Goal: Use online tool/utility: Utilize a website feature to perform a specific function

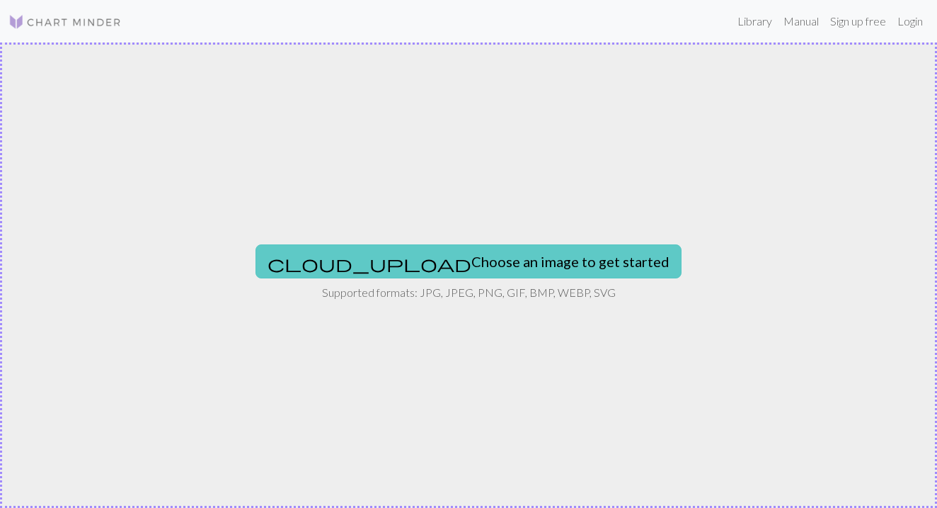
click at [416, 253] on button "cloud_upload Choose an image to get started" at bounding box center [469, 261] width 426 height 34
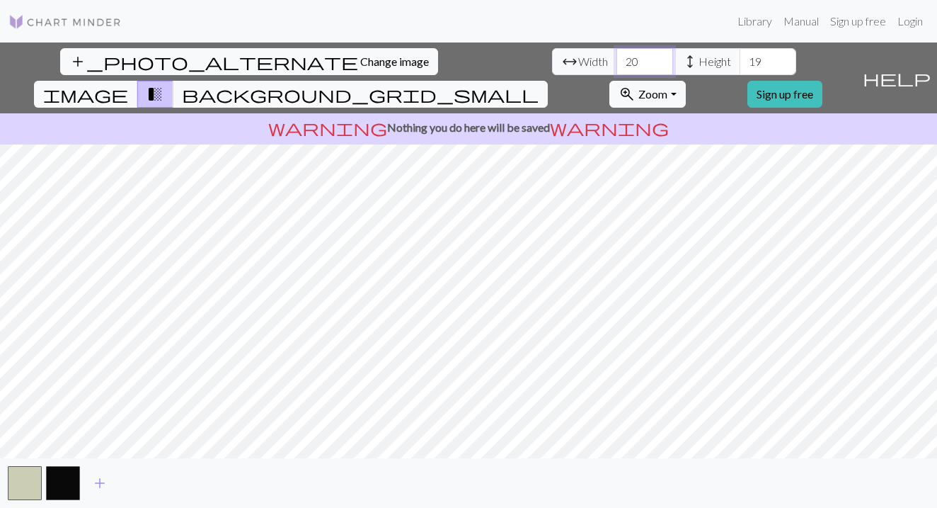
click at [617, 66] on input "20" at bounding box center [645, 61] width 57 height 27
click at [617, 65] on input "20" at bounding box center [645, 61] width 57 height 27
type input "50"
click at [740, 58] on input "19" at bounding box center [768, 61] width 57 height 27
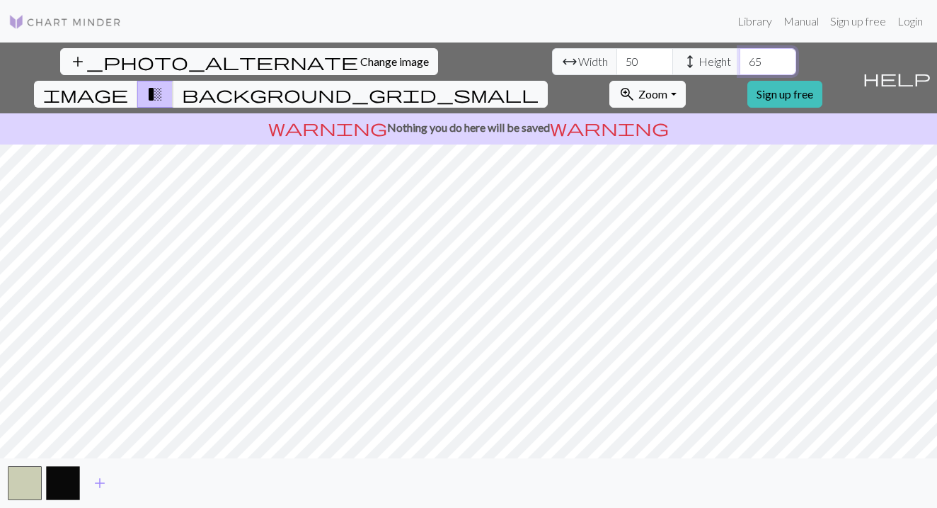
type input "65"
click at [617, 66] on input "50" at bounding box center [645, 61] width 57 height 27
click at [617, 60] on input "50" at bounding box center [645, 61] width 57 height 27
type input "55"
click at [617, 55] on input "55" at bounding box center [645, 61] width 57 height 27
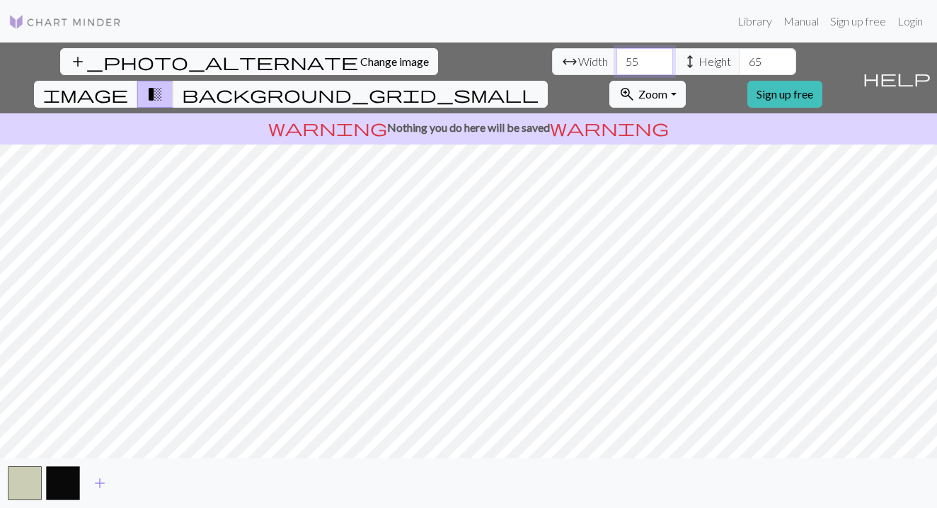
click at [617, 55] on input "55" at bounding box center [645, 61] width 57 height 27
type input "60"
click at [617, 62] on input "60" at bounding box center [645, 61] width 57 height 27
type input "55"
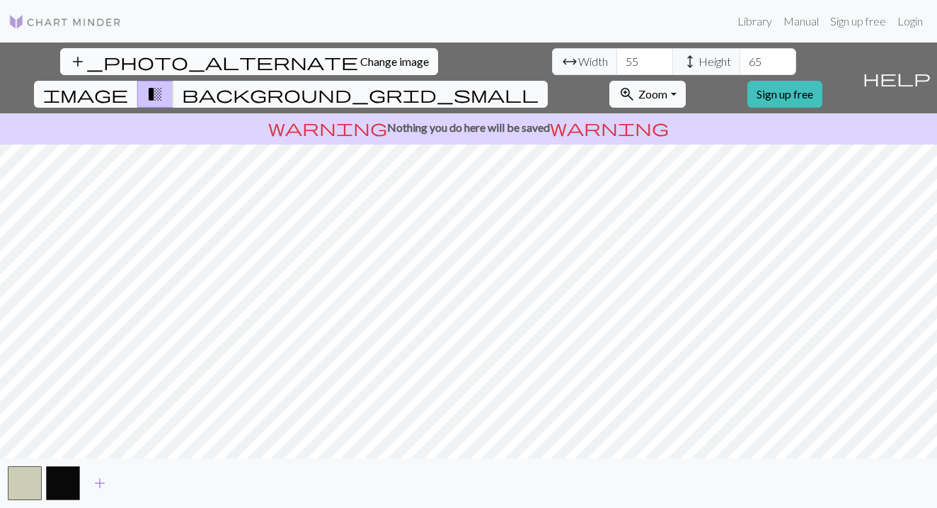
click at [360, 64] on span "Change image" at bounding box center [394, 61] width 69 height 13
click at [617, 59] on input "20" at bounding box center [645, 61] width 57 height 27
type input "50"
click at [740, 51] on input "20" at bounding box center [768, 61] width 57 height 27
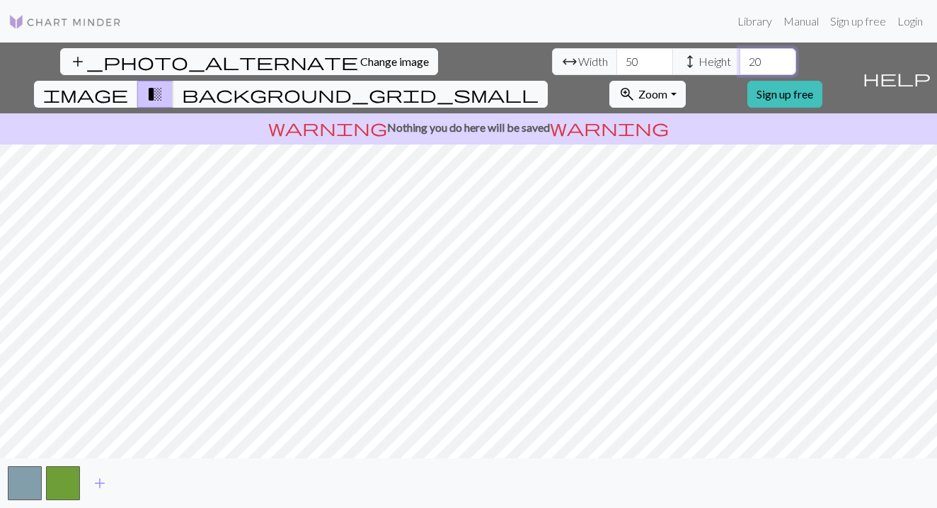
click at [740, 51] on input "20" at bounding box center [768, 61] width 57 height 27
type input "60"
click at [97, 479] on span "add" at bounding box center [99, 483] width 17 height 20
click at [138, 481] on span "add" at bounding box center [138, 483] width 17 height 20
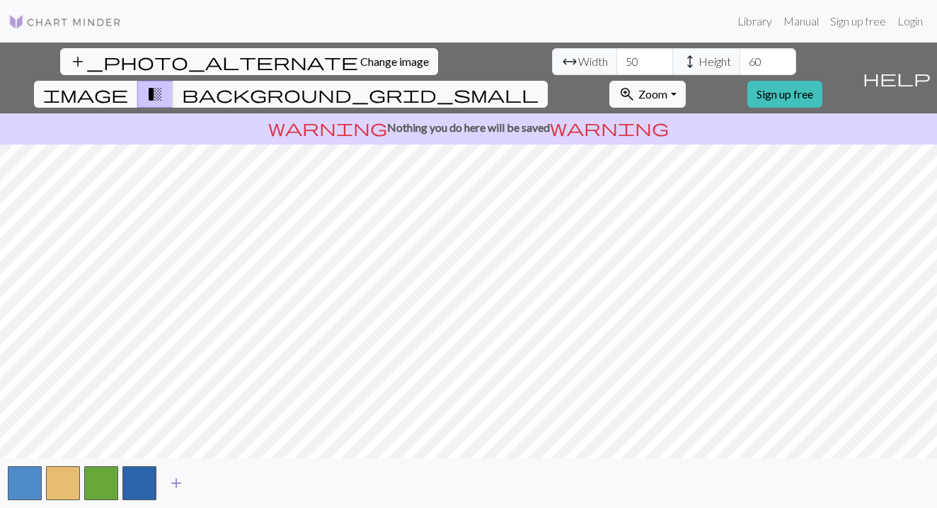
click at [138, 481] on button "button" at bounding box center [139, 483] width 34 height 34
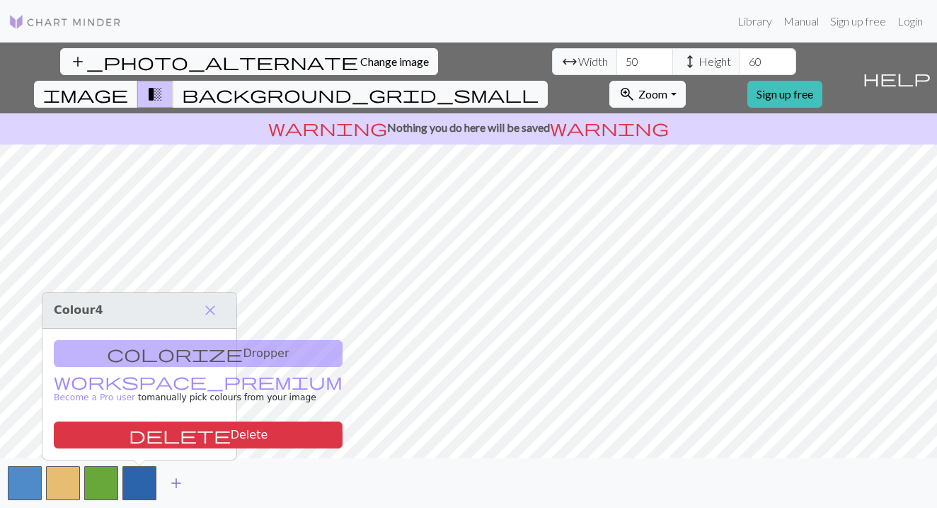
click at [182, 479] on span "add" at bounding box center [176, 483] width 17 height 20
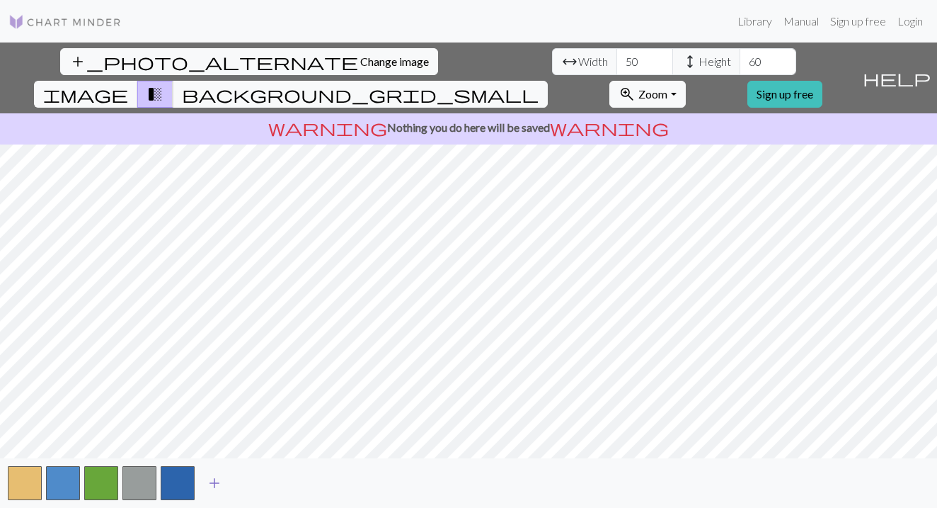
click at [202, 479] on button "add" at bounding box center [214, 482] width 35 height 27
click at [253, 486] on span "add" at bounding box center [252, 483] width 17 height 20
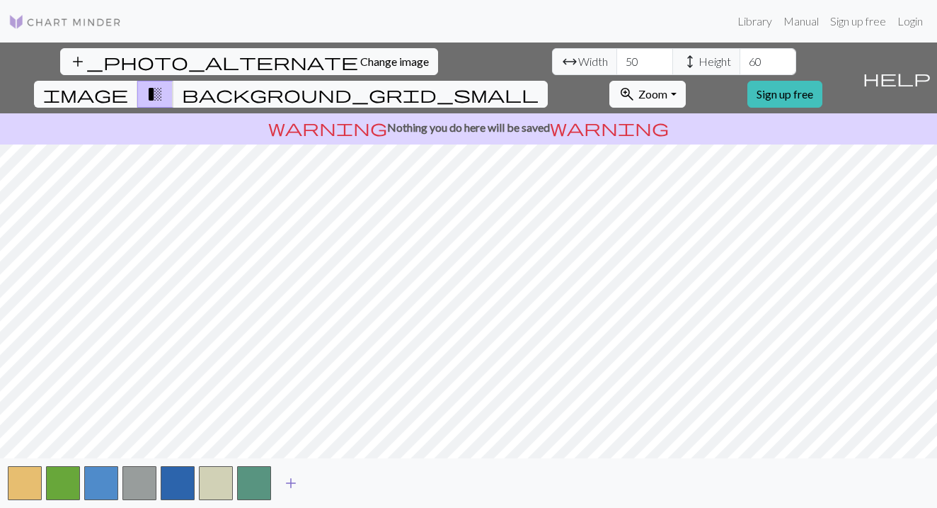
click at [296, 481] on span "add" at bounding box center [290, 483] width 17 height 20
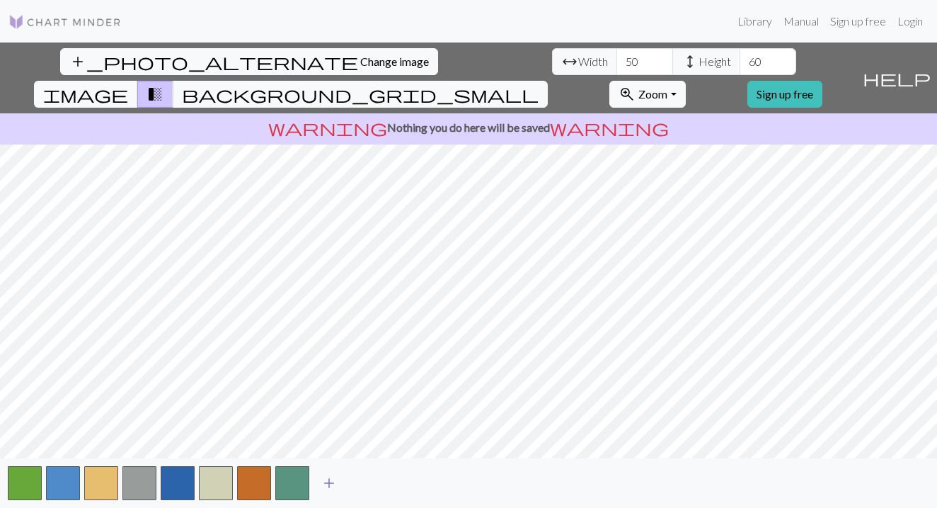
click at [327, 484] on span "add" at bounding box center [329, 483] width 17 height 20
click at [363, 482] on span "add" at bounding box center [367, 483] width 17 height 20
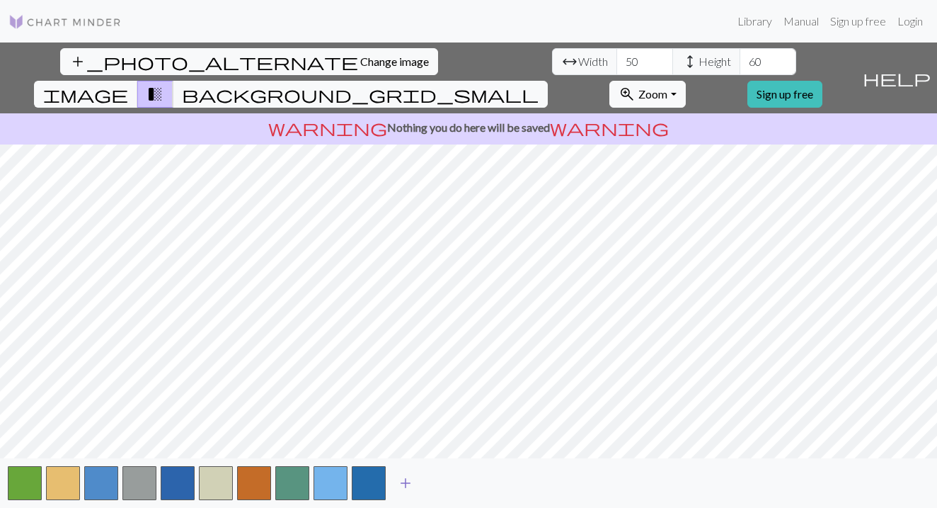
click at [396, 481] on button "add" at bounding box center [405, 482] width 35 height 27
click at [450, 476] on span "add" at bounding box center [443, 483] width 17 height 20
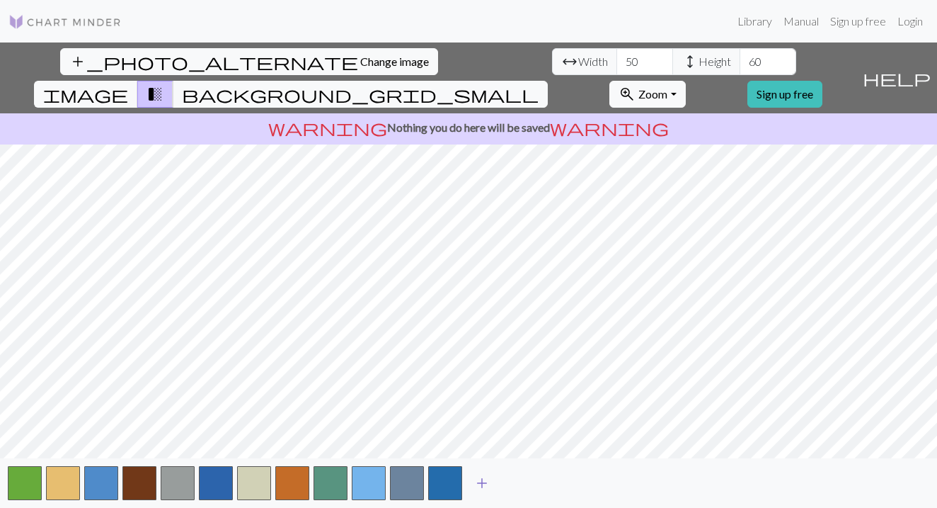
click at [489, 477] on span "add" at bounding box center [482, 483] width 17 height 20
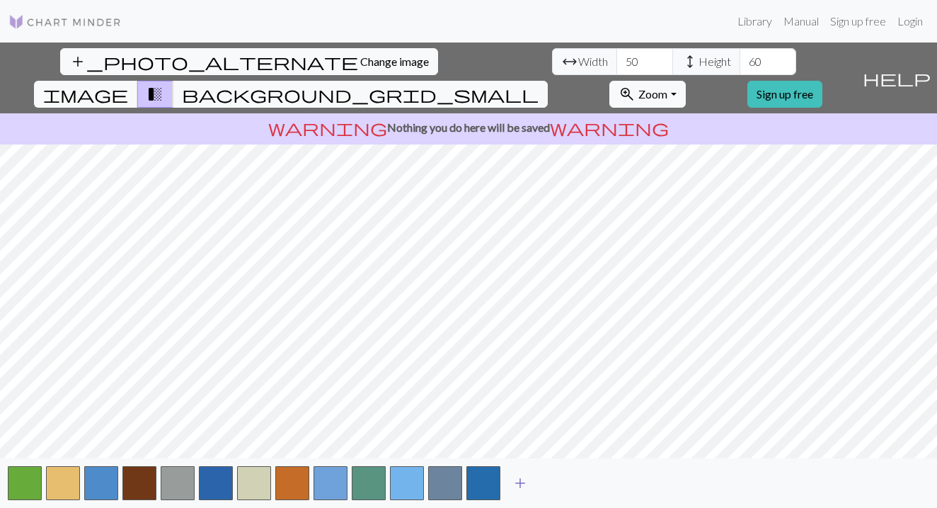
click at [524, 480] on span "add" at bounding box center [520, 483] width 17 height 20
click at [559, 482] on span "add" at bounding box center [558, 483] width 17 height 20
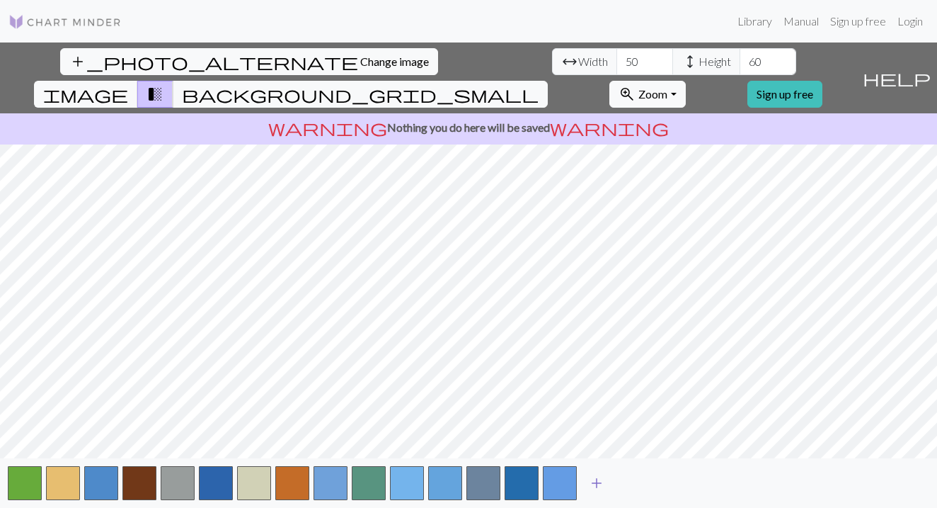
click at [586, 481] on button "add" at bounding box center [596, 482] width 35 height 27
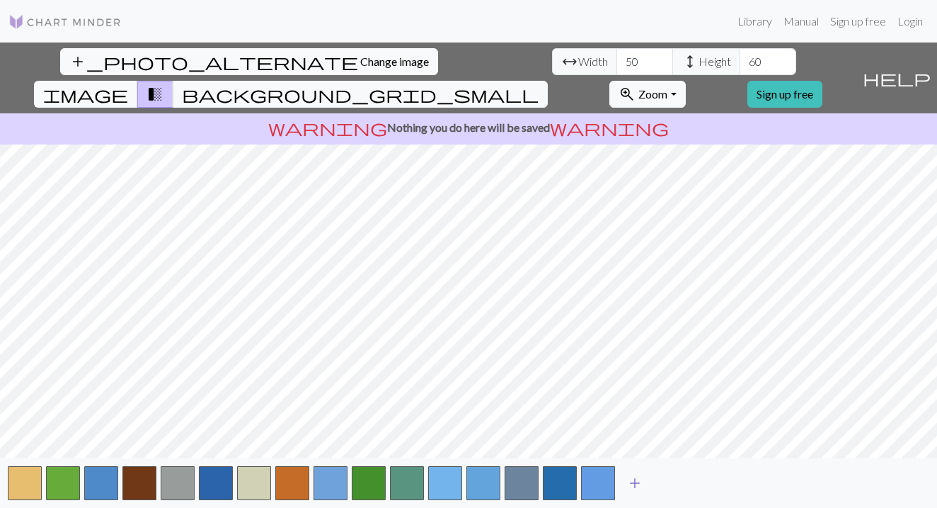
click at [625, 481] on button "add" at bounding box center [634, 482] width 35 height 27
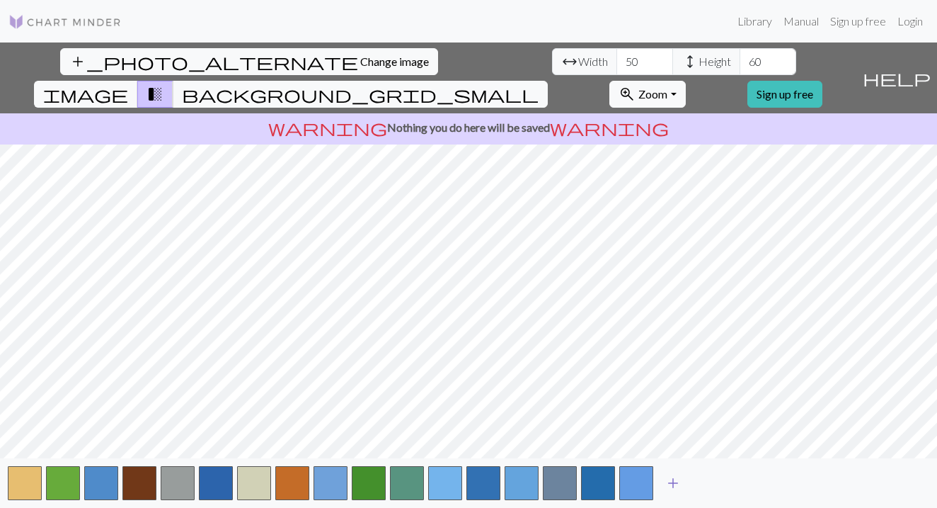
click at [672, 479] on span "add" at bounding box center [673, 483] width 17 height 20
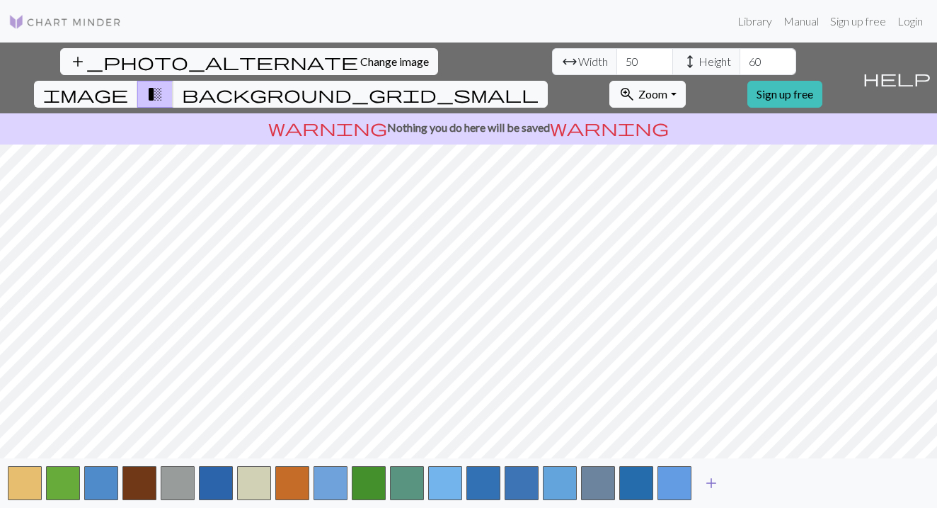
click at [709, 478] on span "add" at bounding box center [711, 483] width 17 height 20
click at [749, 479] on span "add" at bounding box center [749, 483] width 17 height 20
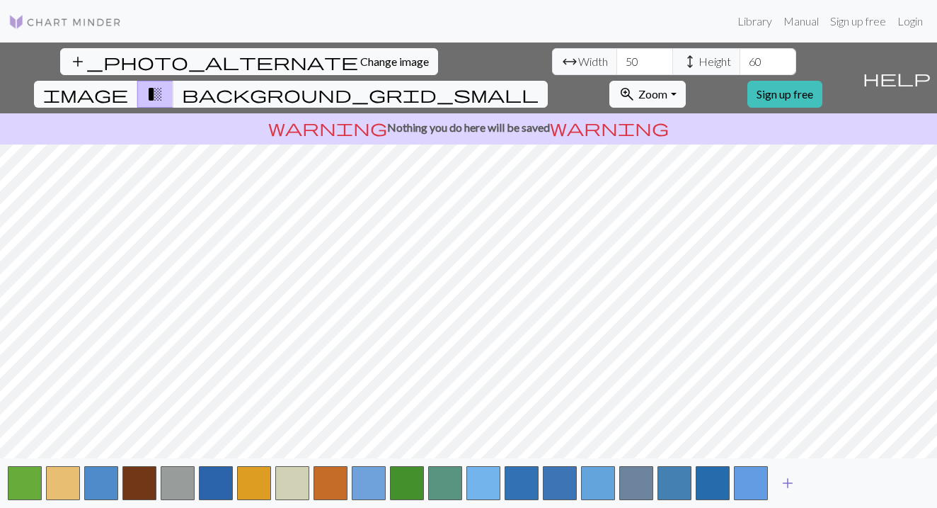
click at [783, 480] on span "add" at bounding box center [787, 483] width 17 height 20
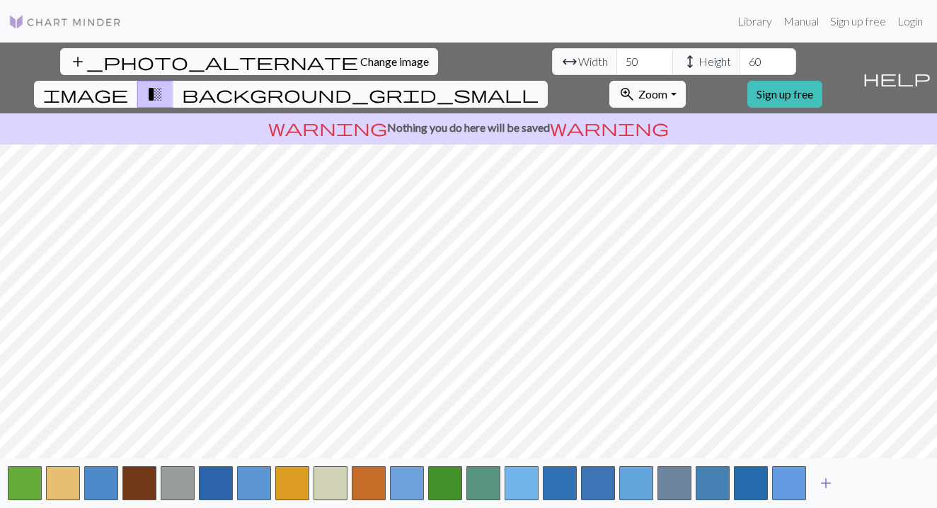
click at [825, 475] on span "add" at bounding box center [826, 483] width 17 height 20
click at [859, 482] on span "add" at bounding box center [864, 483] width 17 height 20
click at [617, 62] on input "50" at bounding box center [645, 61] width 57 height 27
type input "40"
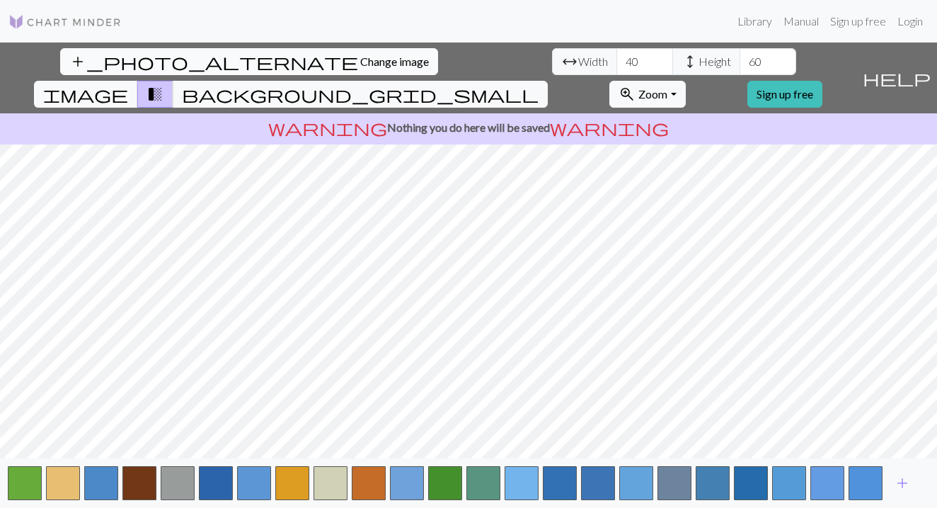
click at [360, 56] on span "Change image" at bounding box center [394, 61] width 69 height 13
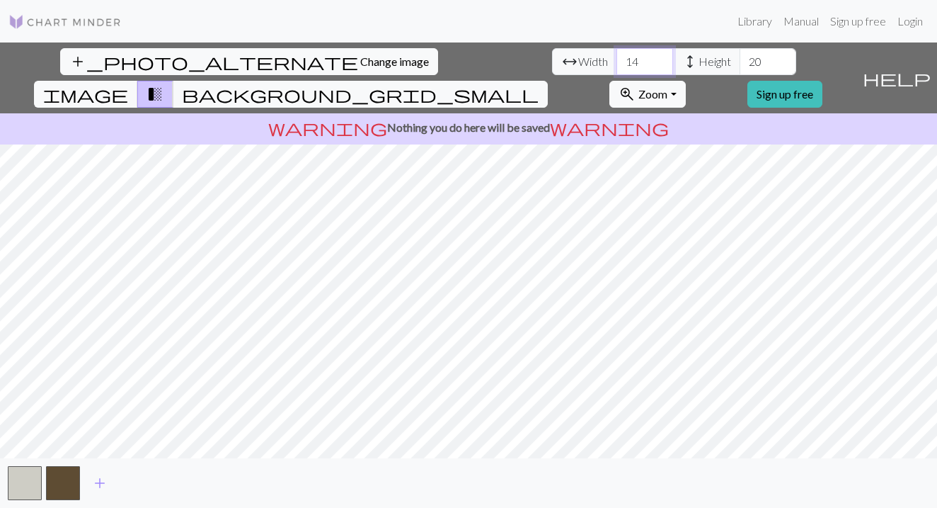
click at [617, 62] on input "14" at bounding box center [645, 61] width 57 height 27
type input "40"
click at [740, 64] on input "20" at bounding box center [768, 61] width 57 height 27
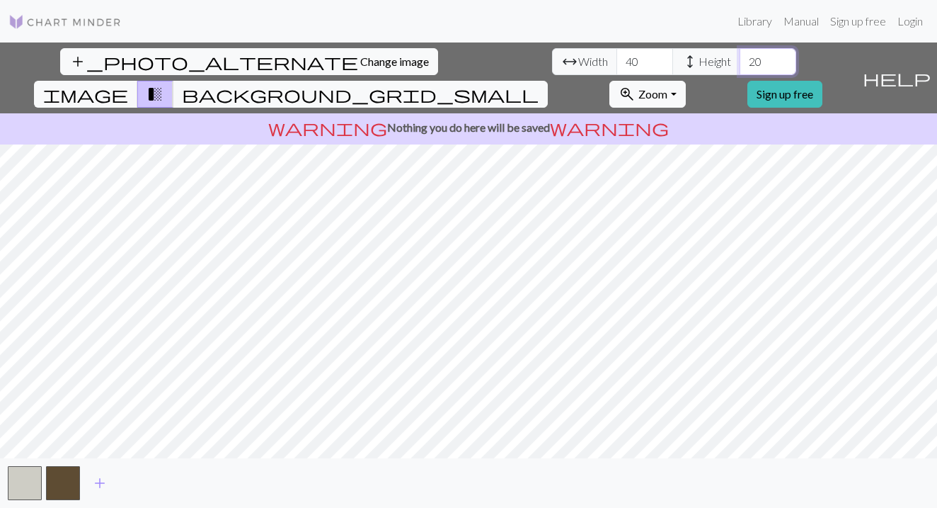
click at [740, 64] on input "20" at bounding box center [768, 61] width 57 height 27
type input "80"
click at [102, 476] on span "add" at bounding box center [99, 483] width 17 height 20
click at [102, 477] on button "button" at bounding box center [101, 483] width 34 height 34
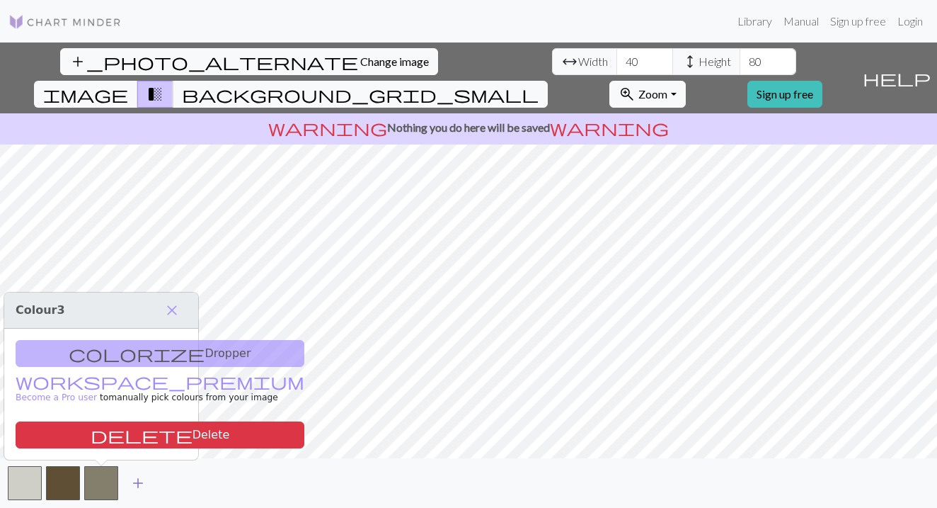
click at [137, 481] on span "add" at bounding box center [138, 483] width 17 height 20
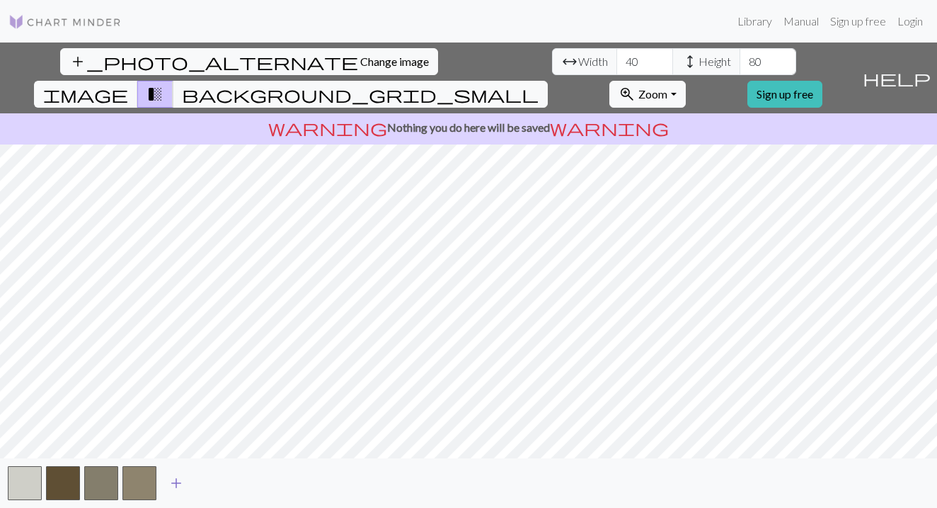
click at [169, 481] on span "add" at bounding box center [176, 483] width 17 height 20
click at [211, 483] on span "add" at bounding box center [214, 483] width 17 height 20
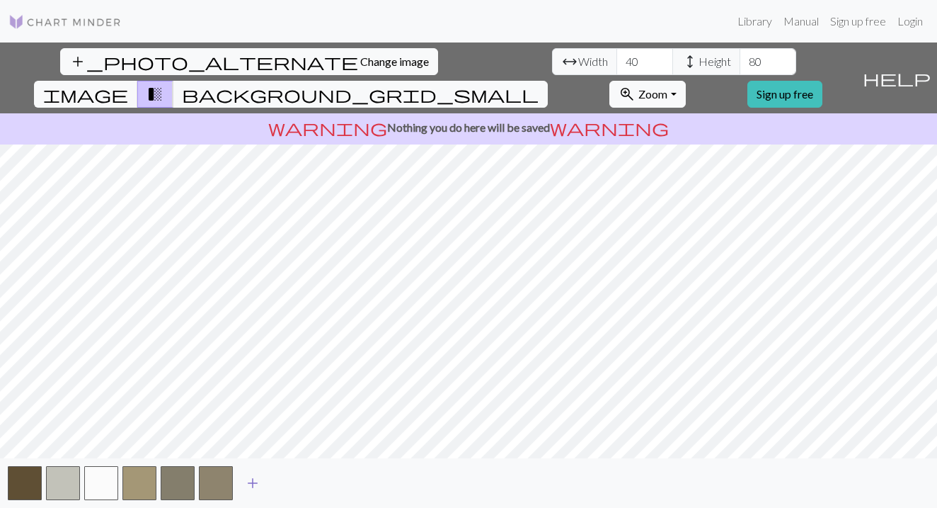
click at [256, 479] on span "add" at bounding box center [252, 483] width 17 height 20
click at [301, 483] on button "add" at bounding box center [290, 482] width 35 height 27
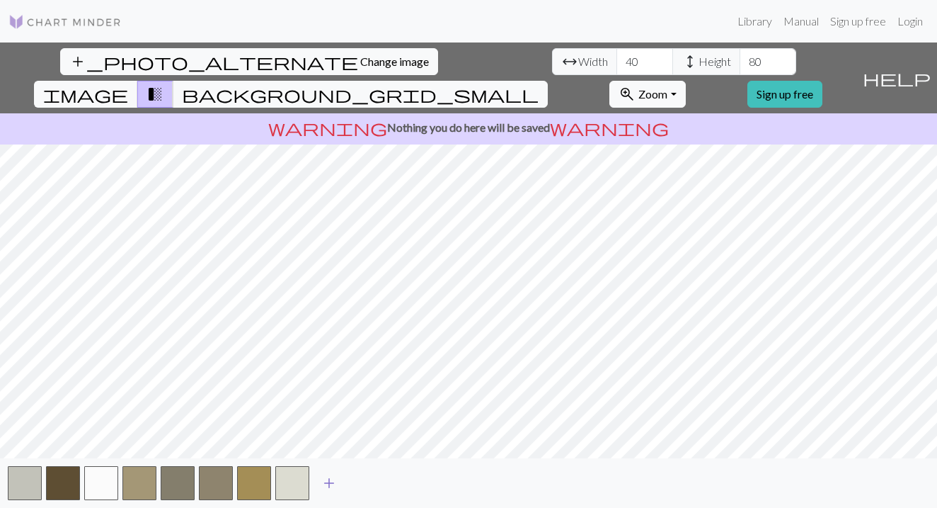
click at [339, 483] on button "add" at bounding box center [328, 482] width 35 height 27
click at [374, 478] on span "add" at bounding box center [367, 483] width 17 height 20
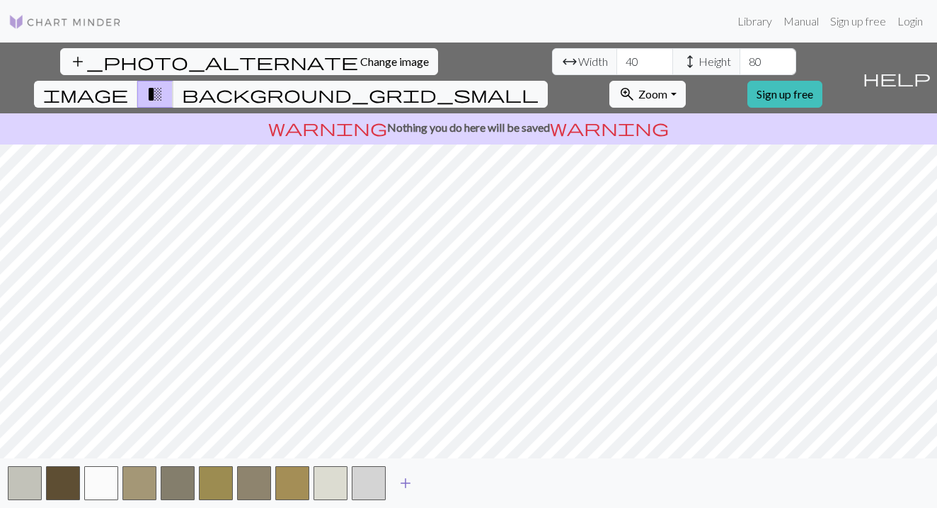
click at [408, 483] on span "add" at bounding box center [405, 483] width 17 height 20
click at [449, 484] on span "add" at bounding box center [443, 483] width 17 height 20
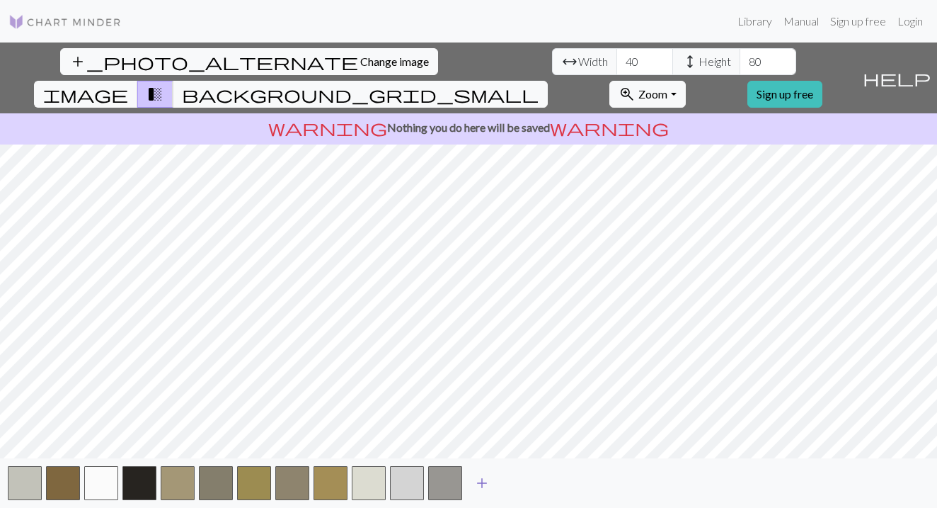
click at [491, 482] on button "add" at bounding box center [481, 482] width 35 height 27
click at [537, 481] on button "add" at bounding box center [520, 482] width 35 height 27
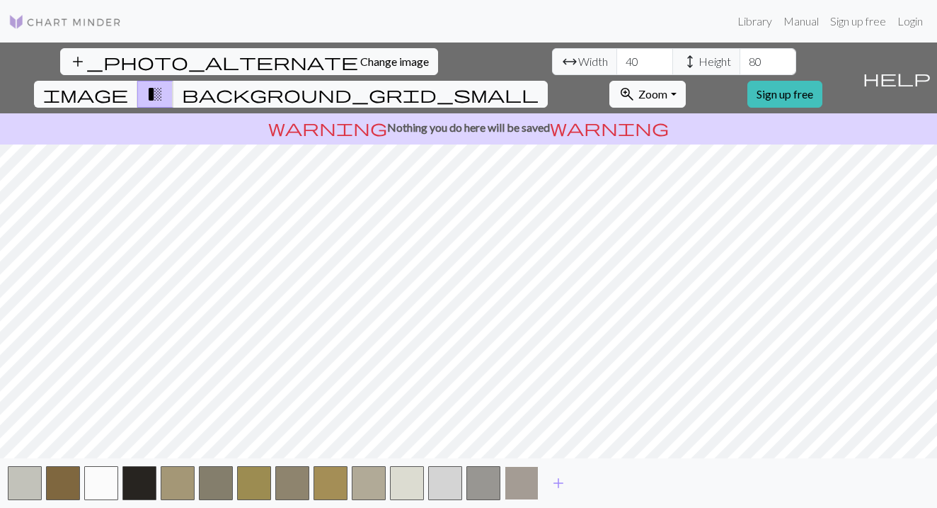
click at [527, 481] on button "button" at bounding box center [522, 483] width 34 height 34
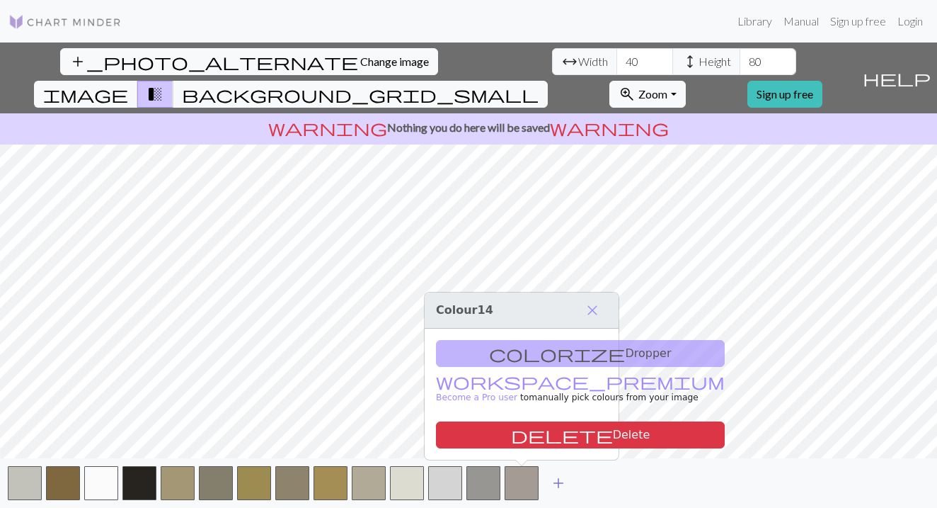
click at [555, 484] on span "add" at bounding box center [558, 483] width 17 height 20
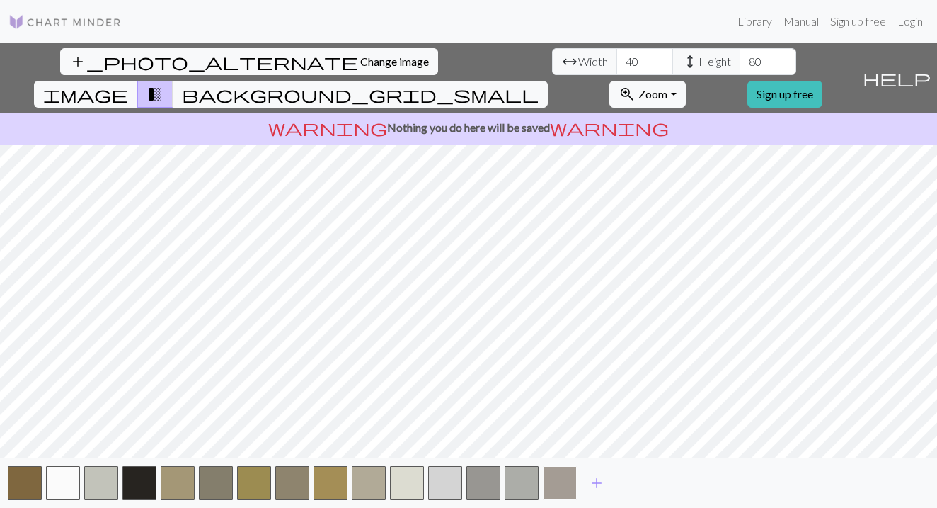
click at [555, 485] on button "button" at bounding box center [560, 483] width 34 height 34
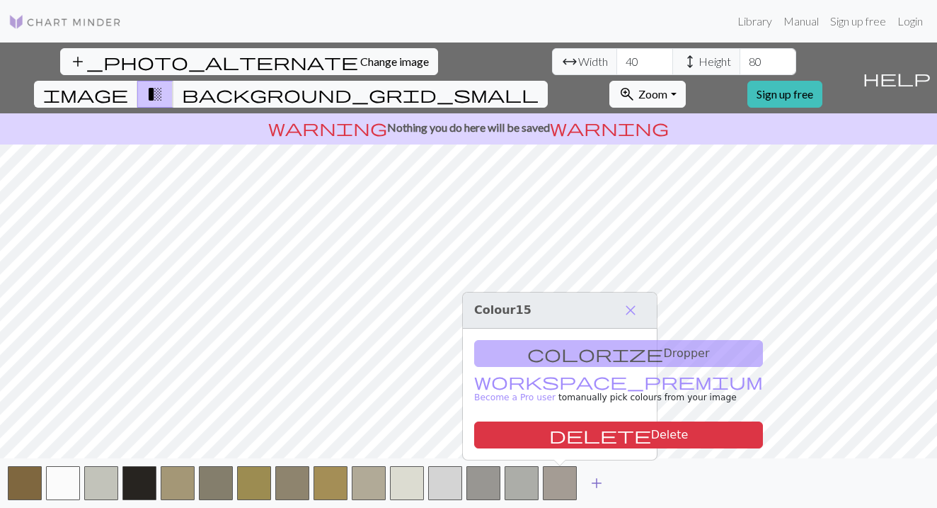
click at [587, 485] on button "add" at bounding box center [596, 482] width 35 height 27
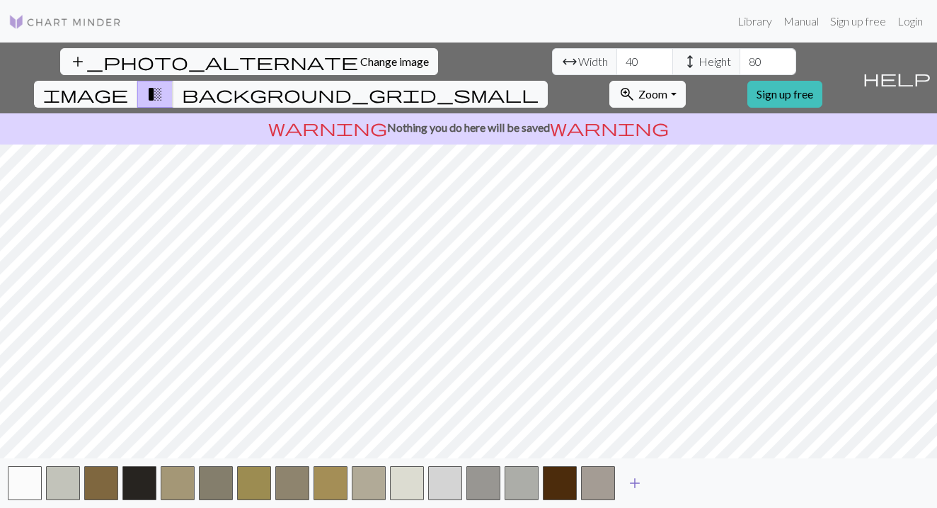
click at [633, 479] on span "add" at bounding box center [634, 483] width 17 height 20
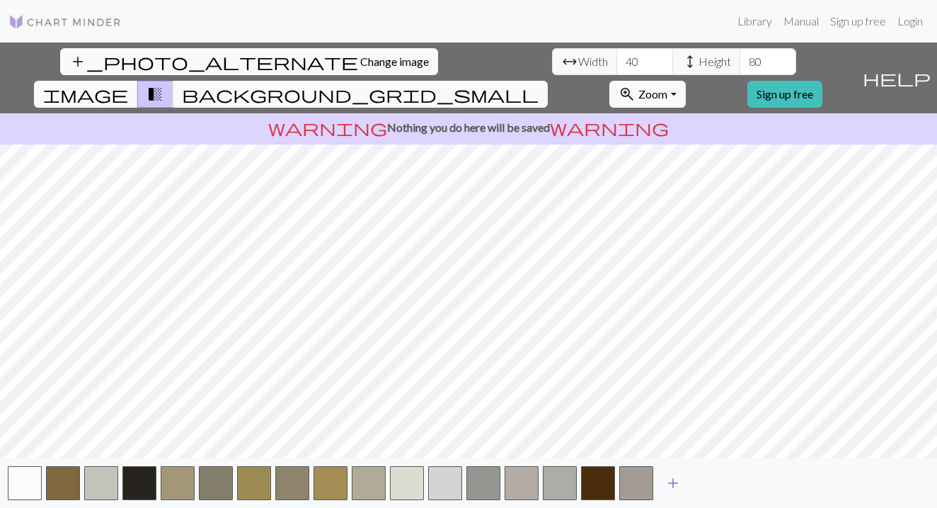
click at [672, 481] on span "add" at bounding box center [673, 483] width 17 height 20
click at [711, 478] on span "add" at bounding box center [711, 483] width 17 height 20
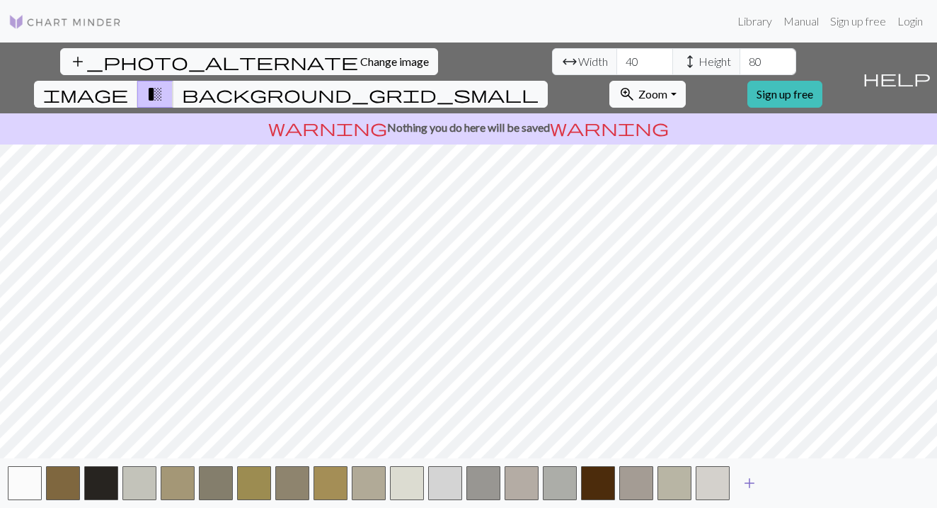
click at [741, 478] on span "add" at bounding box center [749, 483] width 17 height 20
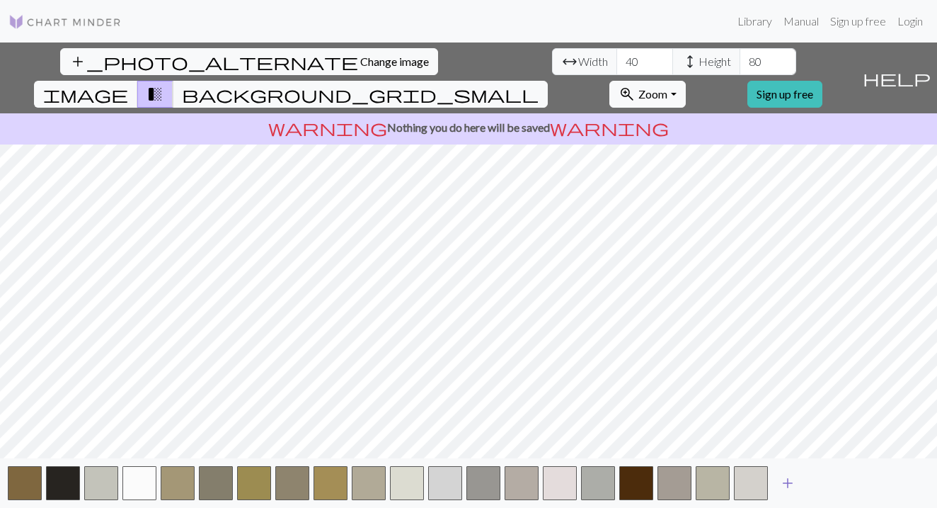
click at [786, 478] on span "add" at bounding box center [787, 483] width 17 height 20
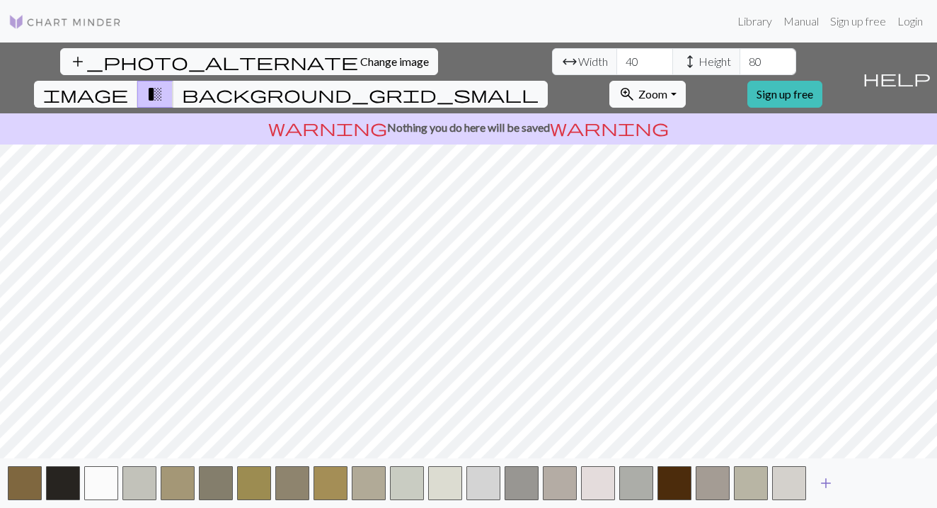
click at [825, 483] on span "add" at bounding box center [826, 483] width 17 height 20
click at [866, 483] on span "add" at bounding box center [864, 483] width 17 height 20
click at [897, 478] on span "add" at bounding box center [902, 483] width 17 height 20
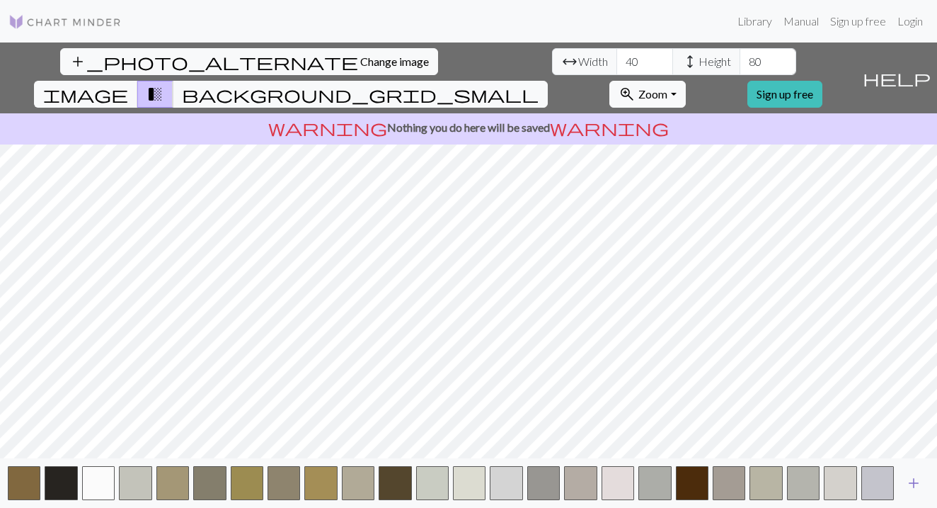
click at [911, 483] on span "add" at bounding box center [913, 483] width 17 height 20
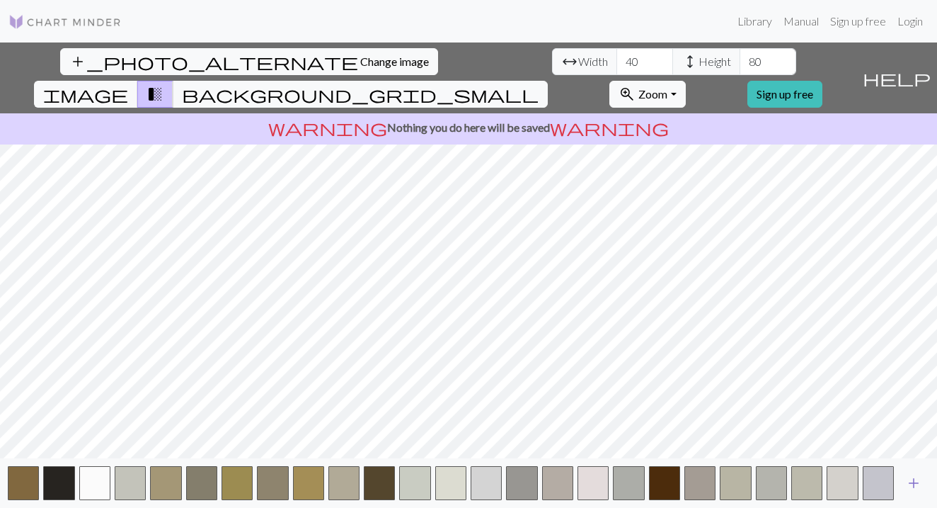
click at [922, 482] on button "add" at bounding box center [913, 482] width 35 height 27
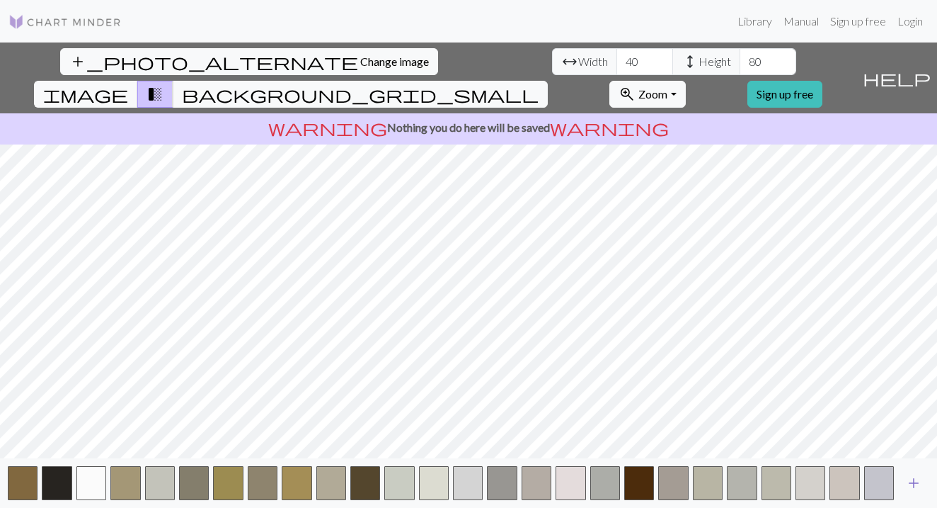
click at [914, 482] on span "add" at bounding box center [913, 483] width 17 height 20
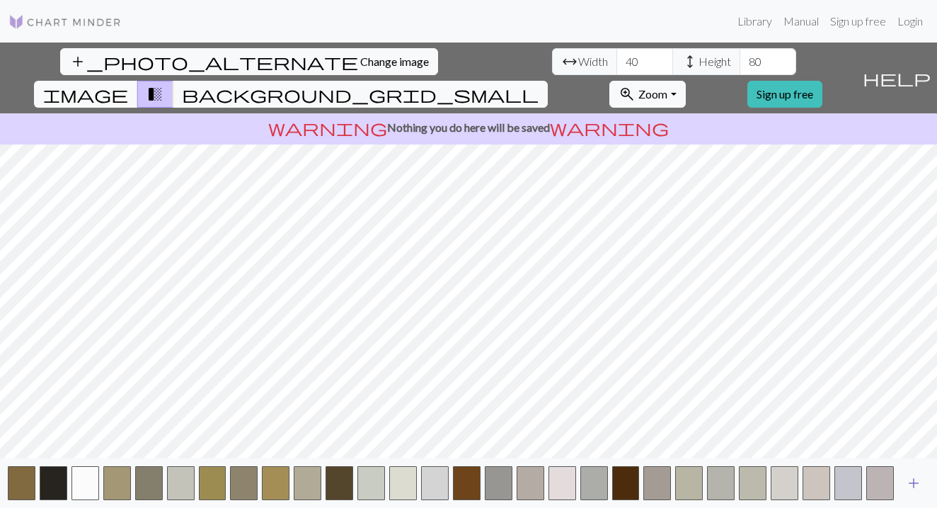
click at [914, 482] on span "add" at bounding box center [913, 483] width 17 height 20
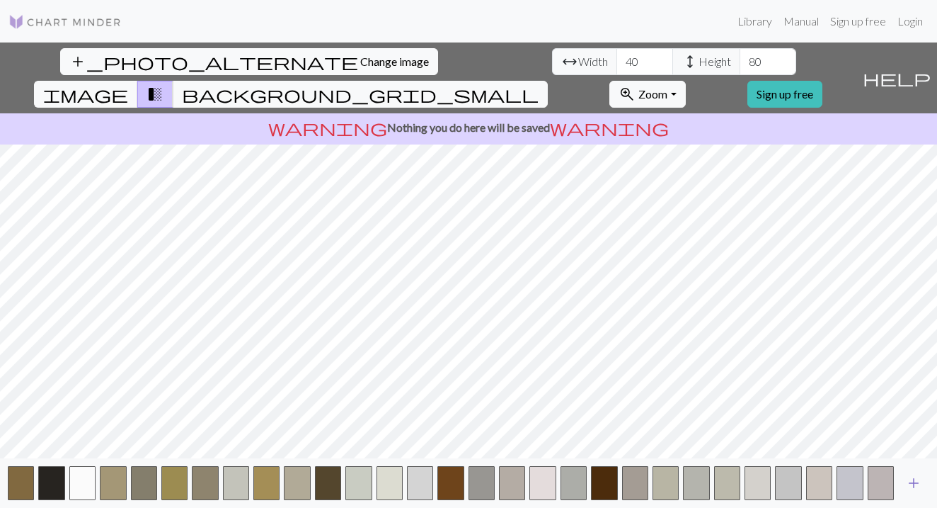
click at [914, 482] on span "add" at bounding box center [913, 483] width 17 height 20
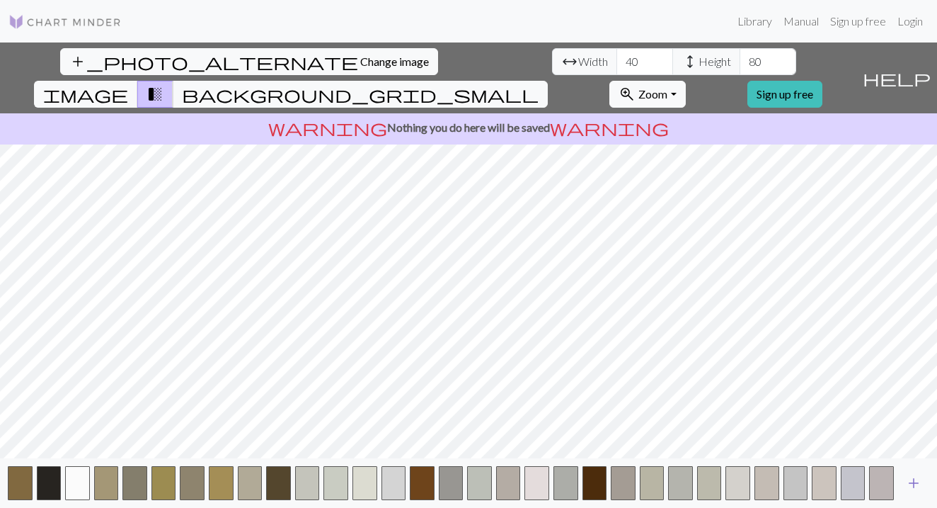
click at [914, 482] on span "add" at bounding box center [913, 483] width 17 height 20
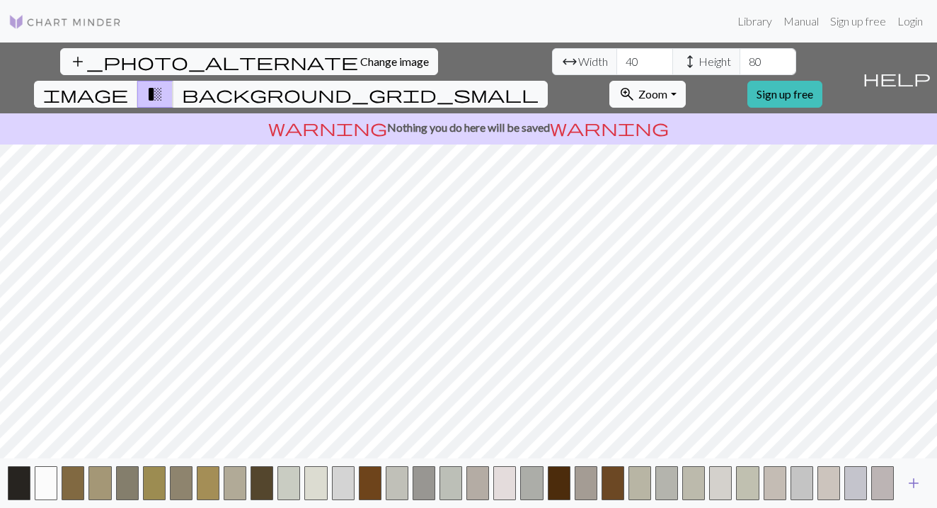
click at [914, 482] on span "add" at bounding box center [913, 483] width 17 height 20
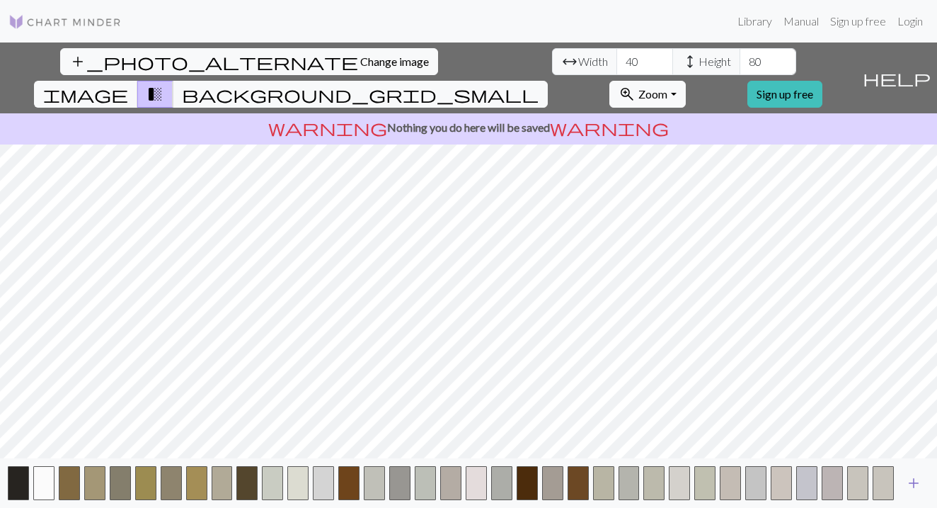
click at [914, 482] on span "add" at bounding box center [913, 483] width 17 height 20
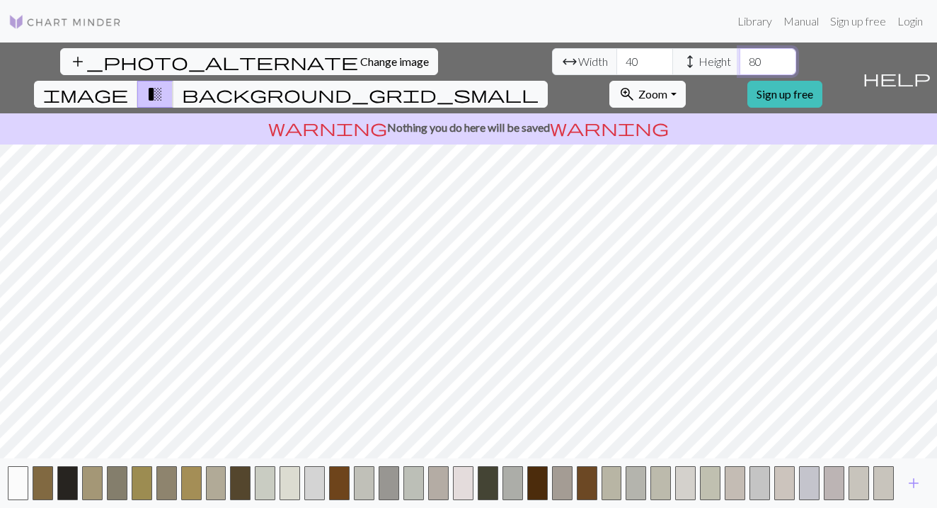
click at [740, 61] on input "80" at bounding box center [768, 61] width 57 height 27
type input "65"
click at [458, 111] on div "add_photo_alternate Change image arrow_range Width 40 height Height 65 image tr…" at bounding box center [468, 274] width 937 height 465
click at [98, 50] on button "add_photo_alternate Change image" at bounding box center [249, 61] width 378 height 27
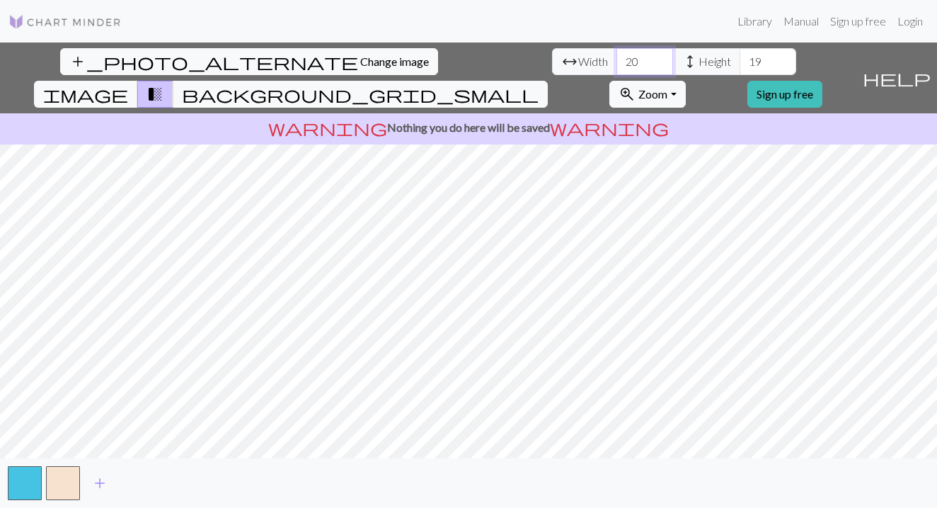
click at [617, 62] on input "20" at bounding box center [645, 61] width 57 height 27
type input "5"
type input "4"
type input "50"
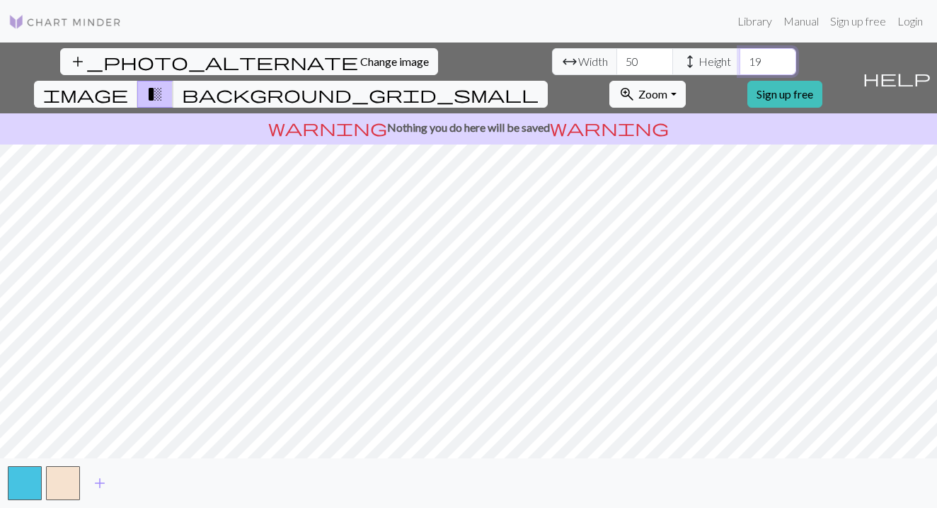
click at [740, 66] on input "19" at bounding box center [768, 61] width 57 height 27
click at [740, 59] on input "19" at bounding box center [768, 61] width 57 height 27
type input "65"
click at [106, 481] on span "add" at bounding box center [99, 483] width 17 height 20
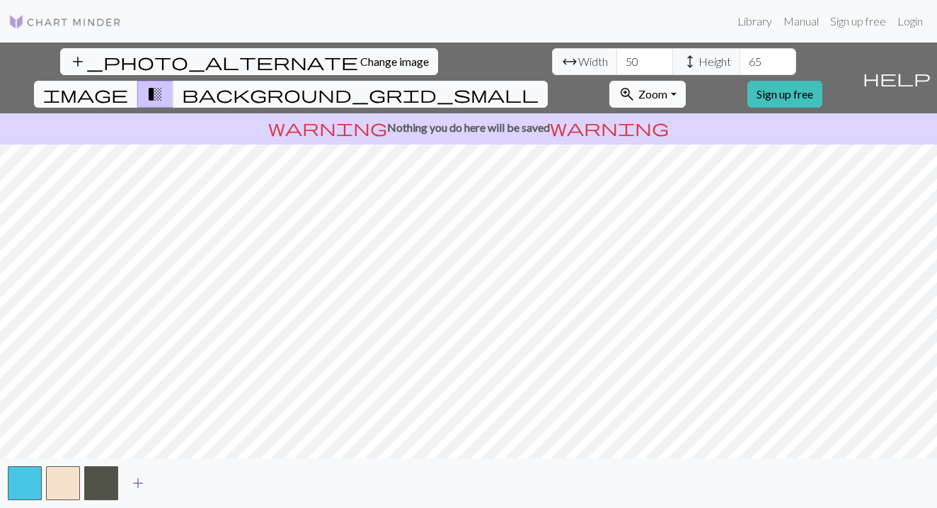
click at [135, 481] on span "add" at bounding box center [138, 483] width 17 height 20
click at [135, 481] on button "button" at bounding box center [139, 483] width 34 height 34
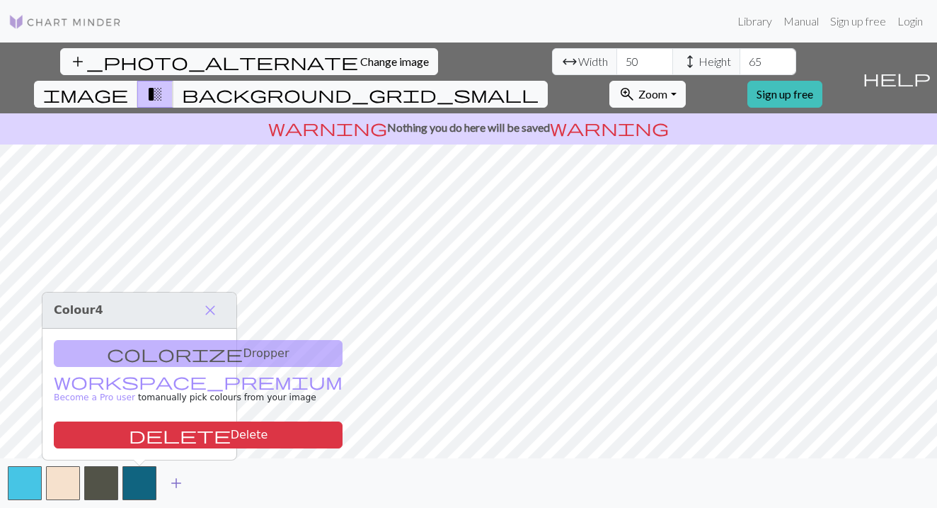
click at [135, 481] on button "button" at bounding box center [139, 483] width 34 height 34
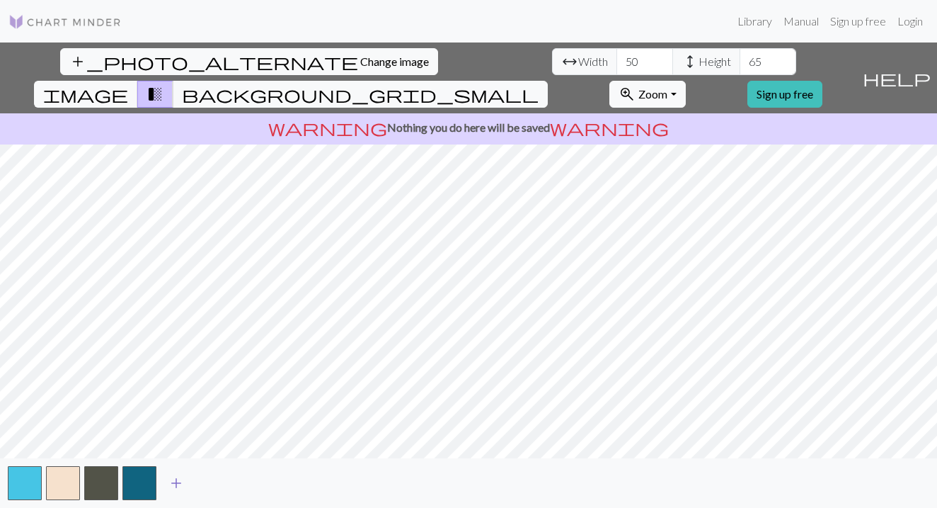
click at [135, 481] on button "button" at bounding box center [139, 483] width 34 height 34
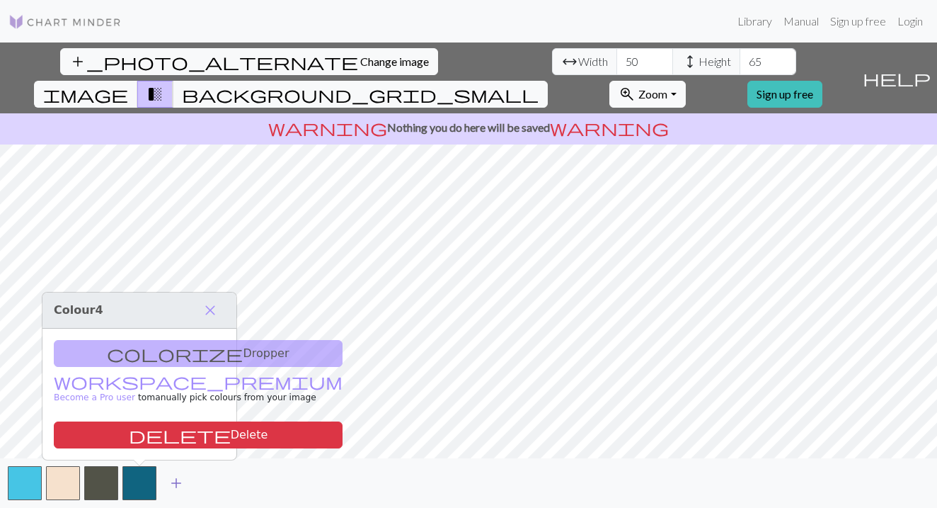
click at [176, 481] on span "add" at bounding box center [176, 483] width 17 height 20
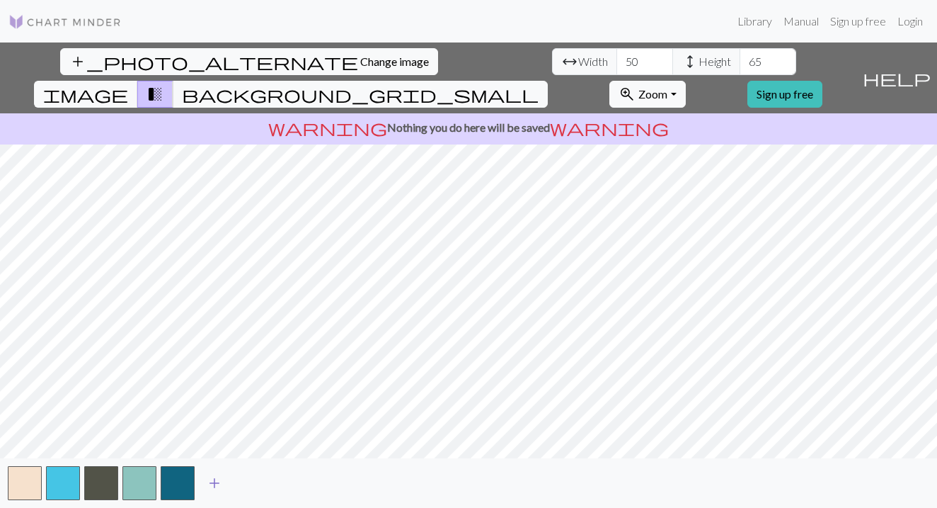
click at [214, 478] on span "add" at bounding box center [214, 483] width 17 height 20
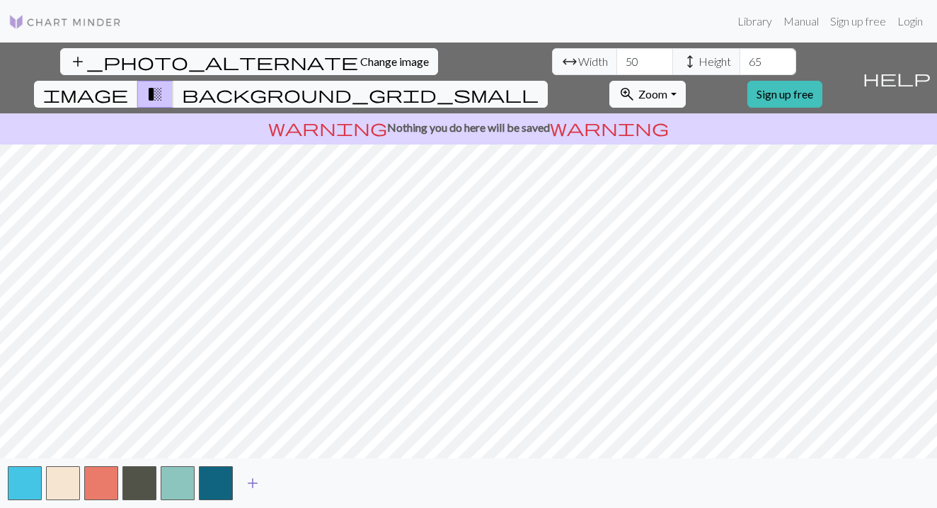
click at [248, 479] on span "add" at bounding box center [252, 483] width 17 height 20
click at [283, 479] on span "add" at bounding box center [290, 483] width 17 height 20
click at [336, 482] on span "add" at bounding box center [329, 483] width 17 height 20
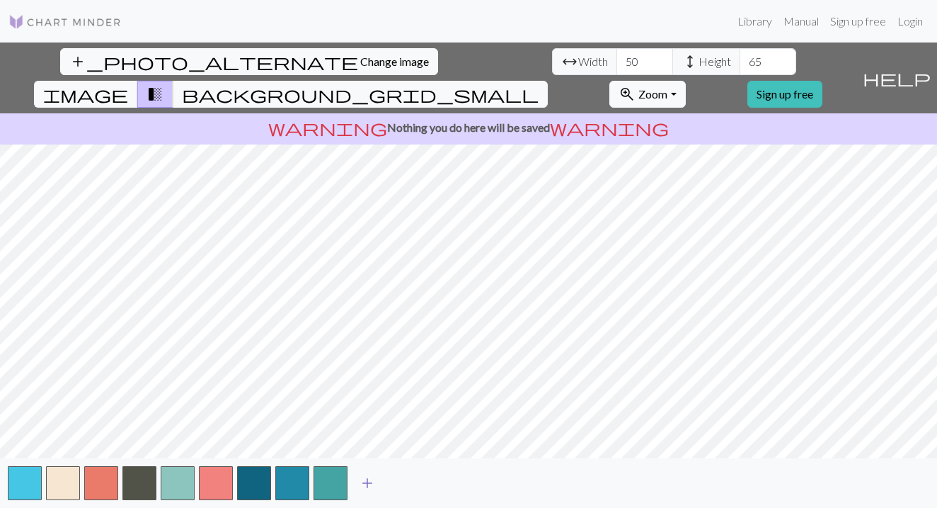
click at [372, 480] on span "add" at bounding box center [367, 483] width 17 height 20
click at [425, 483] on div "add" at bounding box center [468, 483] width 937 height 50
click at [423, 483] on button "add" at bounding box center [405, 482] width 35 height 27
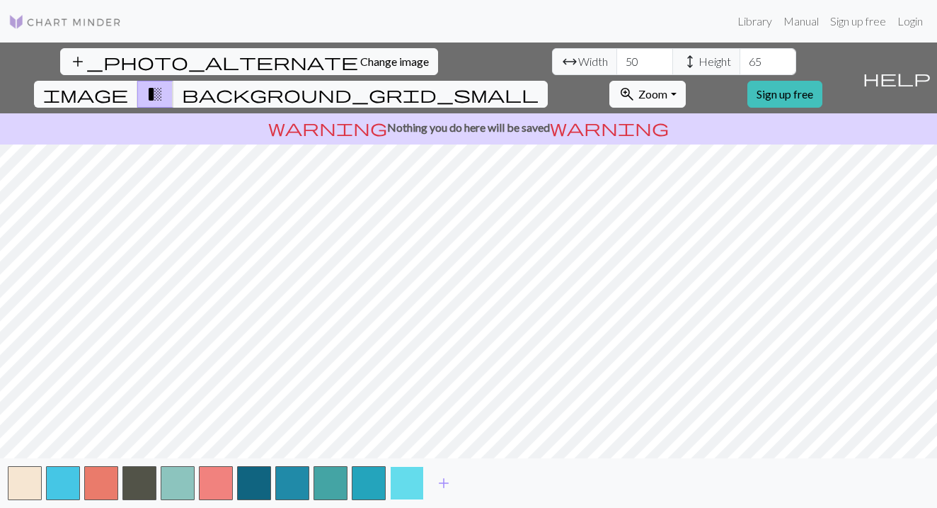
click at [404, 479] on button "button" at bounding box center [407, 483] width 34 height 34
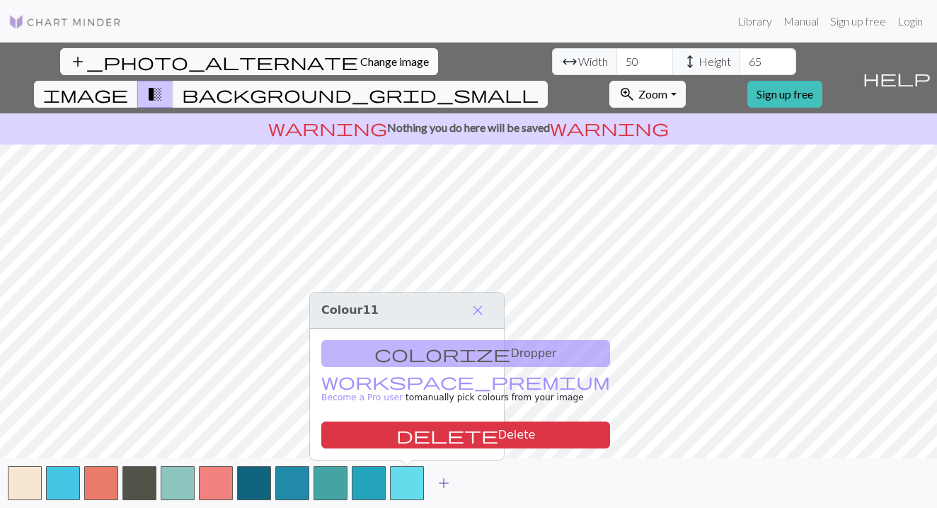
click at [440, 483] on span "add" at bounding box center [443, 483] width 17 height 20
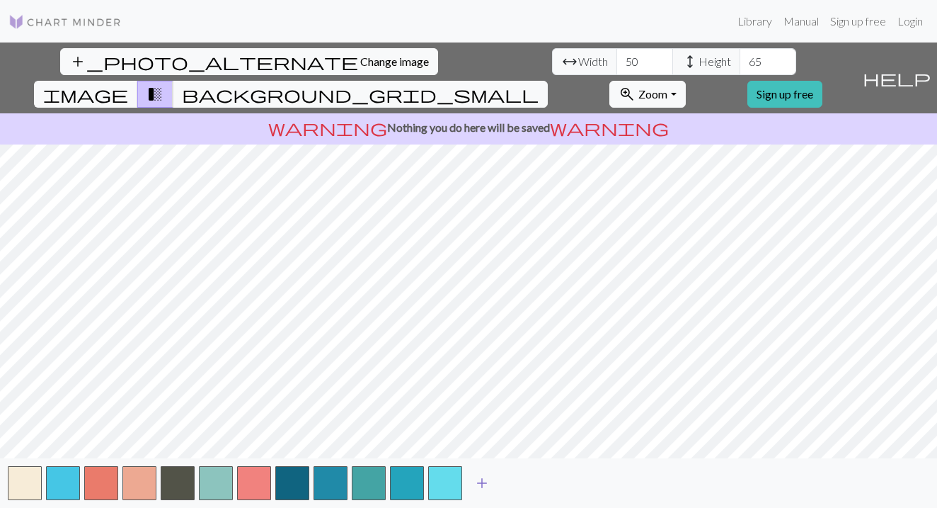
click at [440, 483] on button "button" at bounding box center [445, 483] width 34 height 34
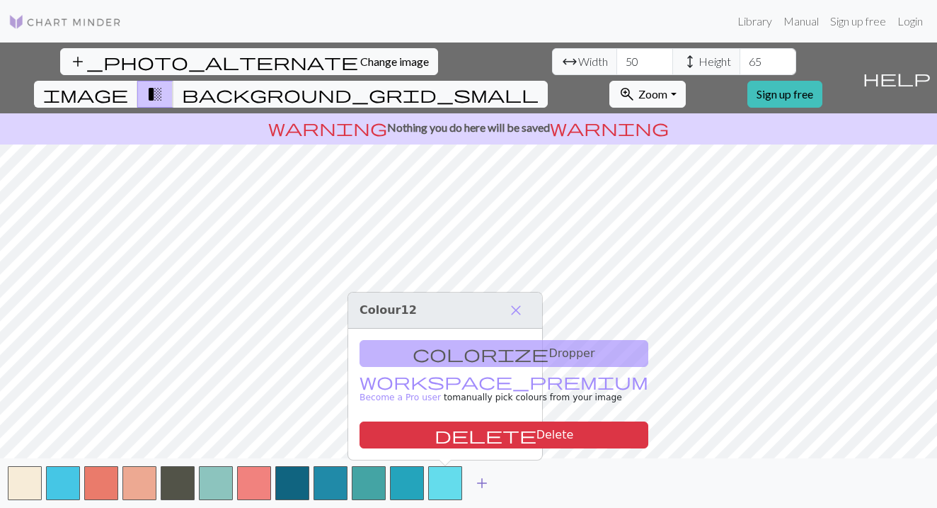
click at [478, 483] on span "add" at bounding box center [482, 483] width 17 height 20
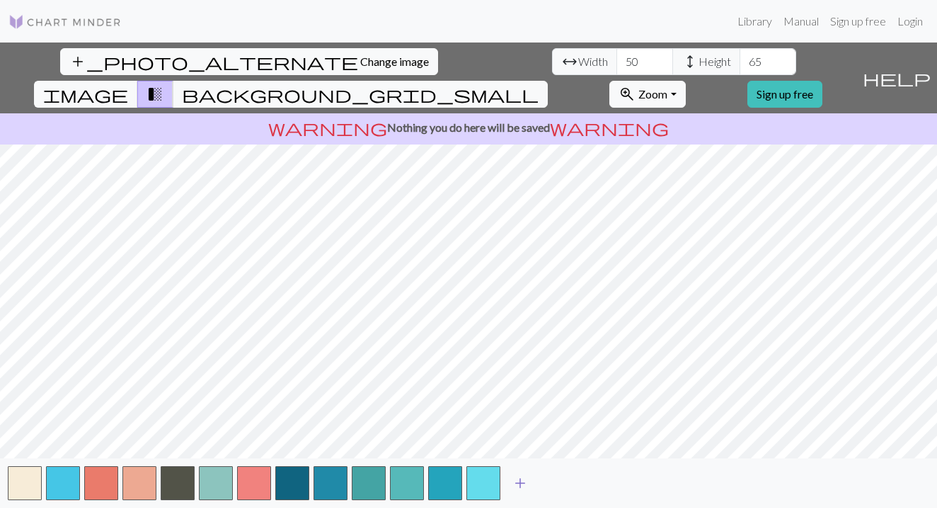
click at [522, 480] on span "add" at bounding box center [520, 483] width 17 height 20
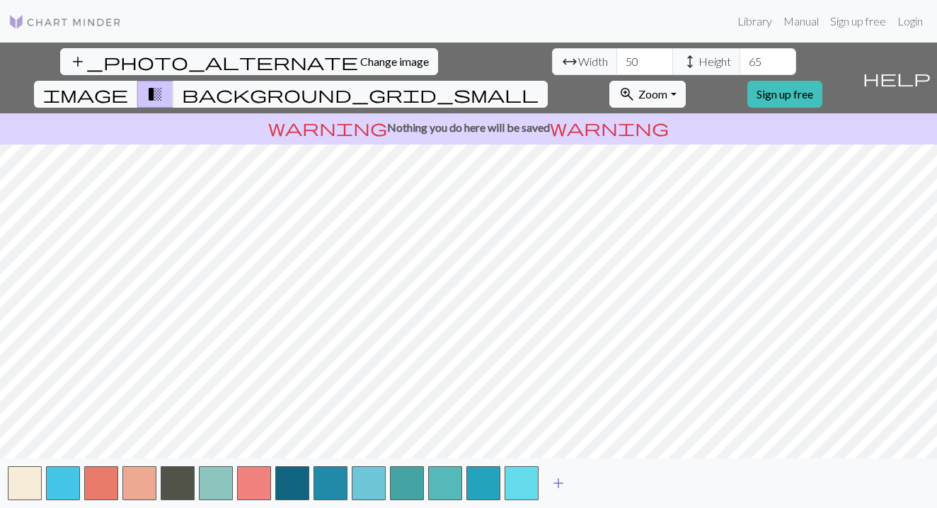
click at [566, 481] on span "add" at bounding box center [558, 483] width 17 height 20
click at [607, 478] on button "add" at bounding box center [596, 482] width 35 height 27
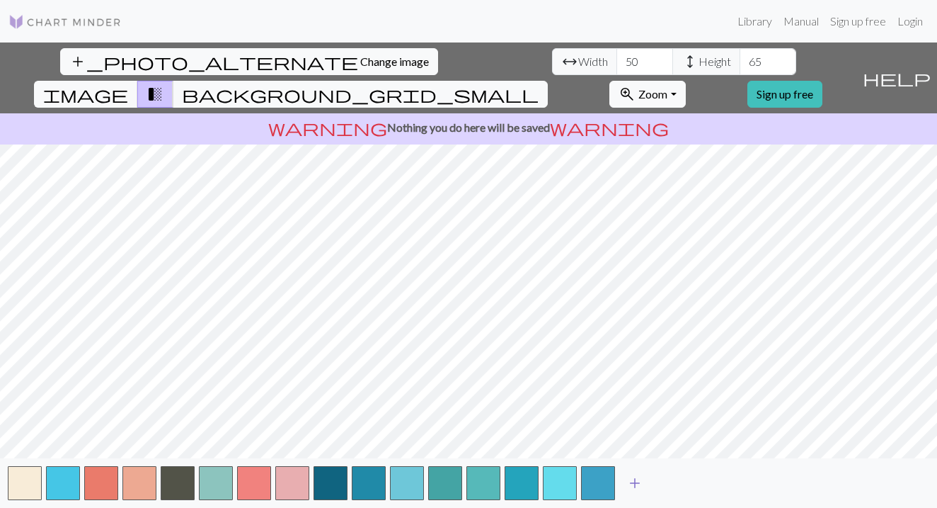
click at [645, 479] on button "add" at bounding box center [634, 482] width 35 height 27
click at [673, 481] on span "add" at bounding box center [673, 483] width 17 height 20
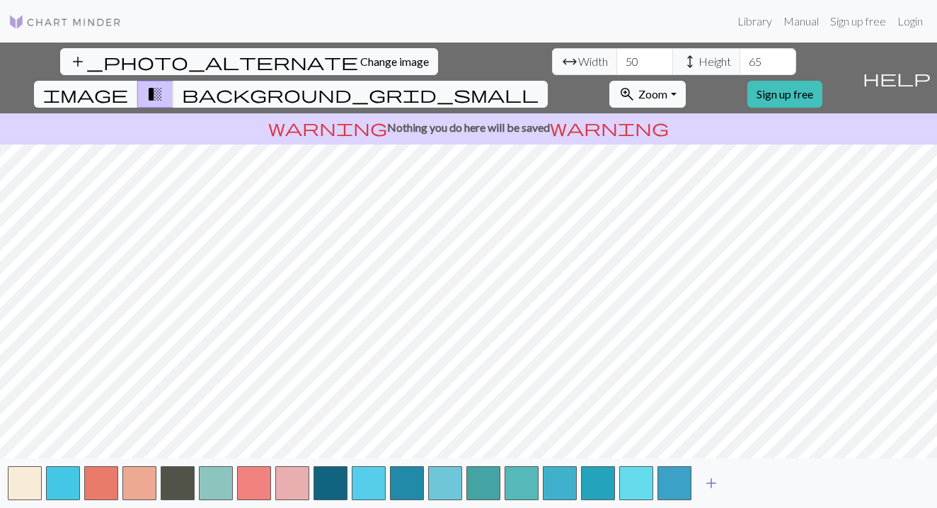
click at [718, 483] on span "add" at bounding box center [711, 483] width 17 height 20
click at [757, 479] on span "add" at bounding box center [749, 483] width 17 height 20
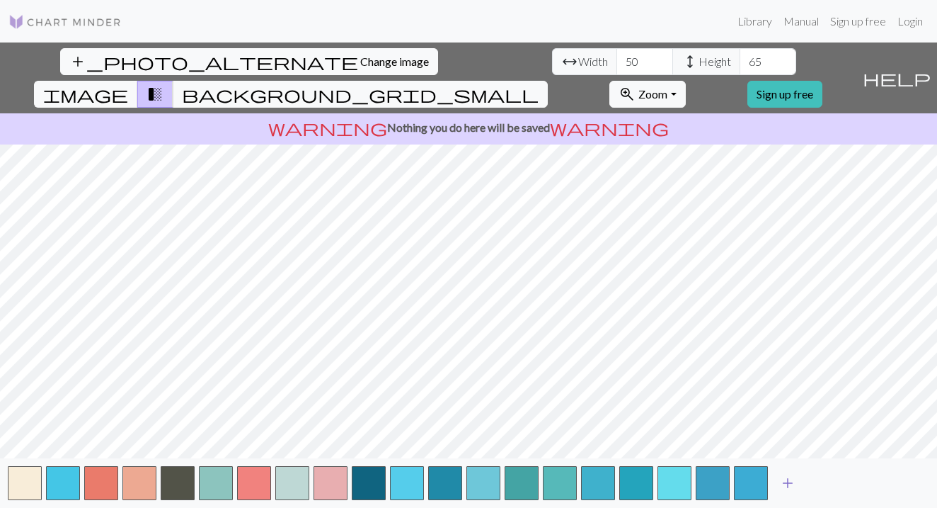
click at [792, 481] on span "add" at bounding box center [787, 483] width 17 height 20
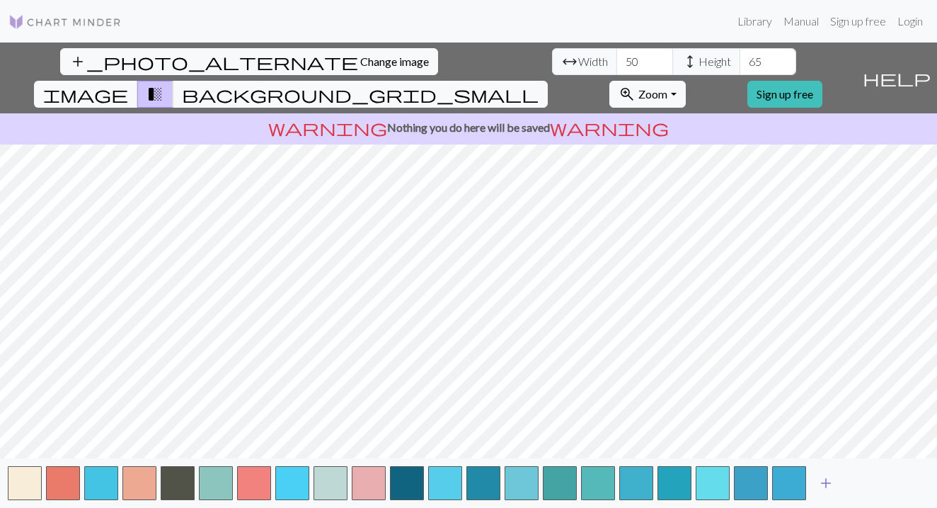
click at [827, 483] on span "add" at bounding box center [826, 483] width 17 height 20
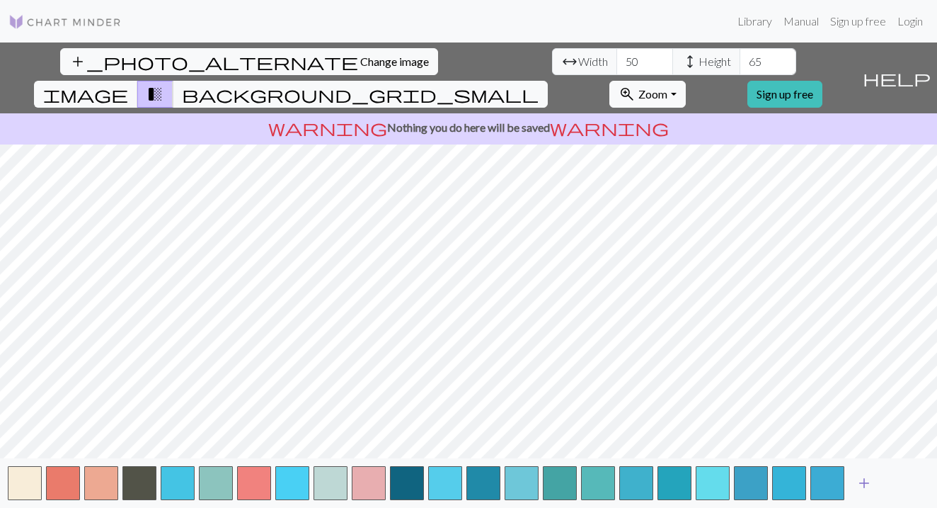
click at [856, 479] on span "add" at bounding box center [864, 483] width 17 height 20
click at [895, 481] on span "add" at bounding box center [902, 483] width 17 height 20
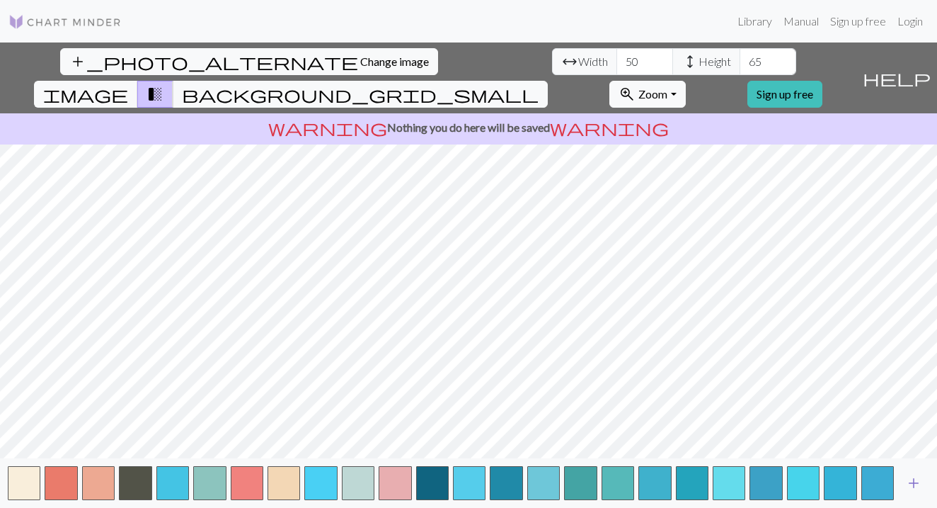
click at [917, 485] on span "add" at bounding box center [913, 483] width 17 height 20
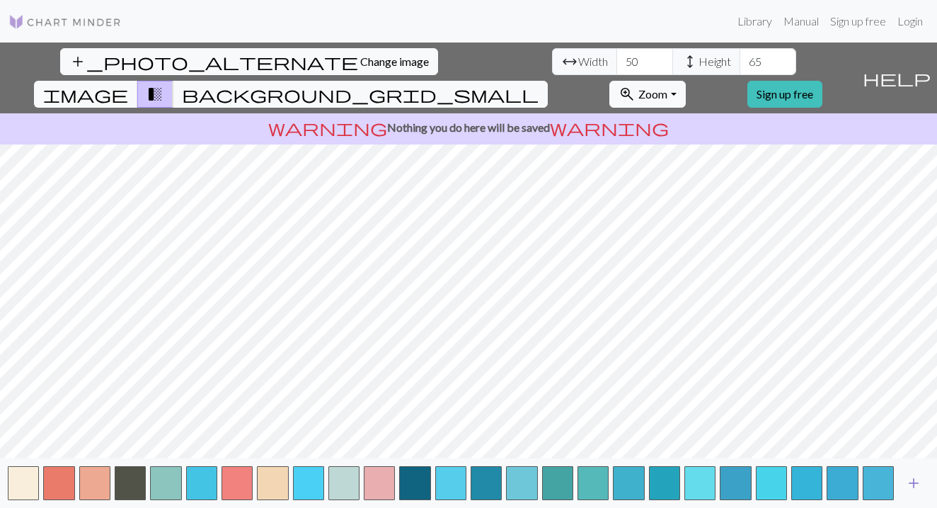
click at [917, 485] on span "add" at bounding box center [913, 483] width 17 height 20
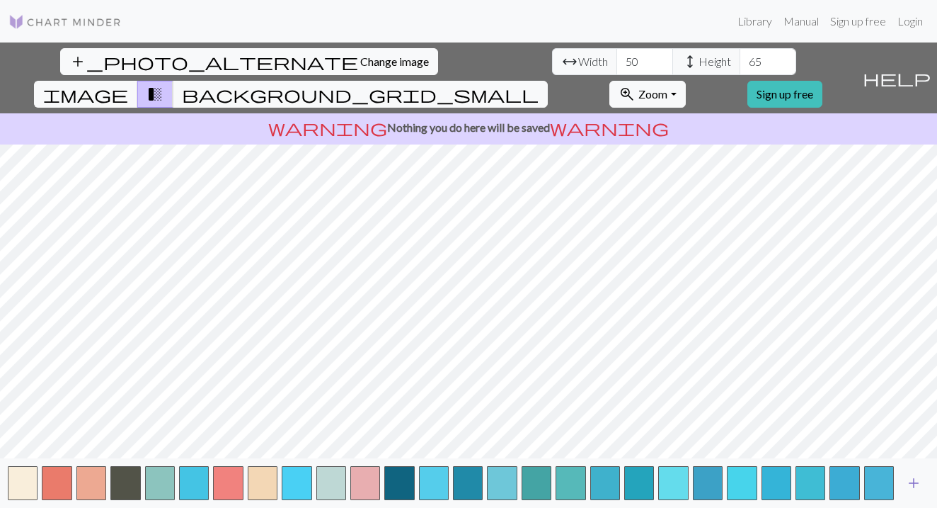
click at [917, 485] on span "add" at bounding box center [913, 483] width 17 height 20
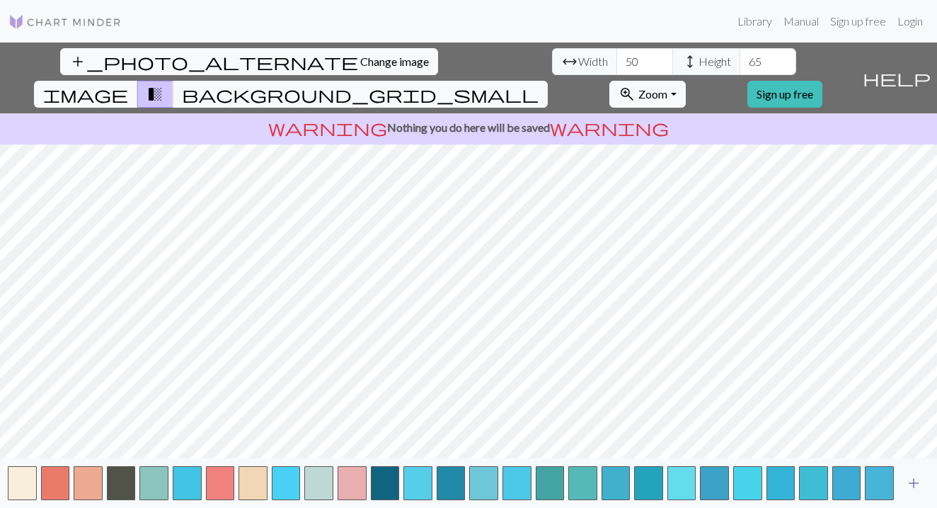
click at [917, 485] on span "add" at bounding box center [913, 483] width 17 height 20
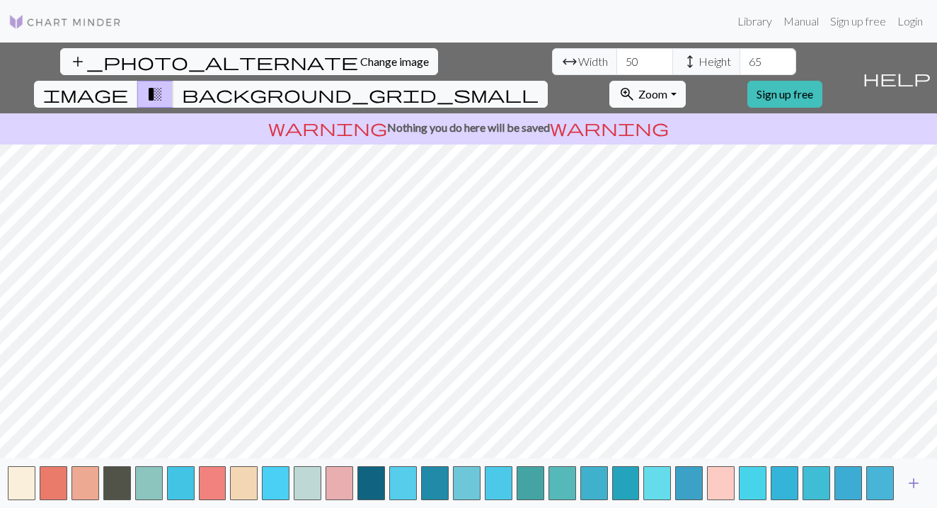
click at [917, 485] on span "add" at bounding box center [913, 483] width 17 height 20
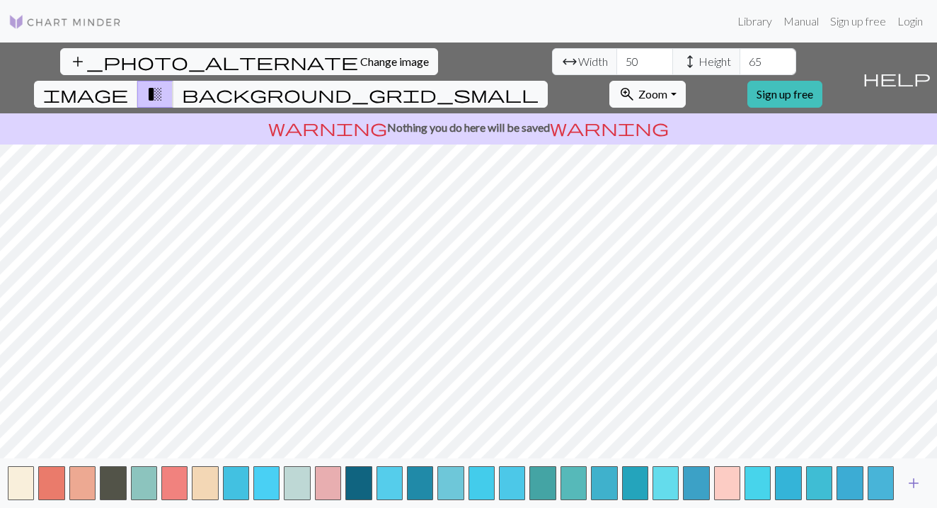
click at [917, 485] on span "add" at bounding box center [913, 483] width 17 height 20
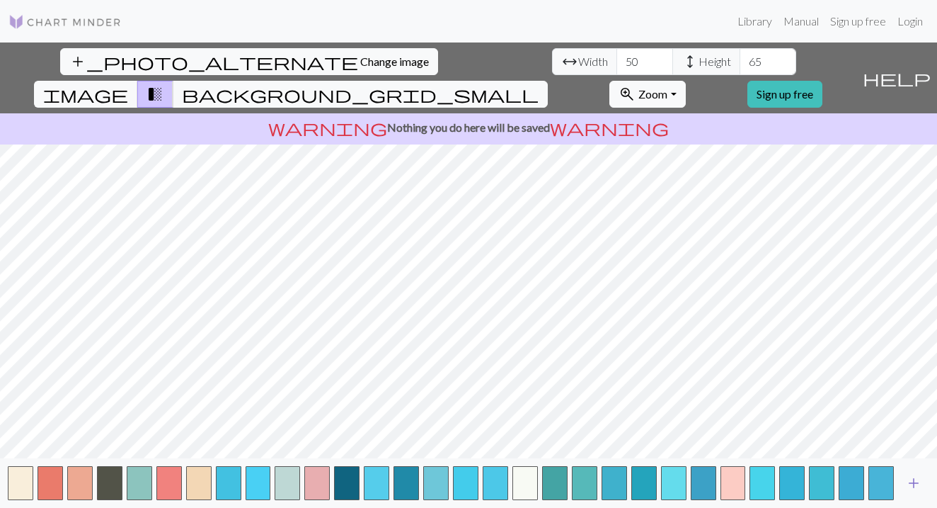
click at [917, 485] on span "add" at bounding box center [913, 483] width 17 height 20
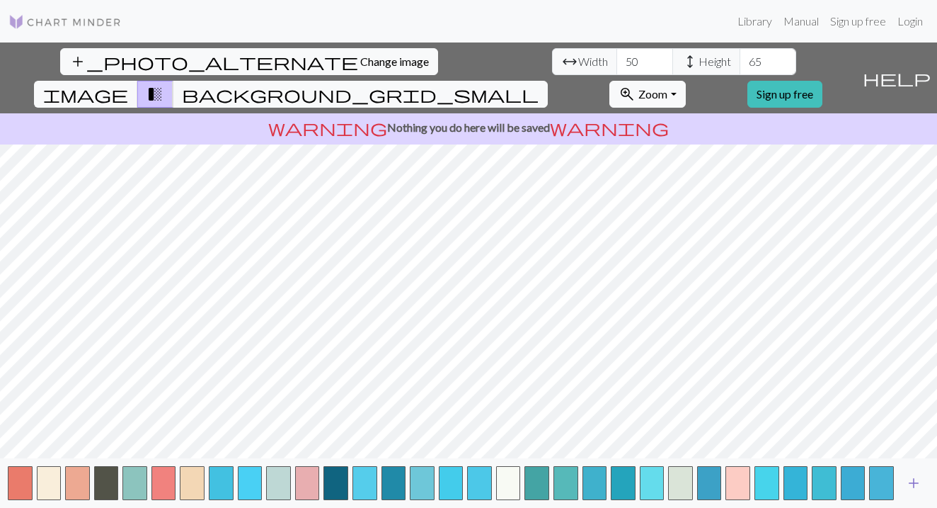
click at [917, 485] on span "add" at bounding box center [913, 483] width 17 height 20
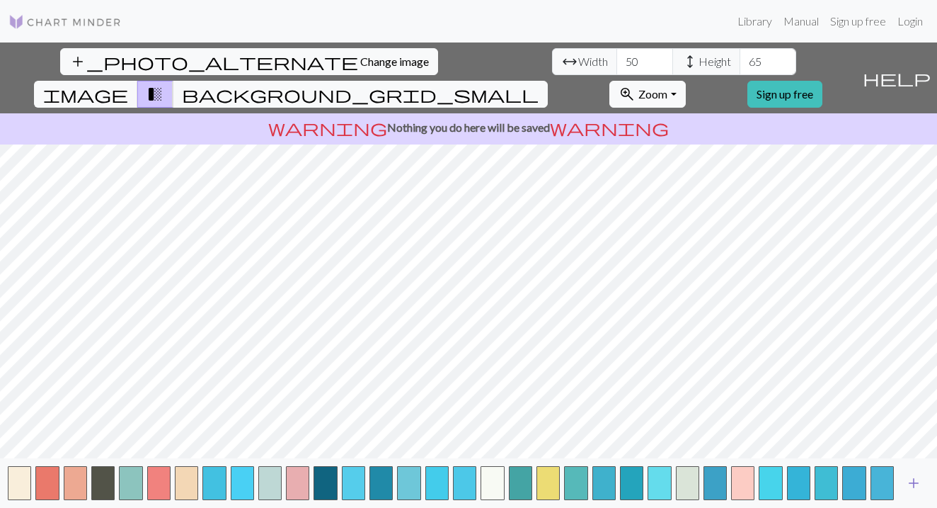
click at [917, 485] on span "add" at bounding box center [913, 483] width 17 height 20
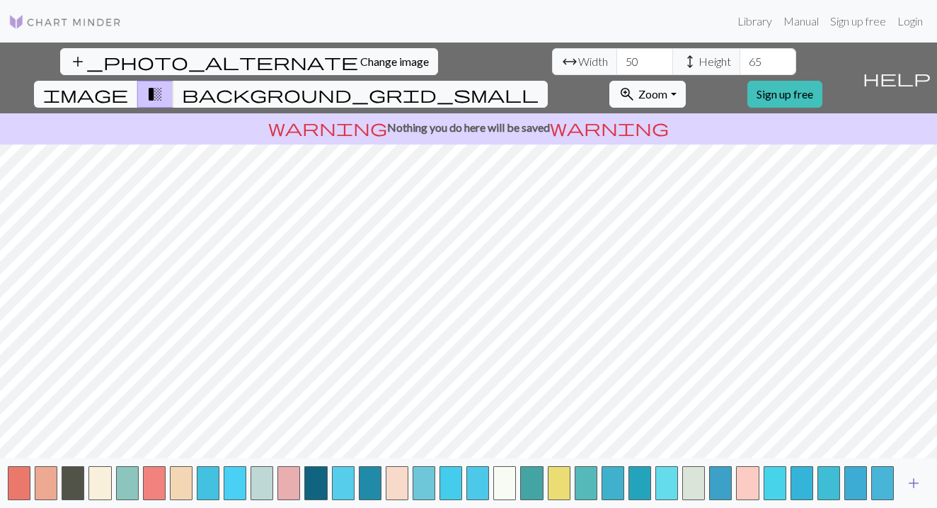
click at [917, 485] on span "add" at bounding box center [913, 483] width 17 height 20
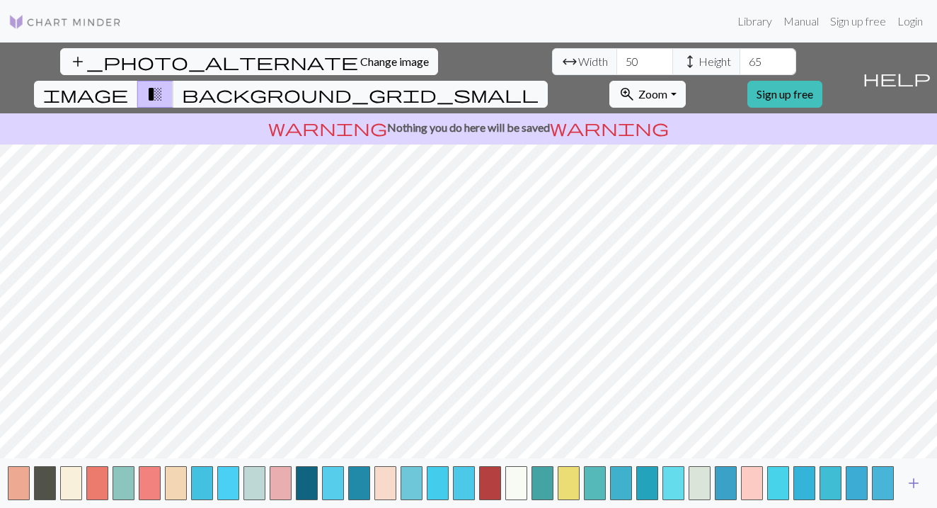
click at [911, 486] on span "add" at bounding box center [913, 483] width 17 height 20
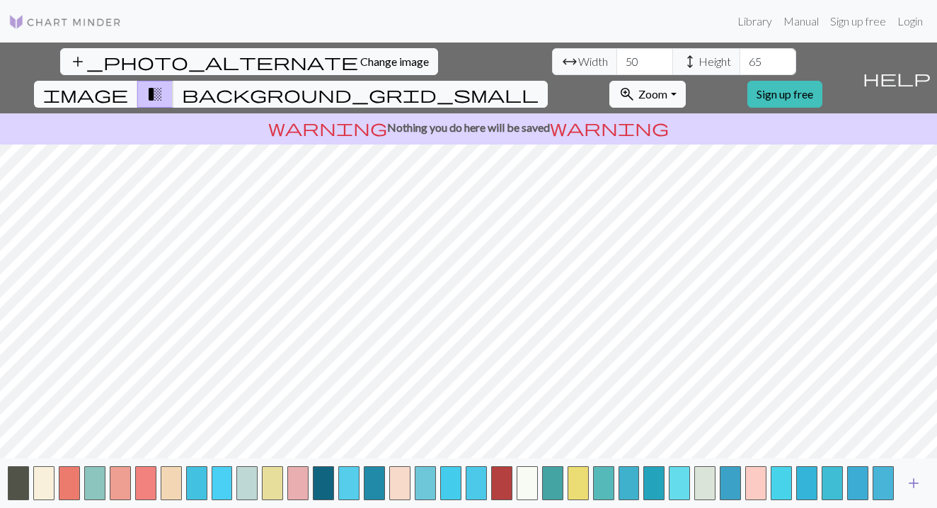
click at [911, 486] on span "add" at bounding box center [913, 483] width 17 height 20
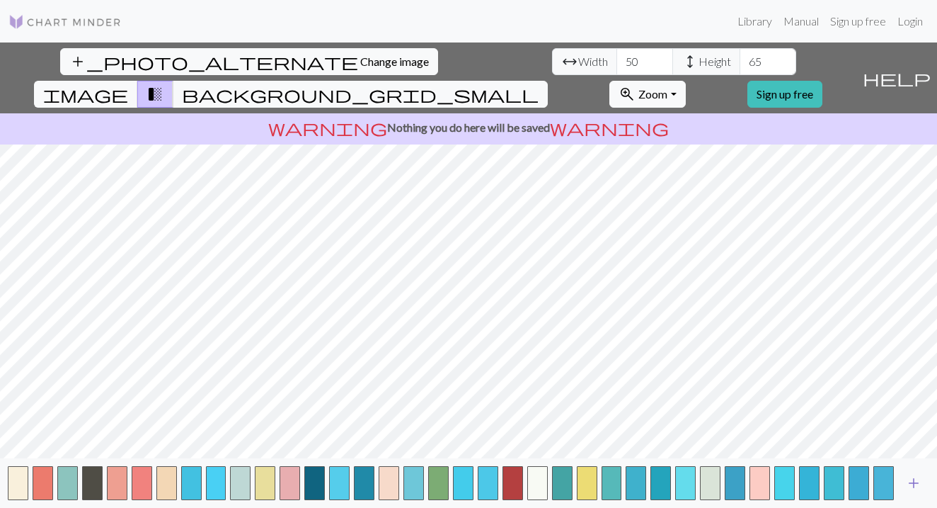
click at [911, 486] on span "add" at bounding box center [913, 483] width 17 height 20
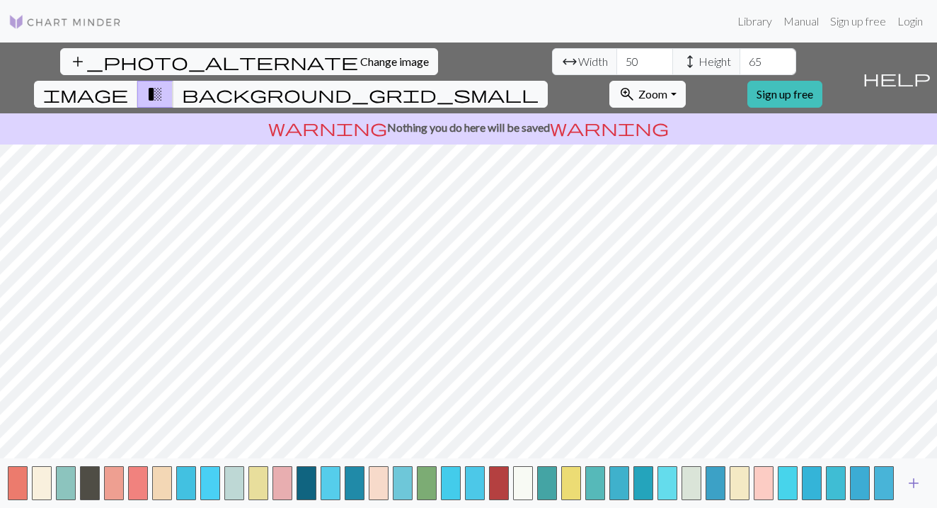
click at [911, 486] on span "add" at bounding box center [913, 483] width 17 height 20
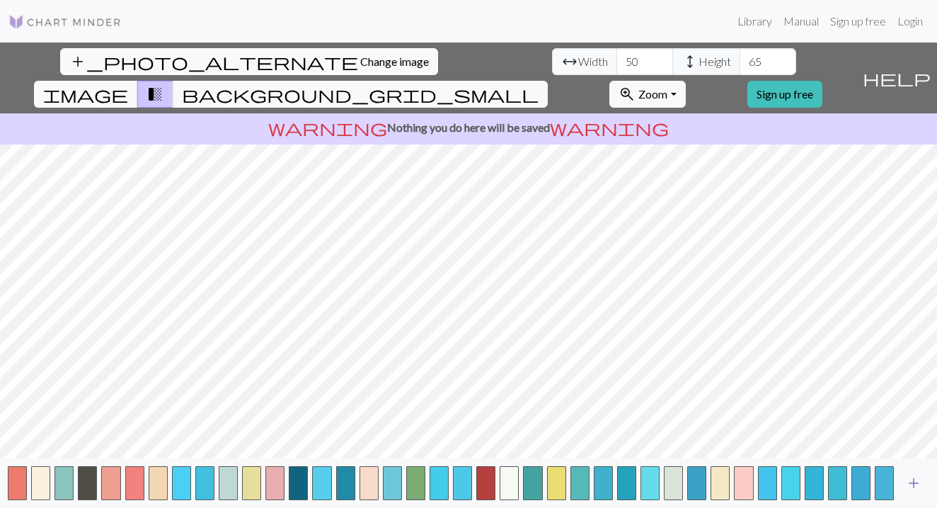
click at [911, 486] on span "add" at bounding box center [913, 483] width 17 height 20
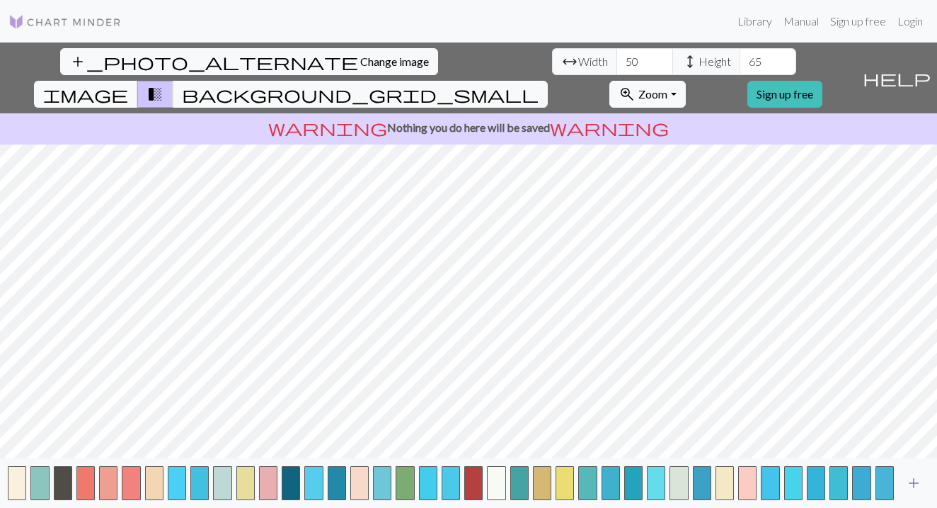
click at [911, 486] on span "add" at bounding box center [913, 483] width 17 height 20
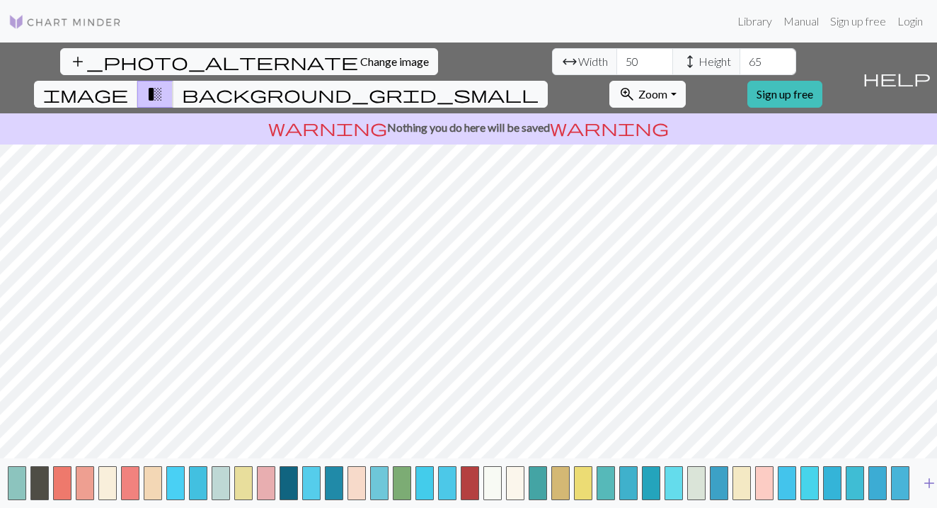
click at [911, 486] on div "add" at bounding box center [468, 483] width 937 height 50
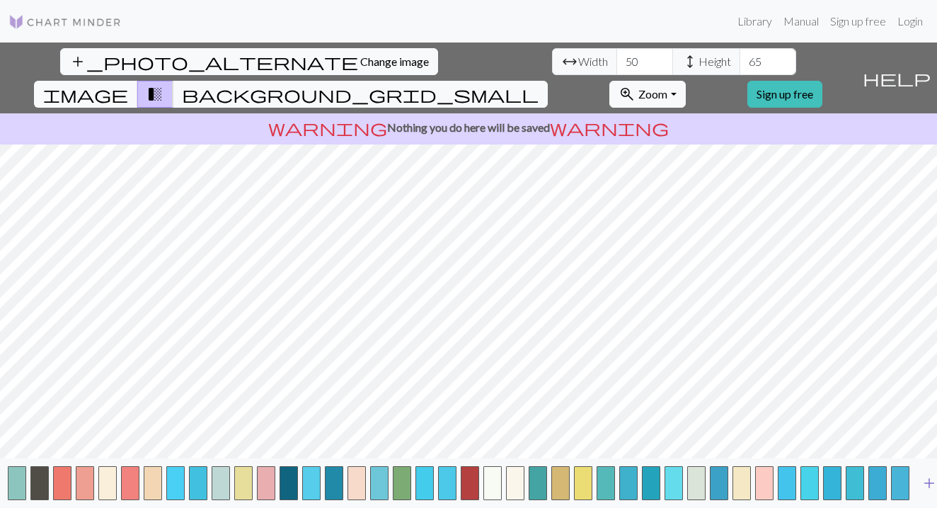
click at [911, 486] on div "add" at bounding box center [468, 483] width 937 height 50
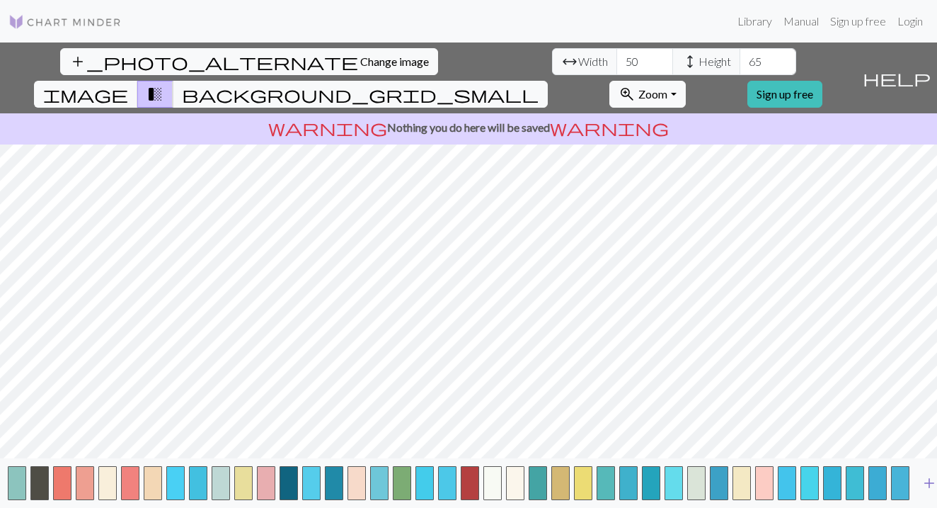
click at [911, 486] on div "add" at bounding box center [468, 483] width 937 height 50
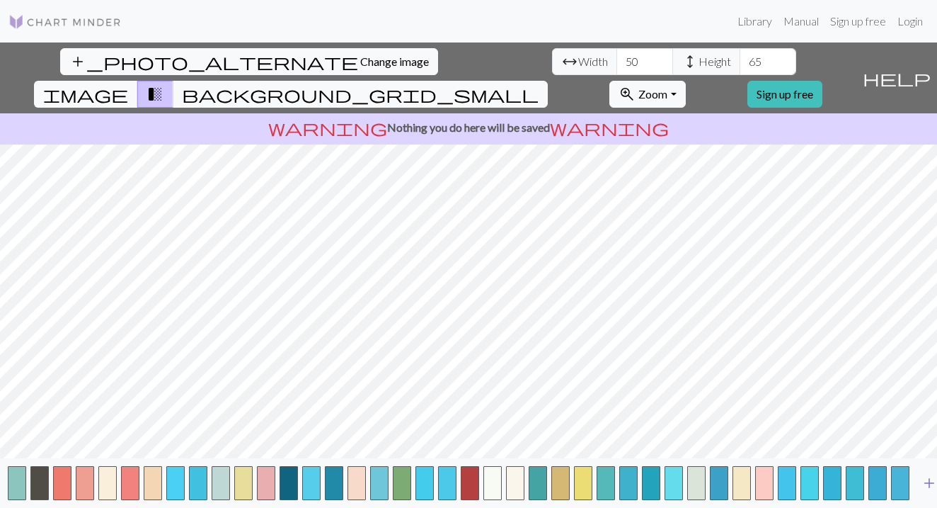
click at [911, 486] on div "add" at bounding box center [468, 483] width 937 height 50
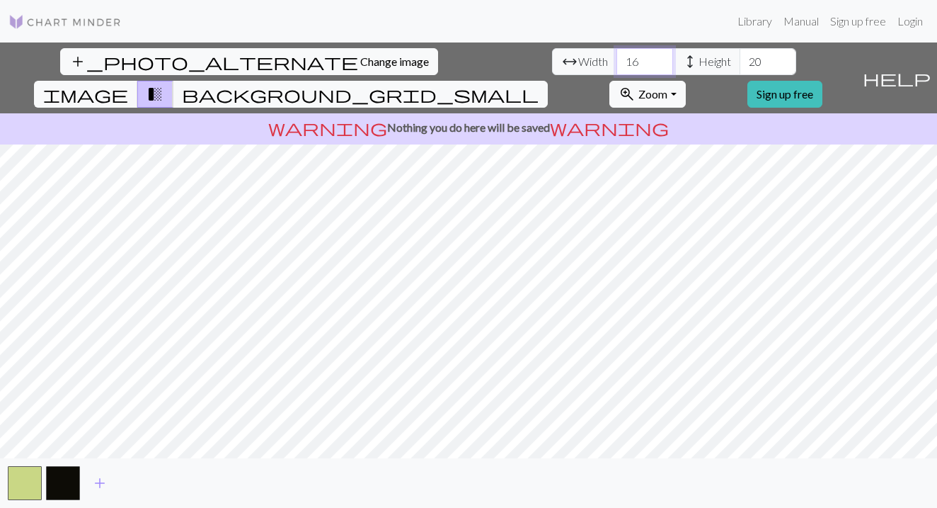
click at [617, 59] on input "16" at bounding box center [645, 61] width 57 height 27
click at [617, 58] on input "16" at bounding box center [645, 61] width 57 height 27
type input "5"
type input "50"
click at [740, 61] on input "20" at bounding box center [768, 61] width 57 height 27
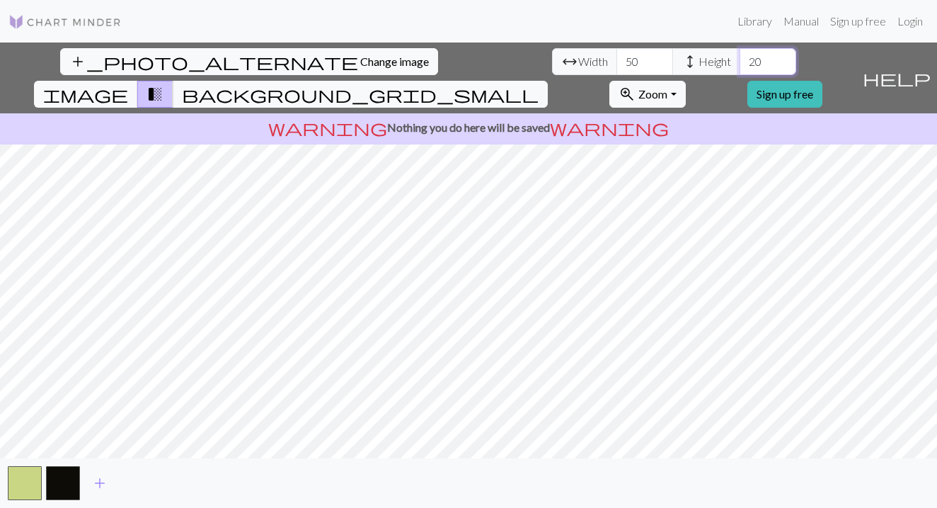
click at [740, 61] on input "20" at bounding box center [768, 61] width 57 height 27
type input "80"
click at [101, 478] on span "add" at bounding box center [99, 483] width 17 height 20
click at [144, 488] on span "add" at bounding box center [138, 483] width 17 height 20
click at [177, 486] on span "add" at bounding box center [176, 483] width 17 height 20
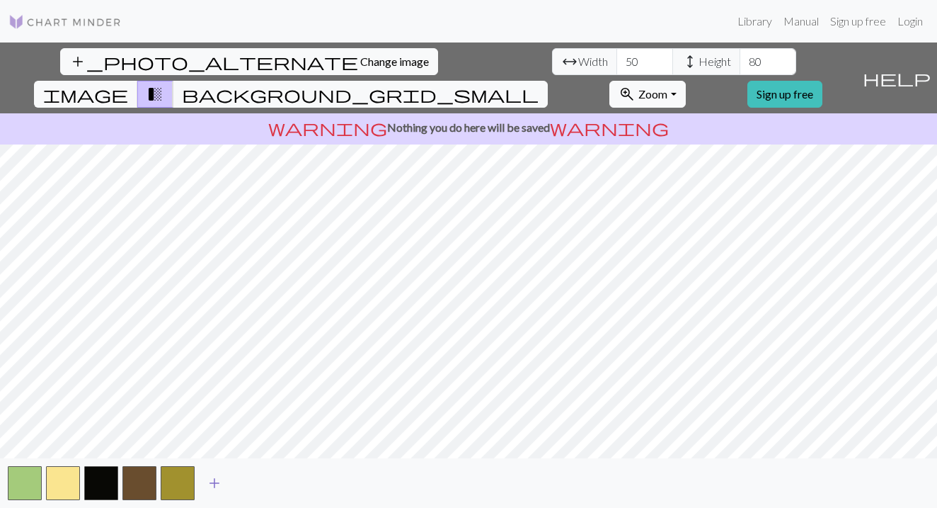
click at [219, 486] on span "add" at bounding box center [214, 483] width 17 height 20
click at [256, 486] on span "add" at bounding box center [252, 483] width 17 height 20
click at [291, 481] on span "add" at bounding box center [290, 483] width 17 height 20
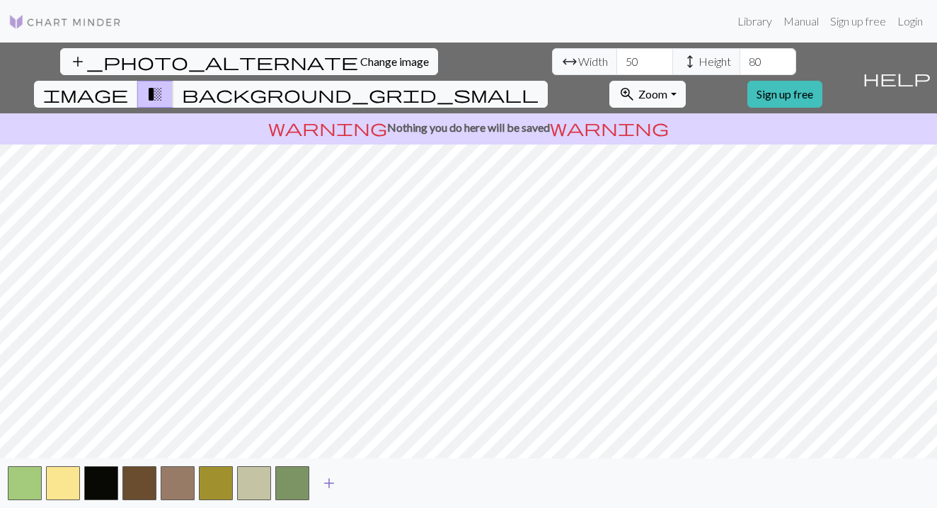
click at [335, 487] on span "add" at bounding box center [329, 483] width 17 height 20
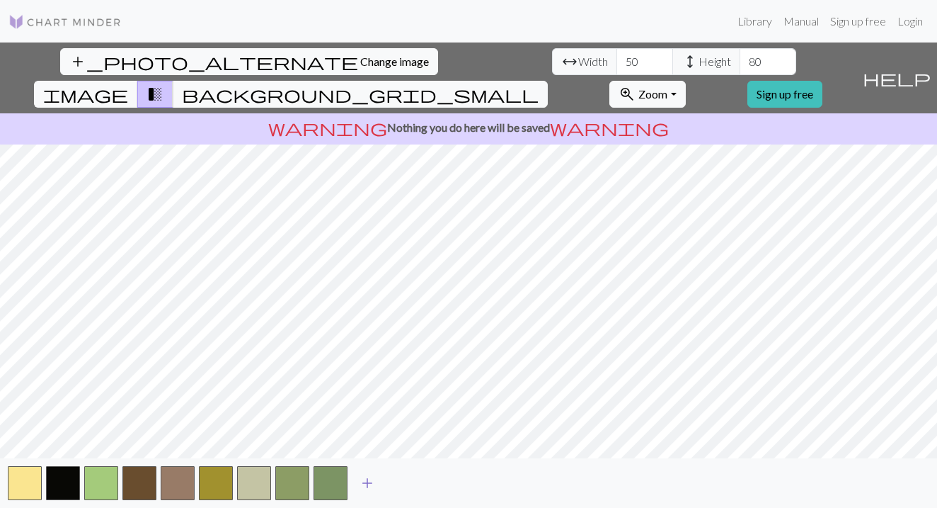
click at [372, 482] on span "add" at bounding box center [367, 483] width 17 height 20
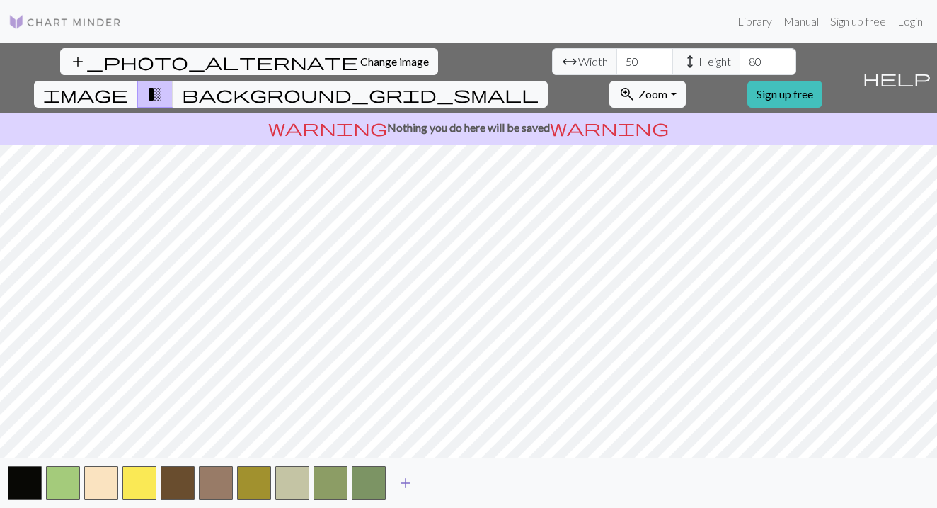
click at [406, 482] on span "add" at bounding box center [405, 483] width 17 height 20
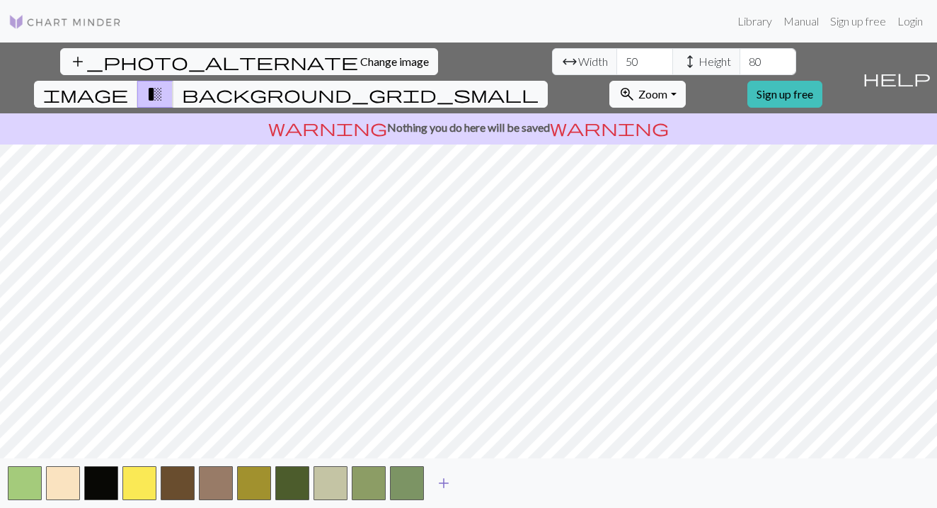
click at [448, 476] on span "add" at bounding box center [443, 483] width 17 height 20
click at [488, 479] on span "add" at bounding box center [482, 483] width 17 height 20
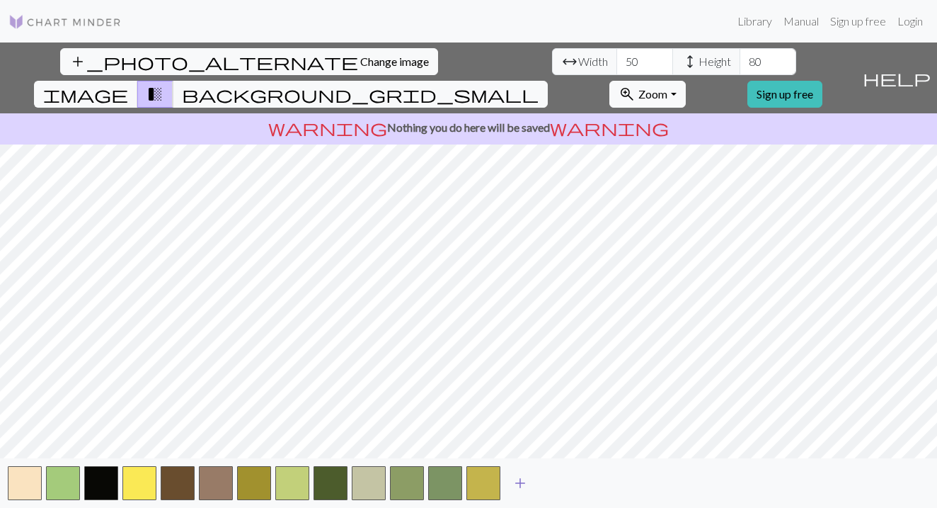
click at [524, 480] on span "add" at bounding box center [520, 483] width 17 height 20
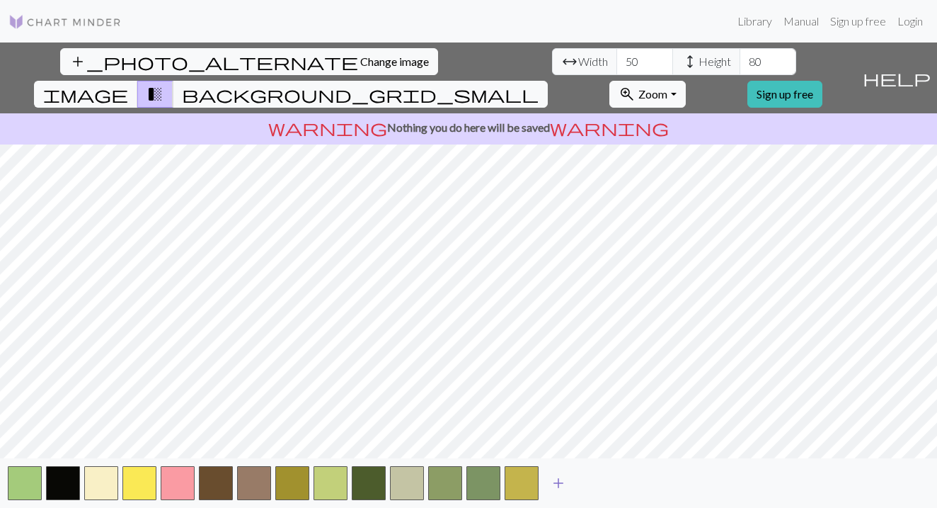
click at [561, 478] on span "add" at bounding box center [558, 483] width 17 height 20
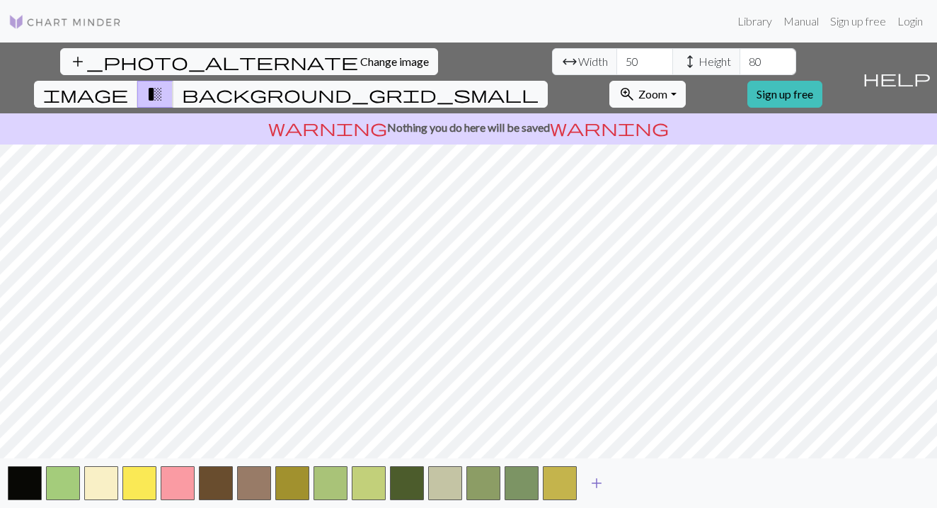
click at [596, 480] on span "add" at bounding box center [596, 483] width 17 height 20
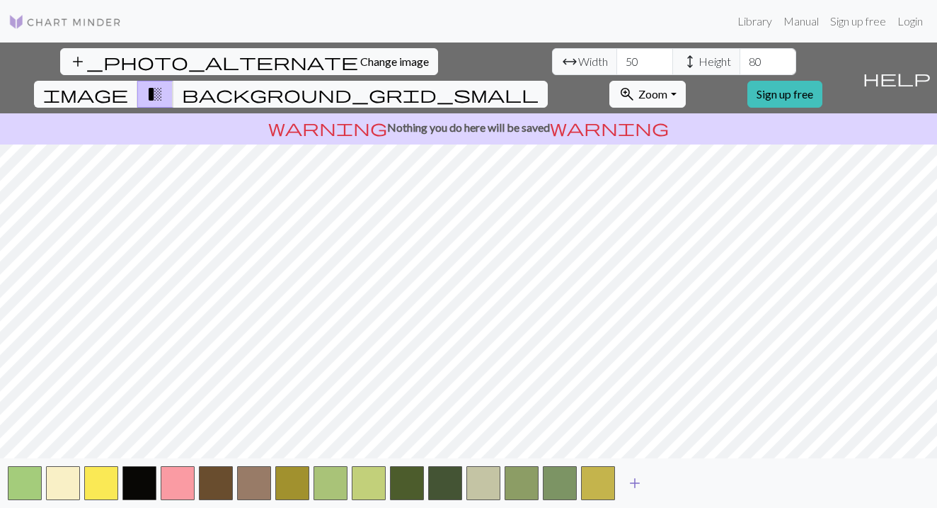
click at [627, 476] on span "add" at bounding box center [634, 483] width 17 height 20
click at [670, 473] on span "add" at bounding box center [673, 483] width 17 height 20
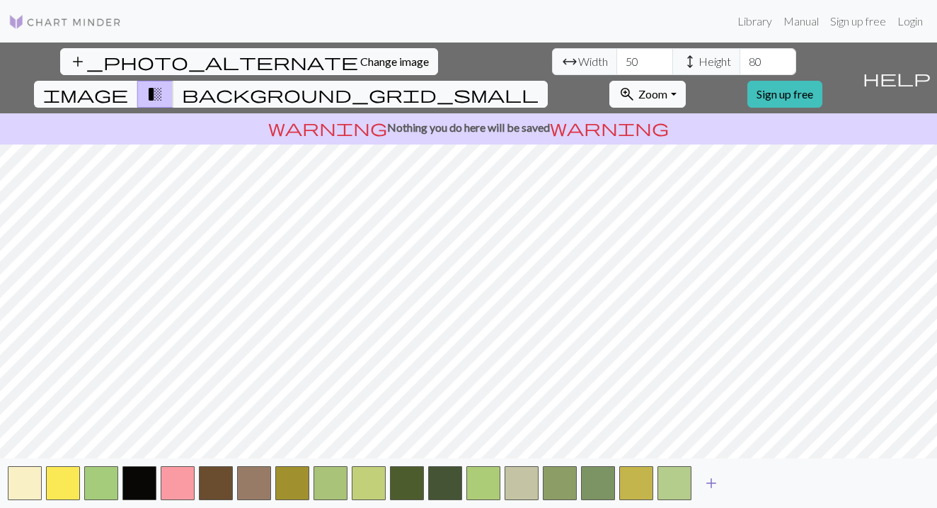
click at [714, 475] on span "add" at bounding box center [711, 483] width 17 height 20
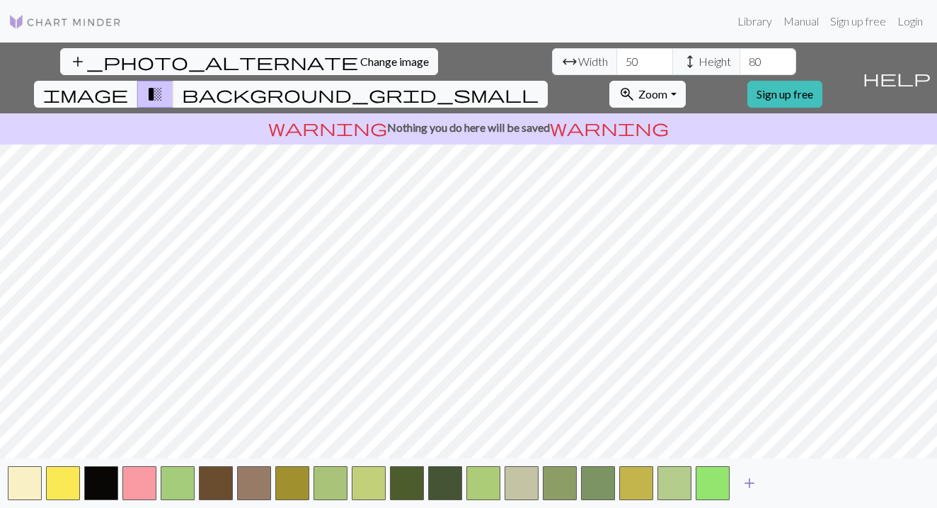
click at [756, 481] on span "add" at bounding box center [749, 483] width 17 height 20
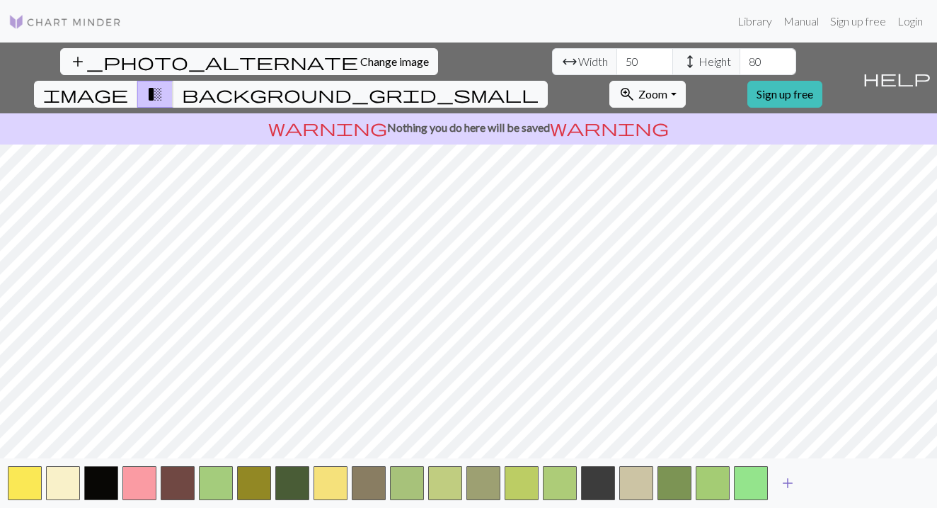
click at [786, 474] on span "add" at bounding box center [787, 483] width 17 height 20
click at [822, 479] on span "add" at bounding box center [826, 483] width 17 height 20
click at [865, 480] on span "add" at bounding box center [864, 483] width 17 height 20
click at [905, 483] on span "add" at bounding box center [902, 483] width 17 height 20
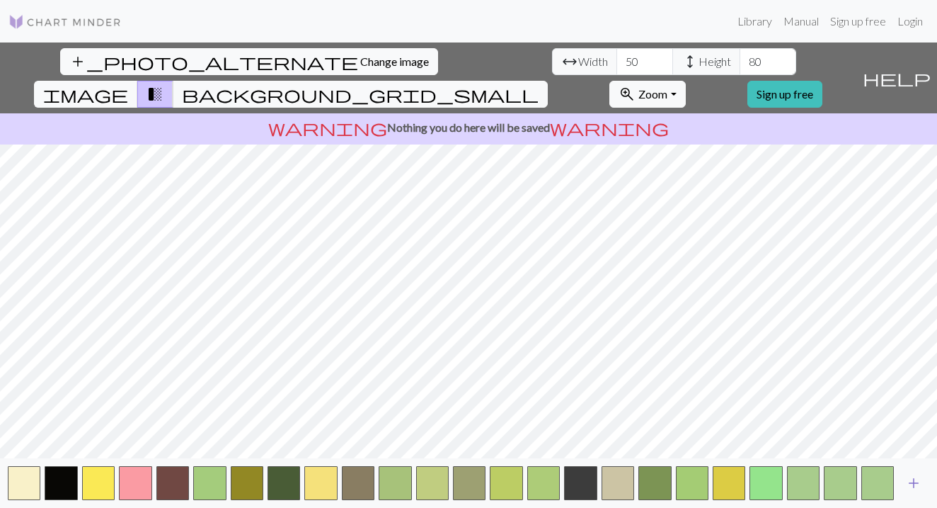
click at [913, 483] on span "add" at bounding box center [913, 483] width 17 height 20
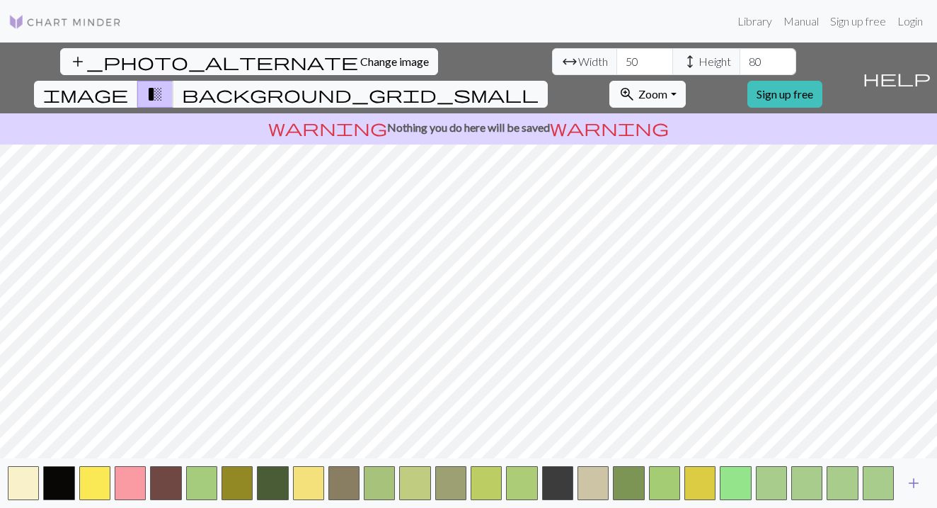
click at [914, 483] on span "add" at bounding box center [913, 483] width 17 height 20
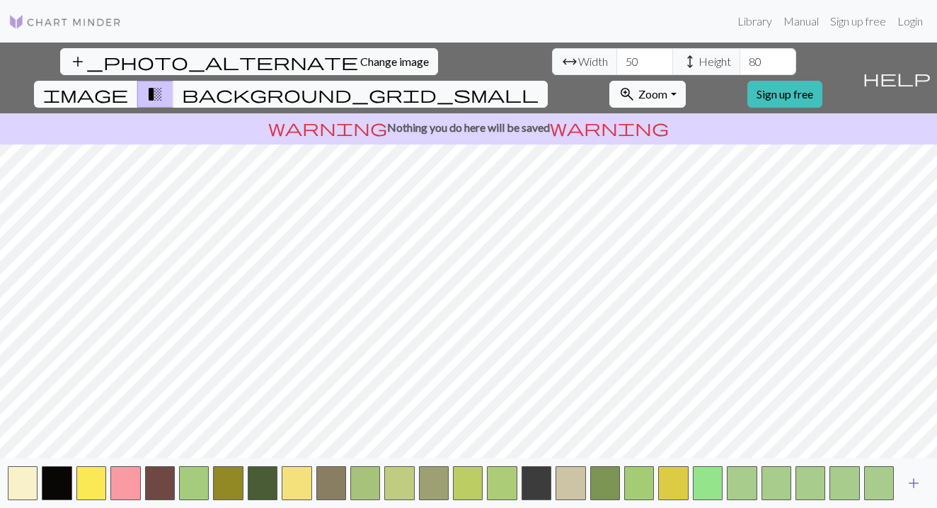
click at [914, 483] on span "add" at bounding box center [913, 483] width 17 height 20
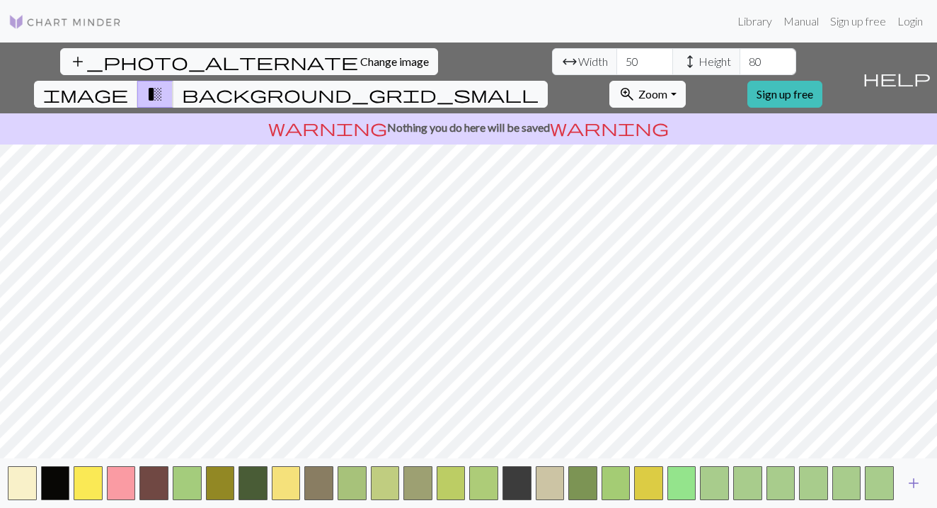
click at [914, 483] on span "add" at bounding box center [913, 483] width 17 height 20
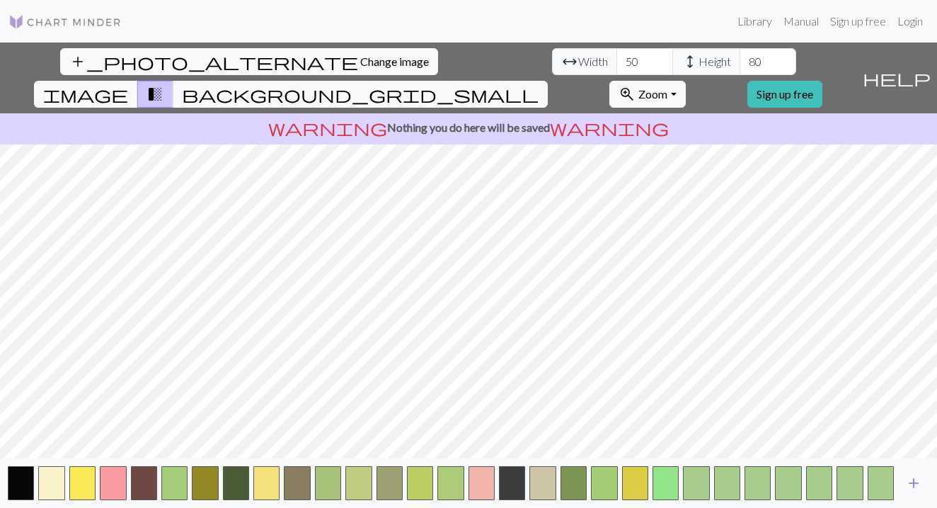
click at [914, 483] on span "add" at bounding box center [913, 483] width 17 height 20
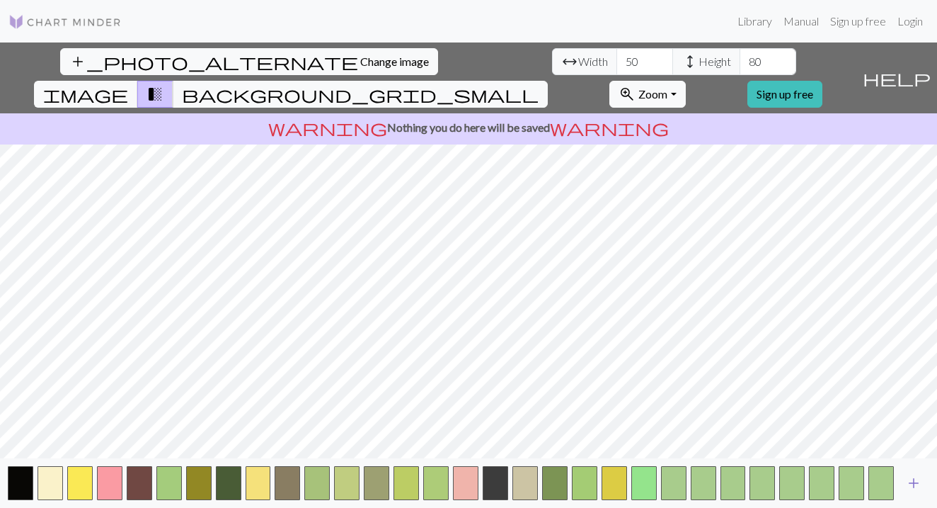
click at [914, 483] on span "add" at bounding box center [913, 483] width 17 height 20
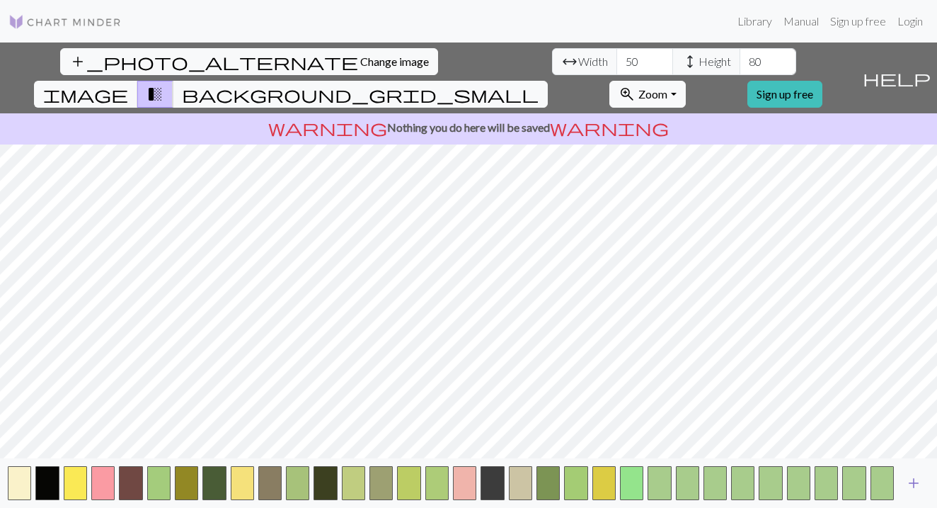
click at [914, 483] on span "add" at bounding box center [913, 483] width 17 height 20
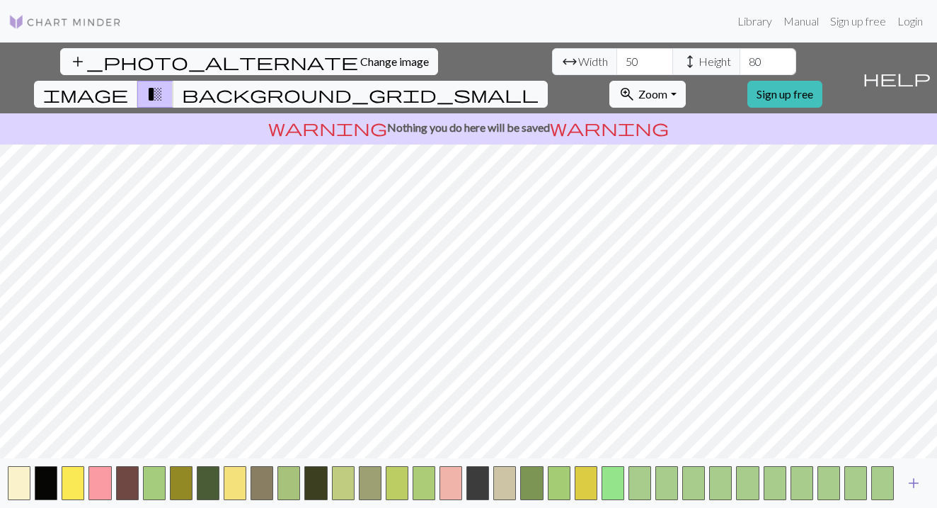
click at [914, 483] on span "add" at bounding box center [913, 483] width 17 height 20
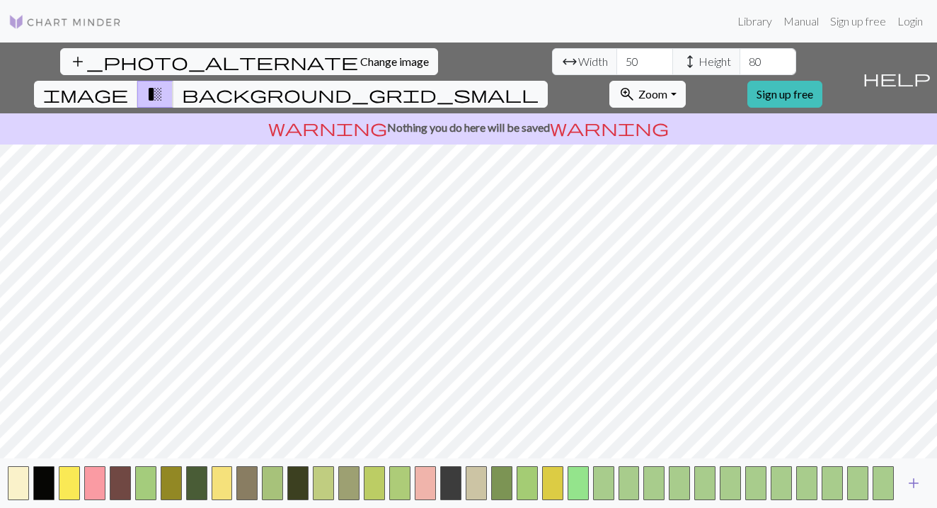
click at [914, 483] on span "add" at bounding box center [913, 483] width 17 height 20
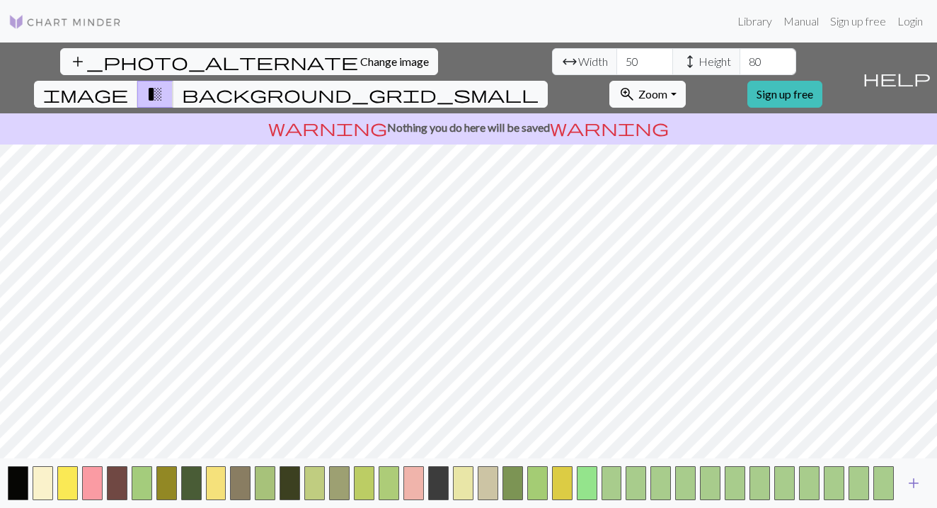
click at [914, 483] on span "add" at bounding box center [913, 483] width 17 height 20
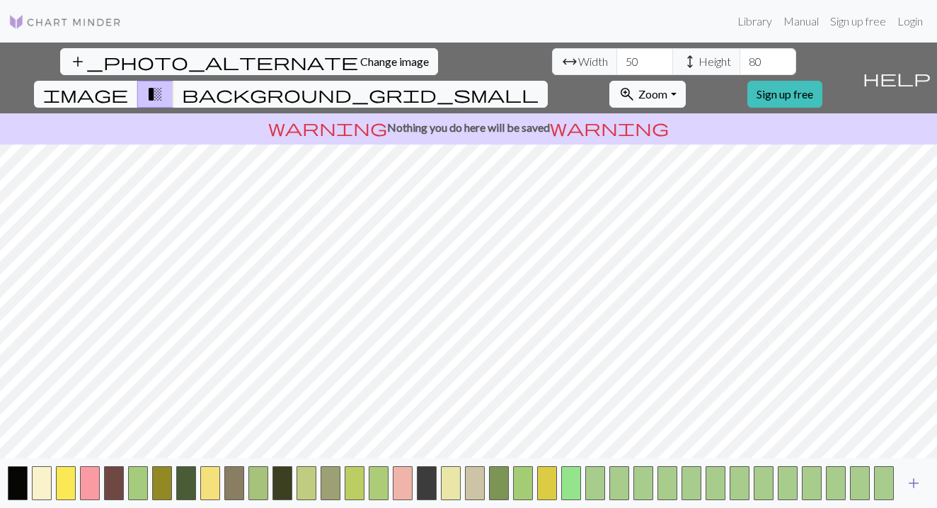
click at [914, 483] on span "add" at bounding box center [913, 483] width 17 height 20
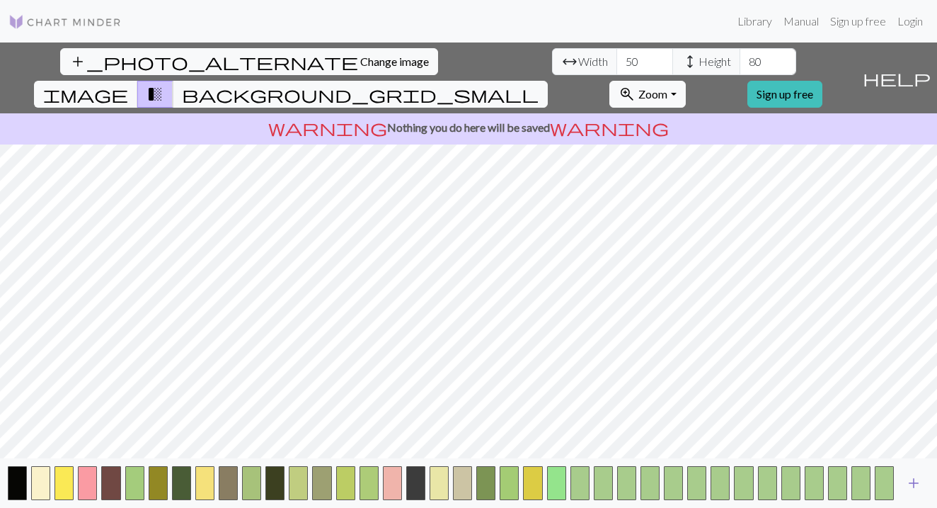
click at [914, 483] on span "add" at bounding box center [913, 483] width 17 height 20
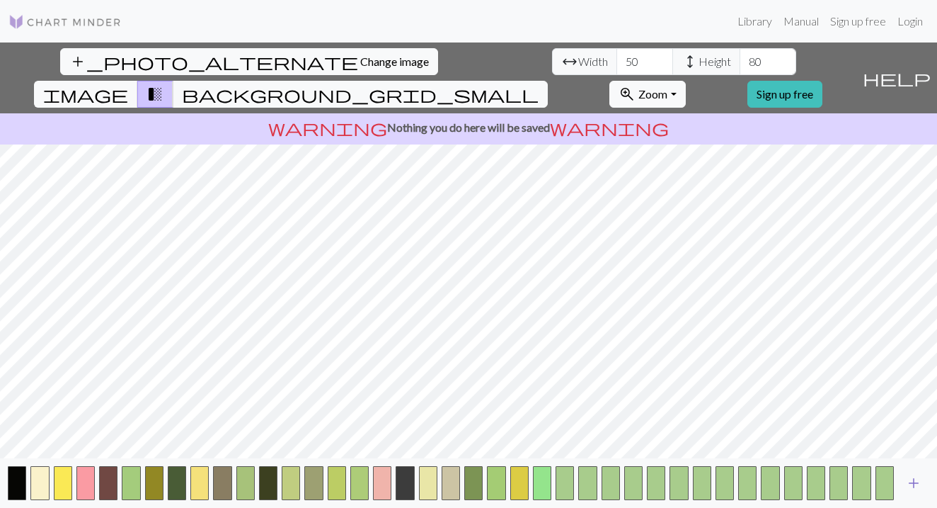
click at [914, 483] on span "add" at bounding box center [913, 483] width 17 height 20
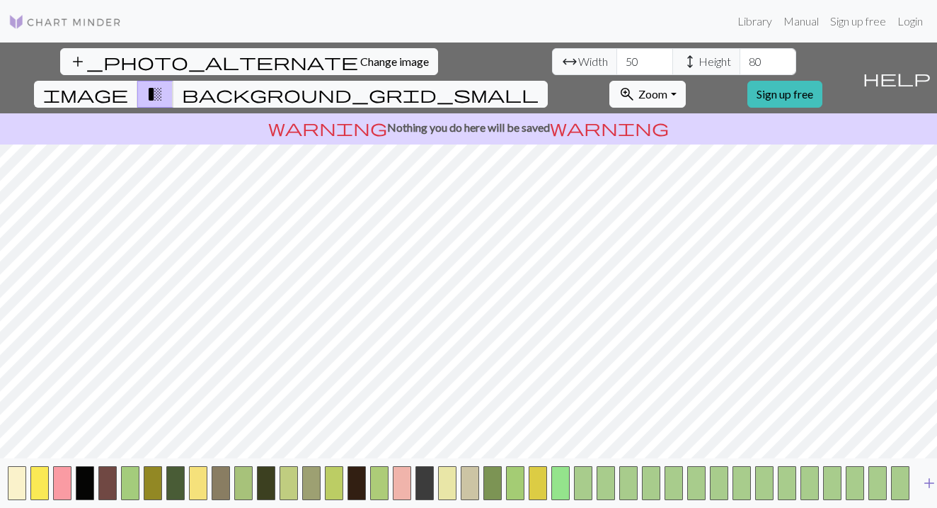
click at [914, 483] on button "add" at bounding box center [929, 482] width 35 height 27
click at [914, 483] on button "button" at bounding box center [923, 483] width 18 height 34
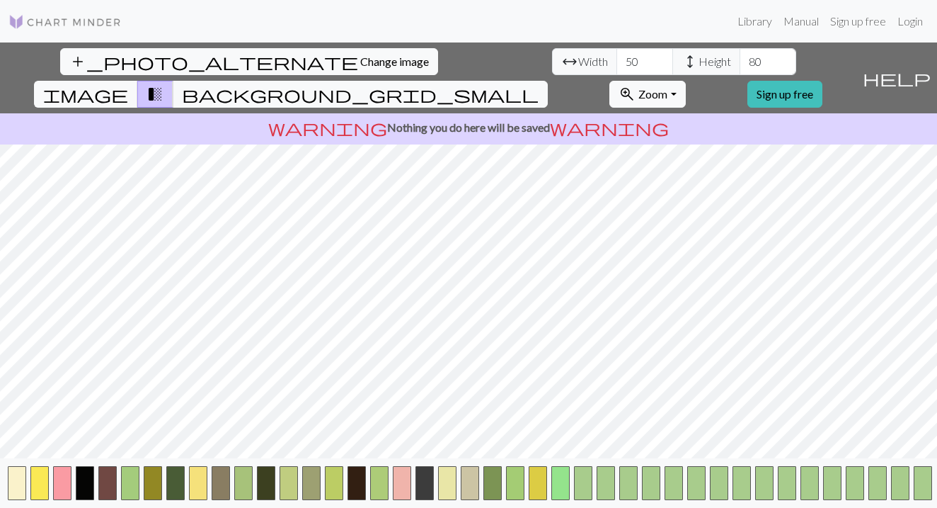
click at [914, 483] on button "button" at bounding box center [923, 483] width 18 height 34
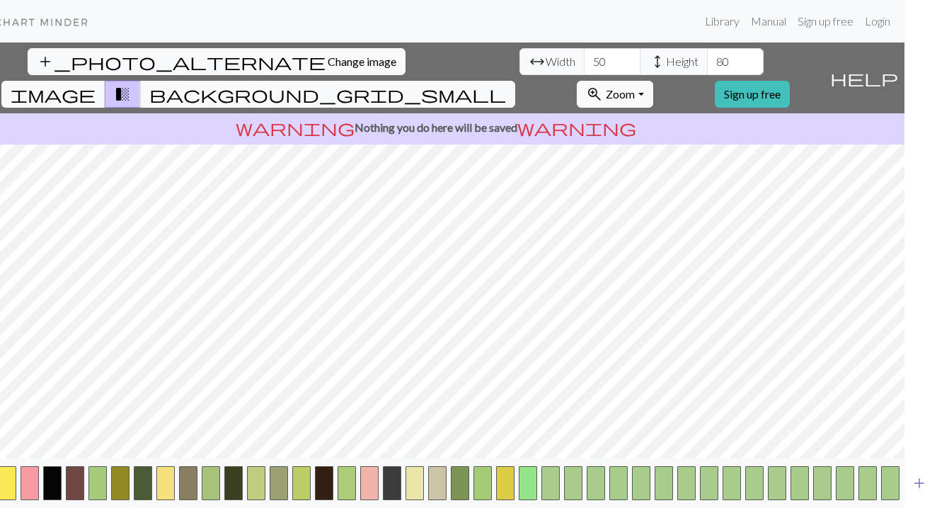
click at [922, 486] on span "add" at bounding box center [919, 483] width 17 height 20
click at [905, 486] on html "This website uses cookies to ensure you get the best experience on our website.…" at bounding box center [435, 254] width 937 height 508
click at [584, 61] on input "50" at bounding box center [612, 61] width 57 height 27
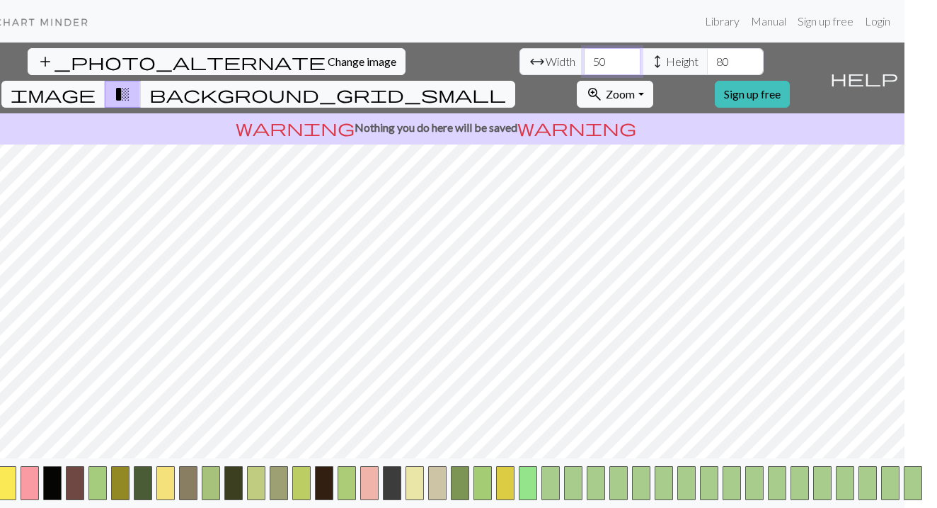
click at [584, 60] on input "50" at bounding box center [612, 61] width 57 height 27
type input "40"
click at [328, 65] on span "Change image" at bounding box center [362, 61] width 69 height 13
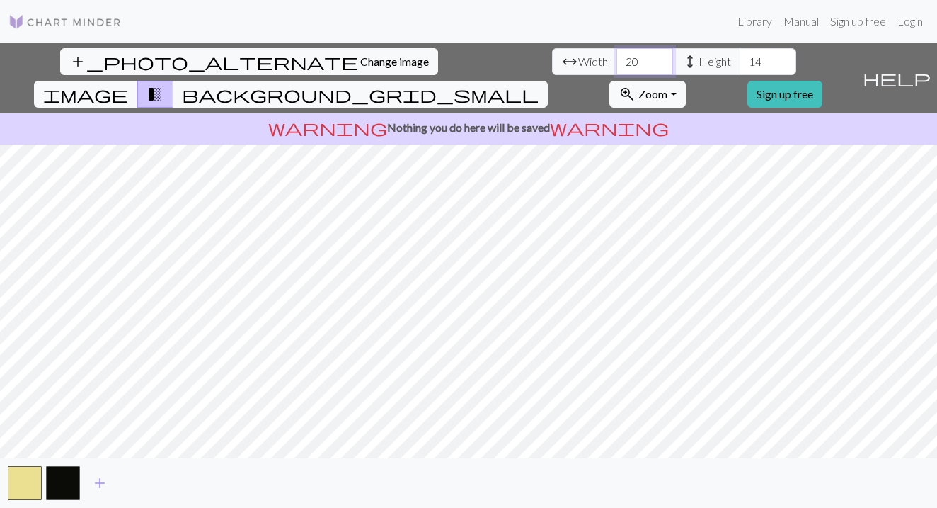
click at [617, 64] on input "20" at bounding box center [645, 61] width 57 height 27
type input "40"
click at [740, 64] on input "14" at bounding box center [768, 61] width 57 height 27
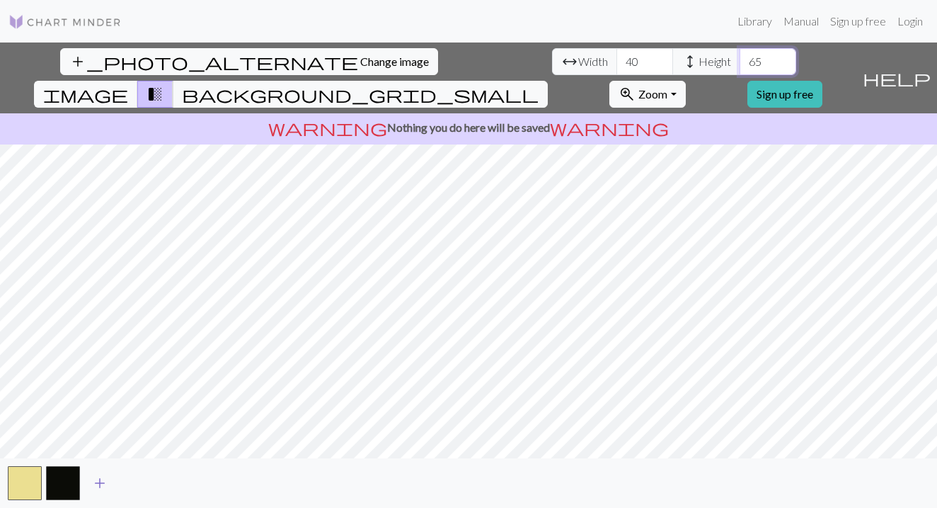
type input "65"
click at [99, 481] on span "add" at bounding box center [99, 483] width 17 height 20
click at [147, 488] on button "add" at bounding box center [137, 482] width 35 height 27
click at [169, 485] on span "add" at bounding box center [176, 483] width 17 height 20
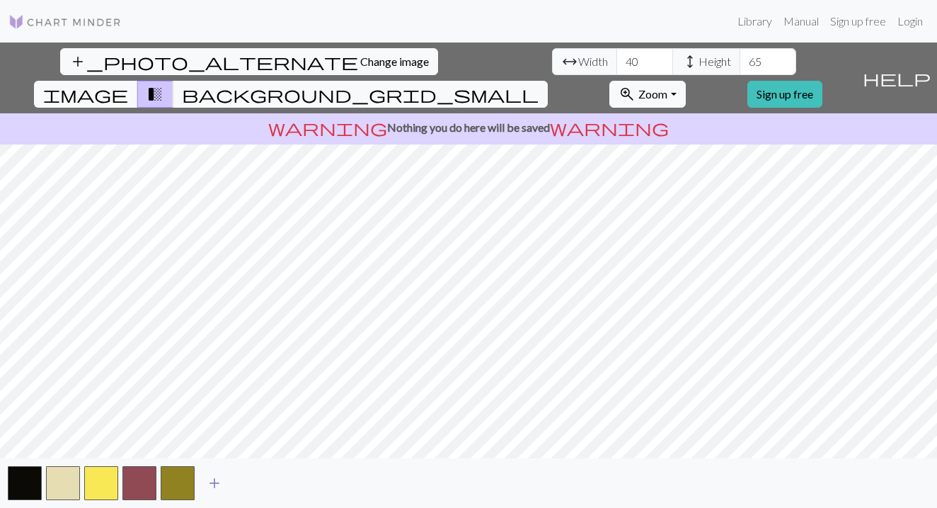
click at [212, 485] on span "add" at bounding box center [214, 483] width 17 height 20
click at [255, 486] on span "add" at bounding box center [252, 483] width 17 height 20
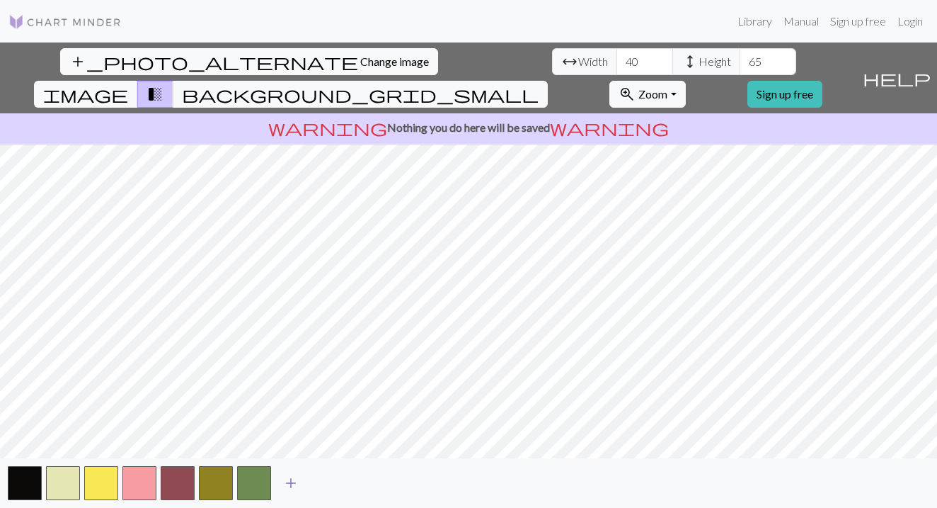
click at [301, 479] on button "add" at bounding box center [290, 482] width 35 height 27
click at [335, 483] on span "add" at bounding box center [329, 483] width 17 height 20
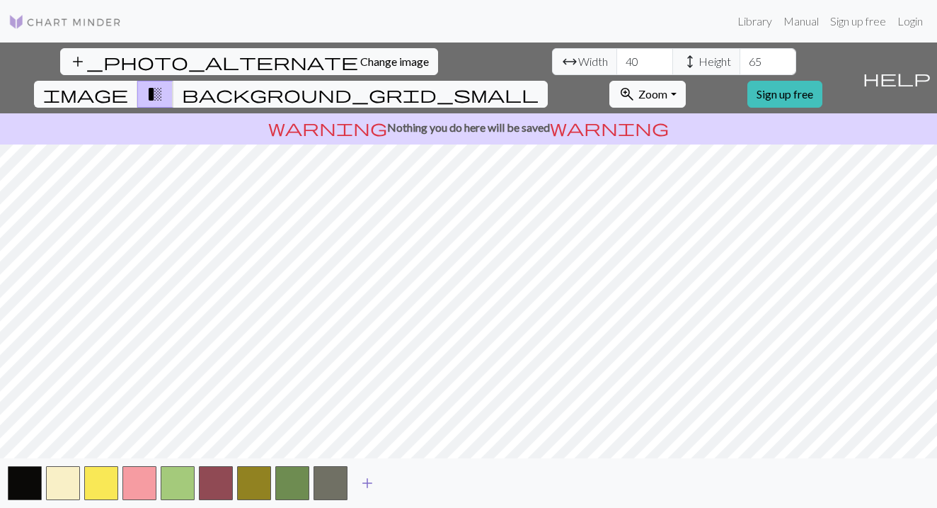
click at [384, 483] on button "add" at bounding box center [367, 482] width 35 height 27
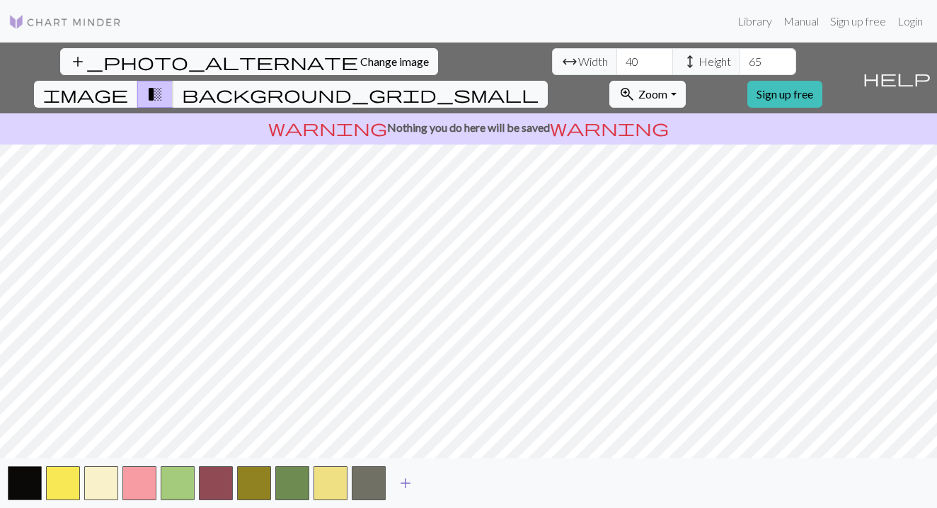
click at [409, 483] on span "add" at bounding box center [405, 483] width 17 height 20
click at [452, 481] on span "add" at bounding box center [443, 483] width 17 height 20
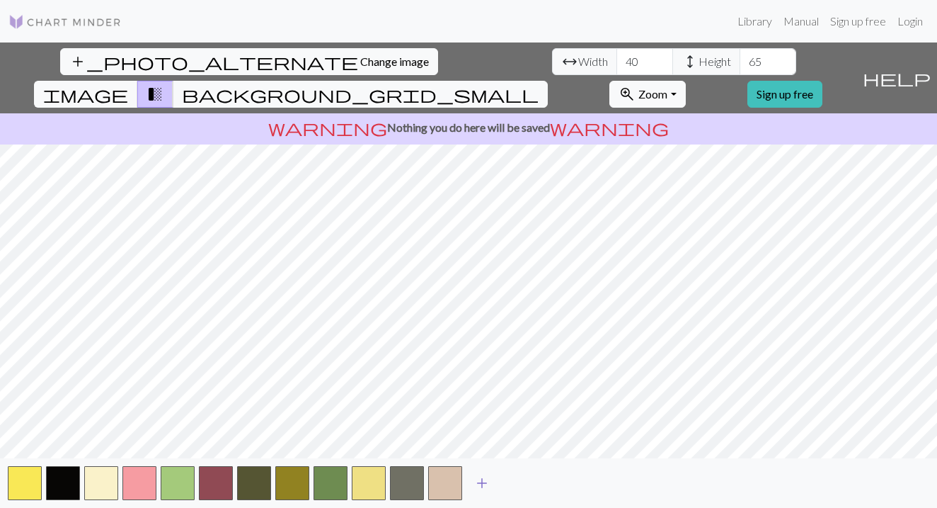
click at [488, 478] on span "add" at bounding box center [482, 483] width 17 height 20
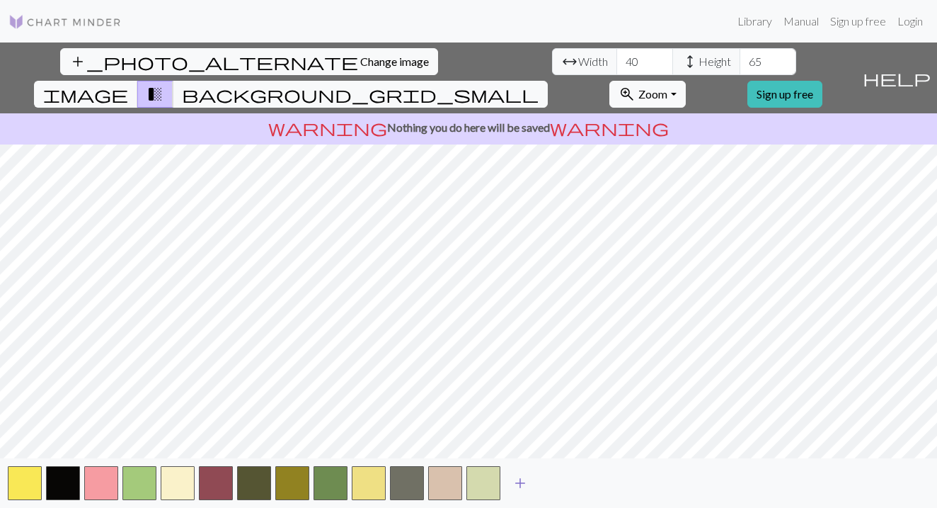
click at [514, 482] on span "add" at bounding box center [520, 483] width 17 height 20
click at [549, 483] on button "add" at bounding box center [558, 482] width 35 height 27
click at [597, 477] on span "add" at bounding box center [596, 483] width 17 height 20
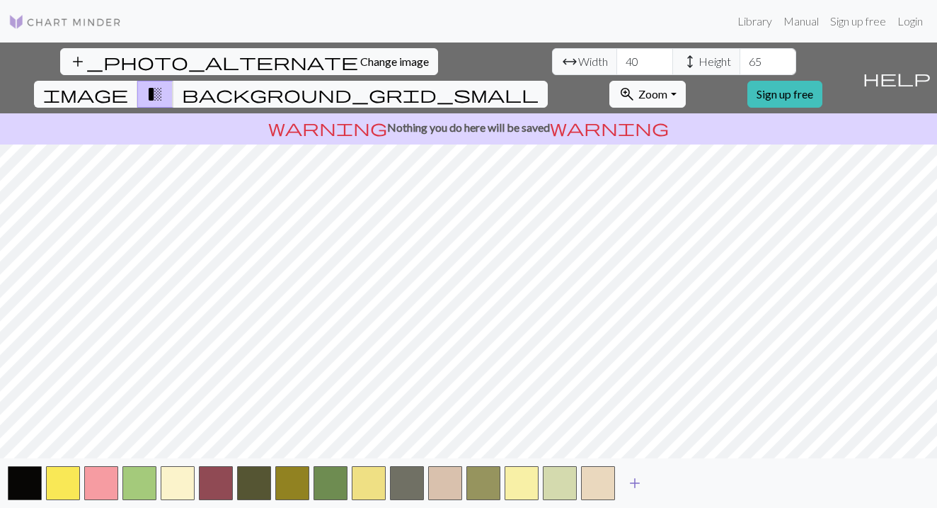
click at [638, 483] on span "add" at bounding box center [634, 483] width 17 height 20
click at [470, 108] on div "add_photo_alternate Change image arrow_range Width 40 height Height 65 image tr…" at bounding box center [468, 274] width 937 height 465
click at [539, 84] on span "background_grid_small" at bounding box center [360, 94] width 357 height 20
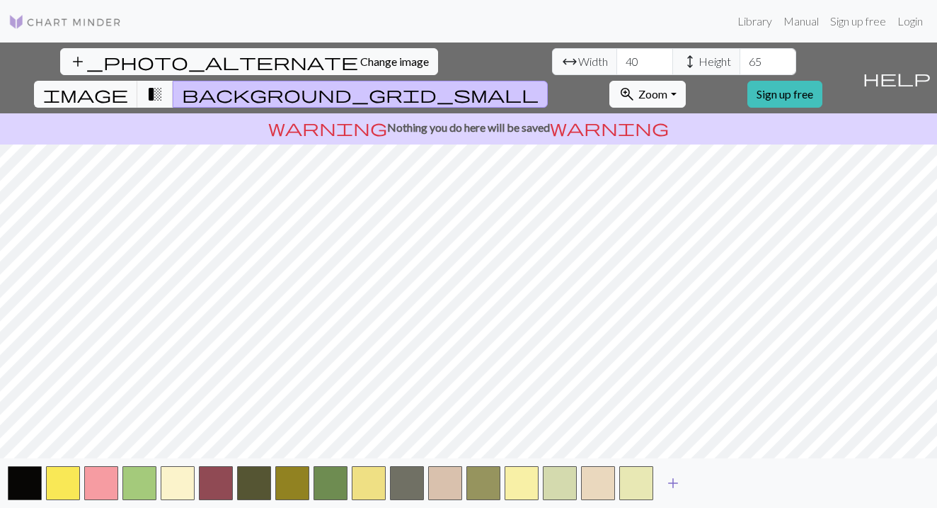
click at [676, 482] on span "add" at bounding box center [673, 483] width 17 height 20
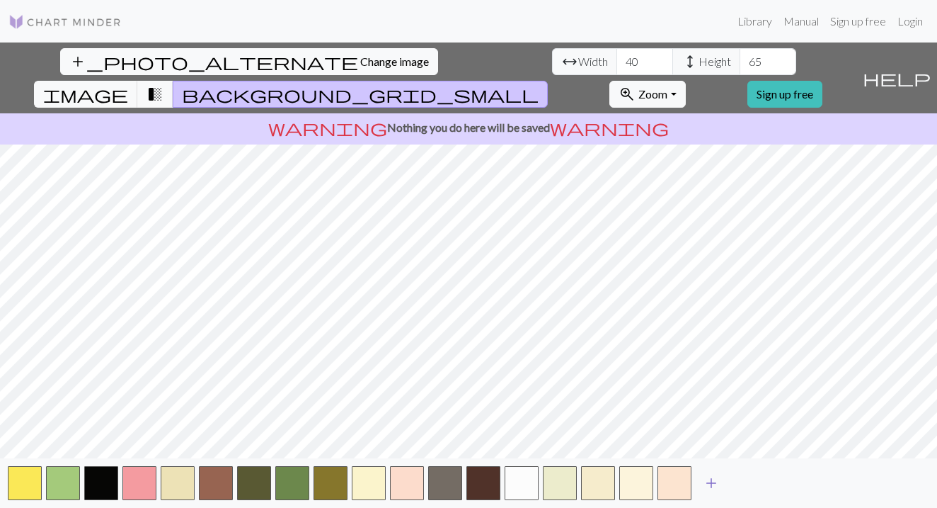
click at [711, 483] on span "add" at bounding box center [711, 483] width 17 height 20
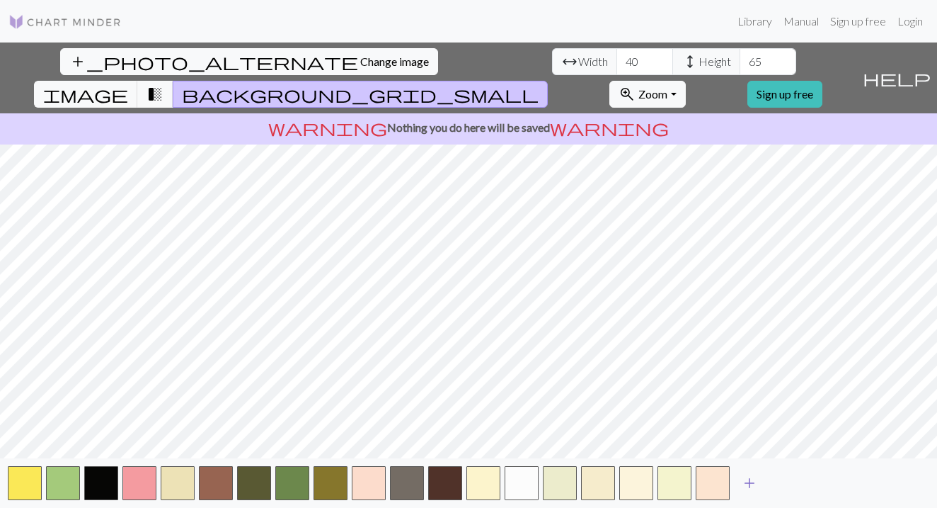
click at [740, 485] on button "add" at bounding box center [749, 482] width 35 height 27
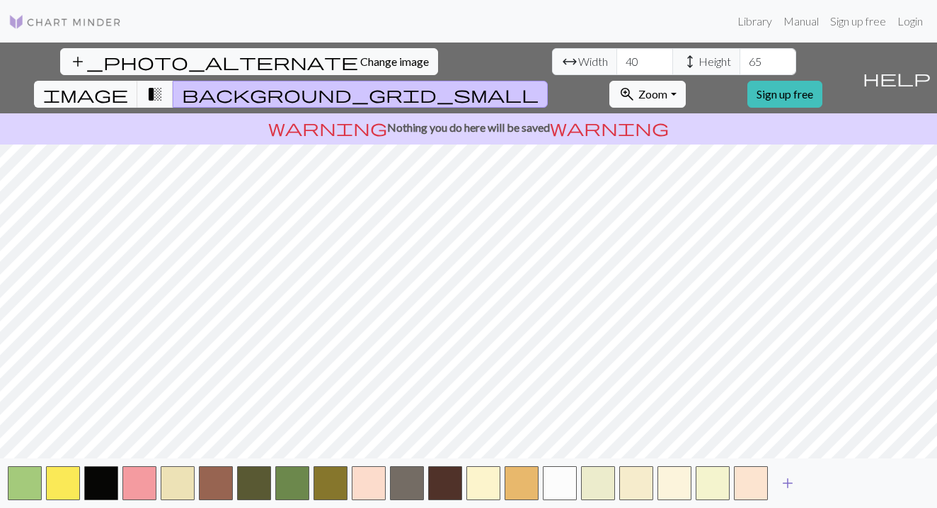
click at [773, 485] on button "add" at bounding box center [787, 482] width 35 height 27
click at [360, 62] on span "Change image" at bounding box center [394, 61] width 69 height 13
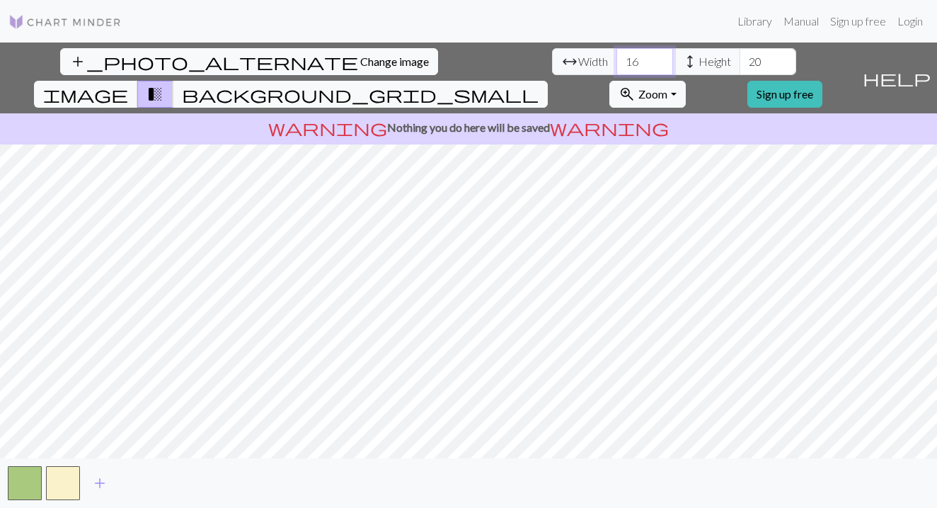
click at [617, 62] on input "16" at bounding box center [645, 61] width 57 height 27
click at [617, 61] on input "16" at bounding box center [645, 61] width 57 height 27
type input "20"
click at [740, 61] on input "20" at bounding box center [768, 61] width 57 height 27
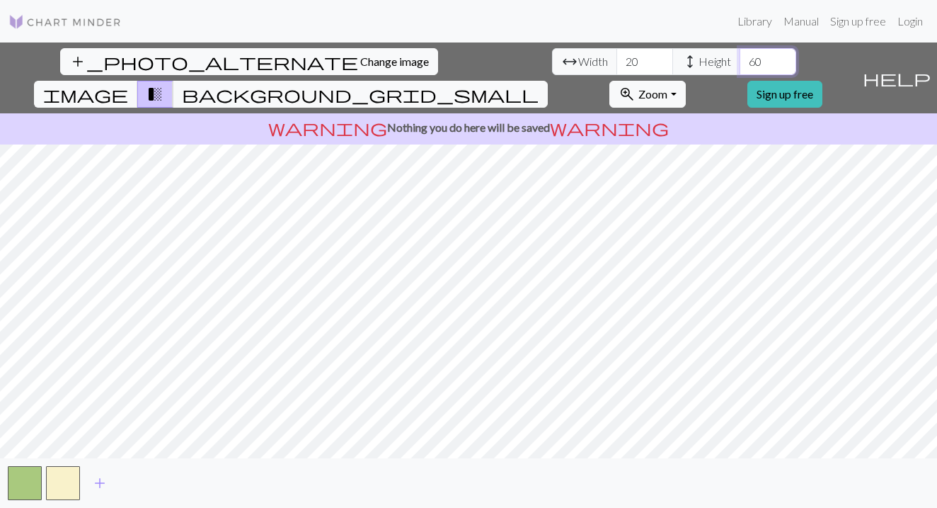
type input "6"
type input "4"
type input "50"
click at [103, 480] on span "add" at bounding box center [99, 483] width 17 height 20
click at [103, 480] on button "button" at bounding box center [101, 483] width 34 height 34
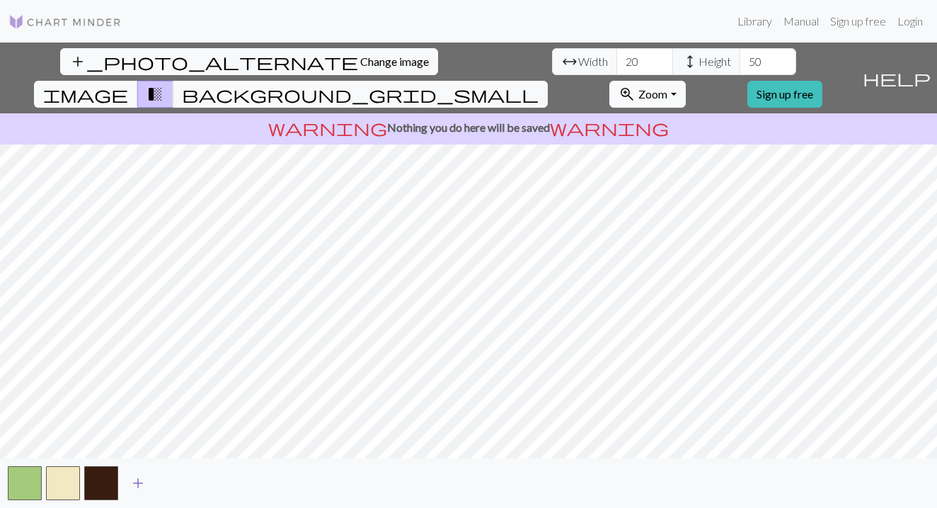
click at [103, 480] on button "button" at bounding box center [101, 483] width 34 height 34
click at [137, 481] on span "add" at bounding box center [138, 483] width 17 height 20
click at [171, 483] on span "add" at bounding box center [176, 483] width 17 height 20
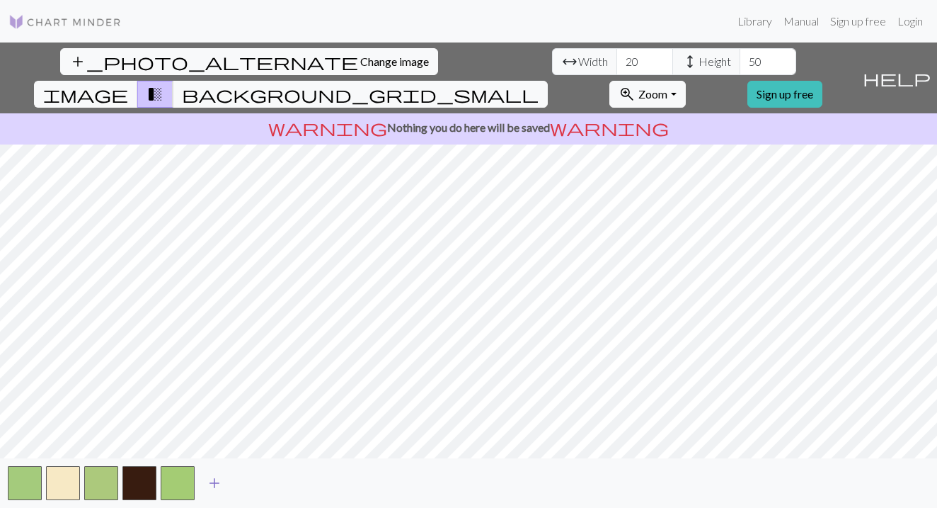
click at [214, 481] on span "add" at bounding box center [214, 483] width 17 height 20
click at [241, 478] on button "add" at bounding box center [252, 482] width 35 height 27
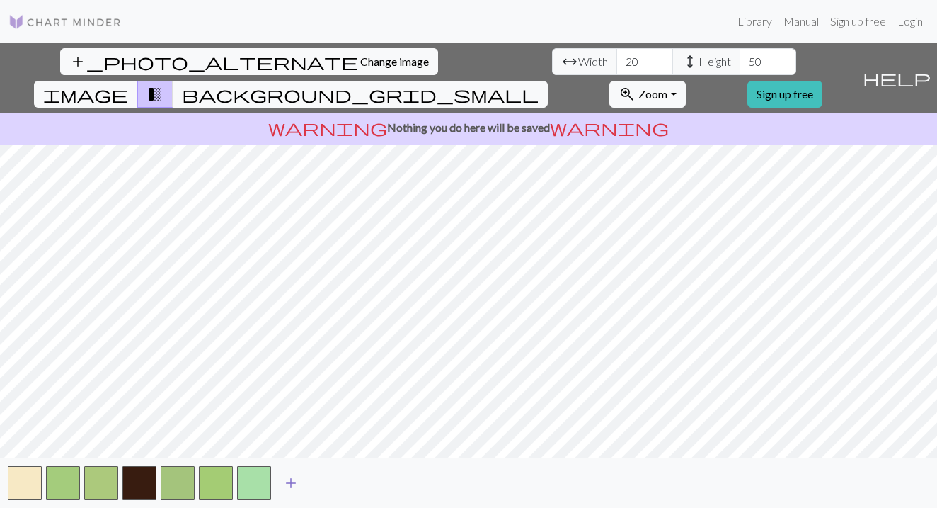
click at [292, 478] on span "add" at bounding box center [290, 483] width 17 height 20
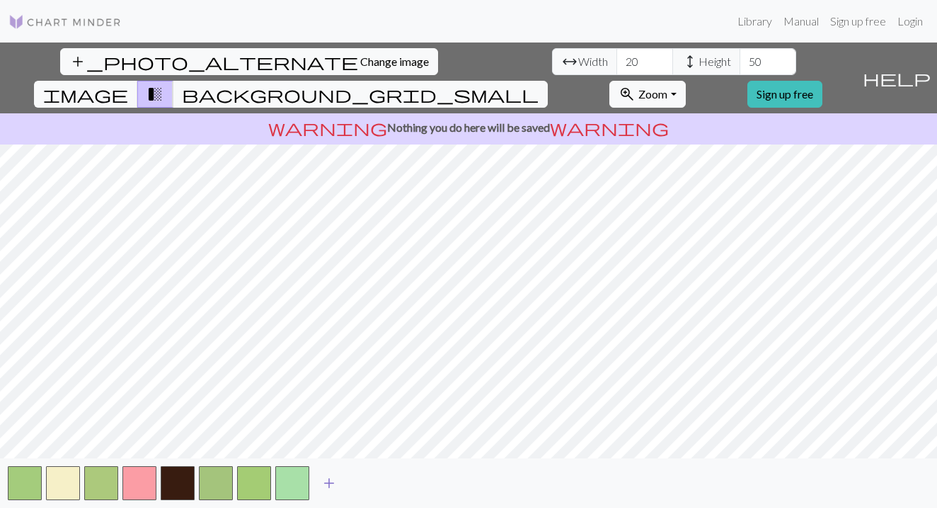
click at [336, 482] on span "add" at bounding box center [329, 483] width 17 height 20
click at [369, 483] on span "add" at bounding box center [367, 483] width 17 height 20
click at [419, 477] on button "add" at bounding box center [405, 482] width 35 height 27
click at [447, 478] on span "add" at bounding box center [443, 483] width 17 height 20
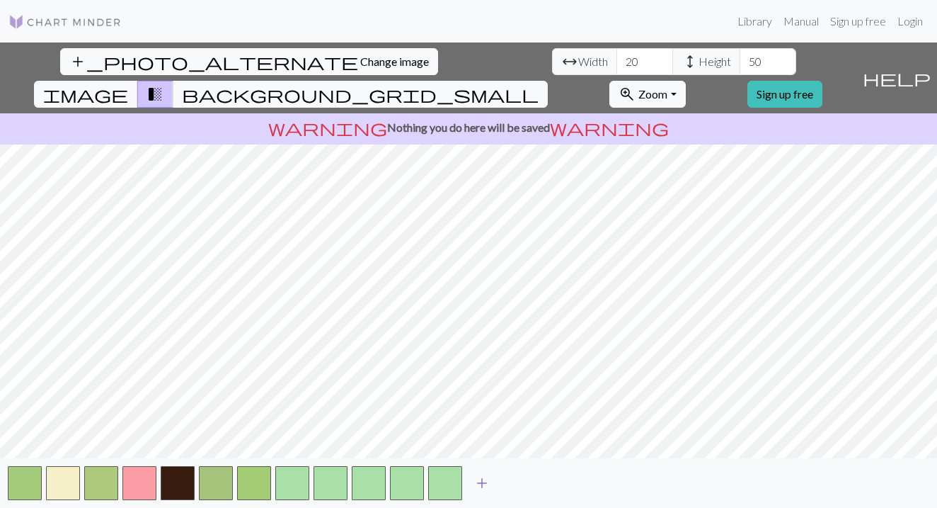
click at [480, 478] on span "add" at bounding box center [482, 483] width 17 height 20
click at [516, 481] on span "add" at bounding box center [520, 483] width 17 height 20
click at [360, 64] on span "Change image" at bounding box center [394, 61] width 69 height 13
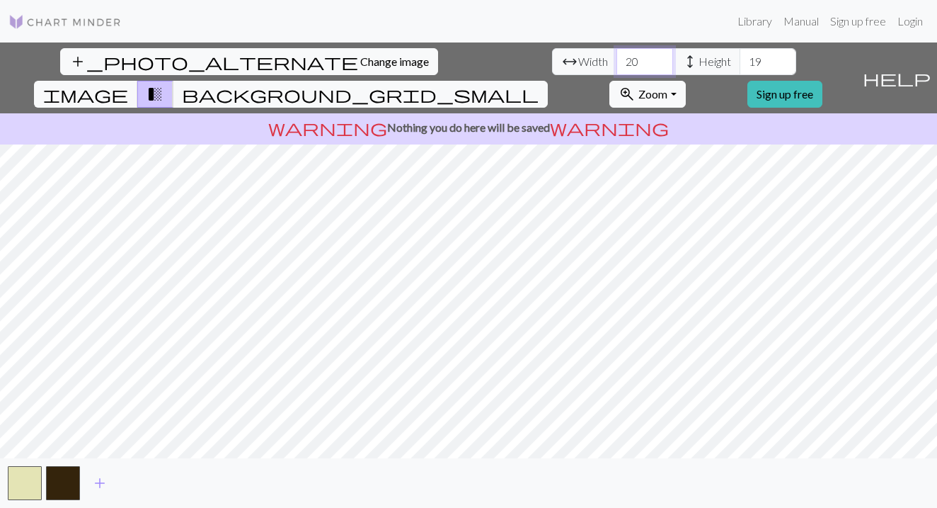
click at [617, 64] on input "20" at bounding box center [645, 61] width 57 height 27
type input "20"
click at [740, 58] on input "19" at bounding box center [768, 61] width 57 height 27
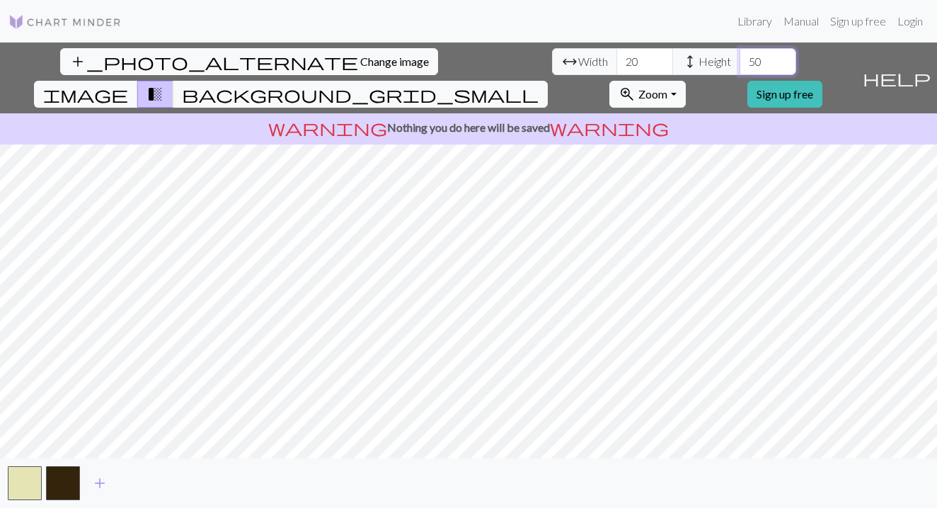
type input "5"
type input "40"
click at [99, 485] on span "add" at bounding box center [99, 483] width 17 height 20
click at [140, 483] on span "add" at bounding box center [138, 483] width 17 height 20
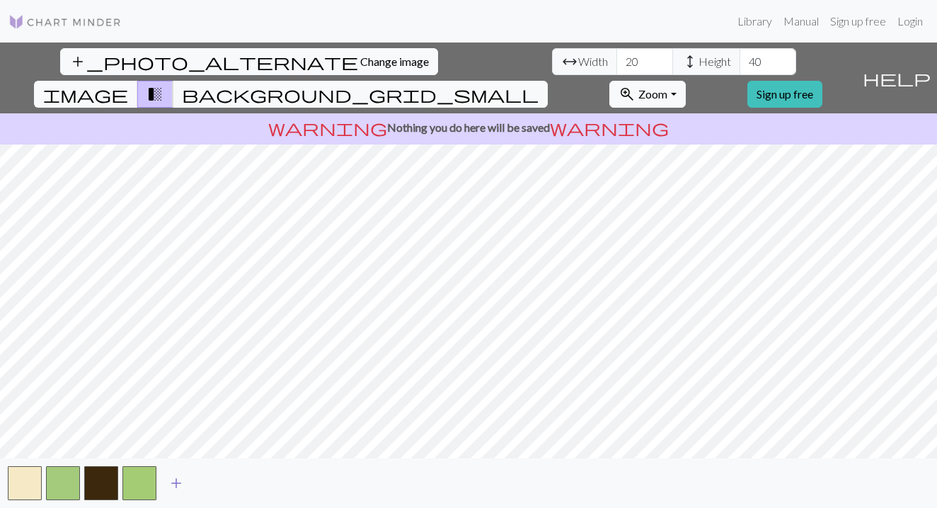
click at [165, 481] on button "add" at bounding box center [176, 482] width 35 height 27
click at [207, 480] on span "add" at bounding box center [214, 483] width 17 height 20
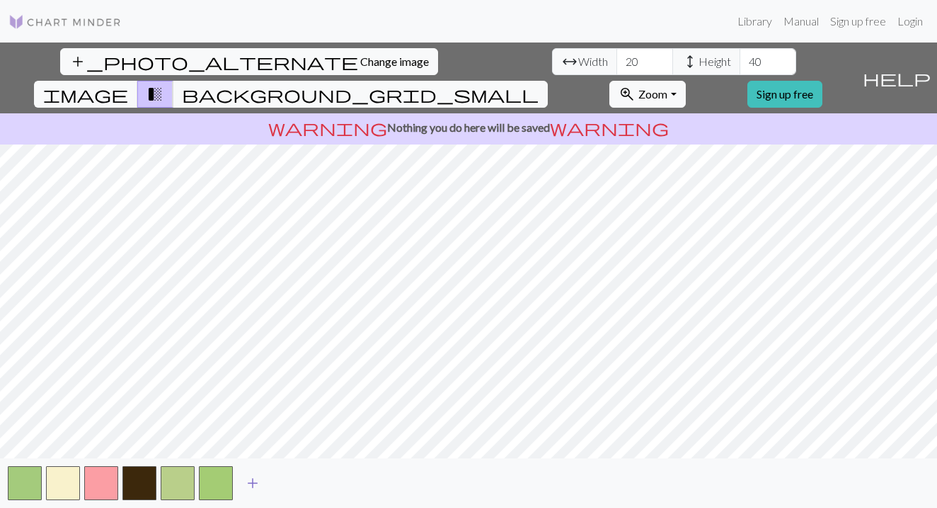
click at [260, 481] on span "add" at bounding box center [252, 483] width 17 height 20
click at [288, 480] on span "add" at bounding box center [290, 483] width 17 height 20
click at [322, 482] on span "add" at bounding box center [329, 483] width 17 height 20
click at [367, 482] on span "add" at bounding box center [367, 483] width 17 height 20
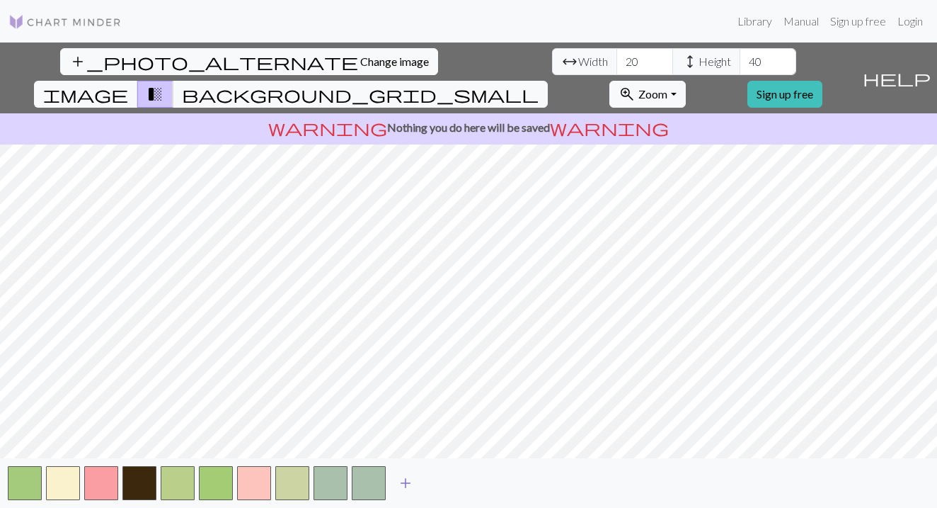
click at [399, 480] on span "add" at bounding box center [405, 483] width 17 height 20
click at [439, 479] on span "add" at bounding box center [443, 483] width 17 height 20
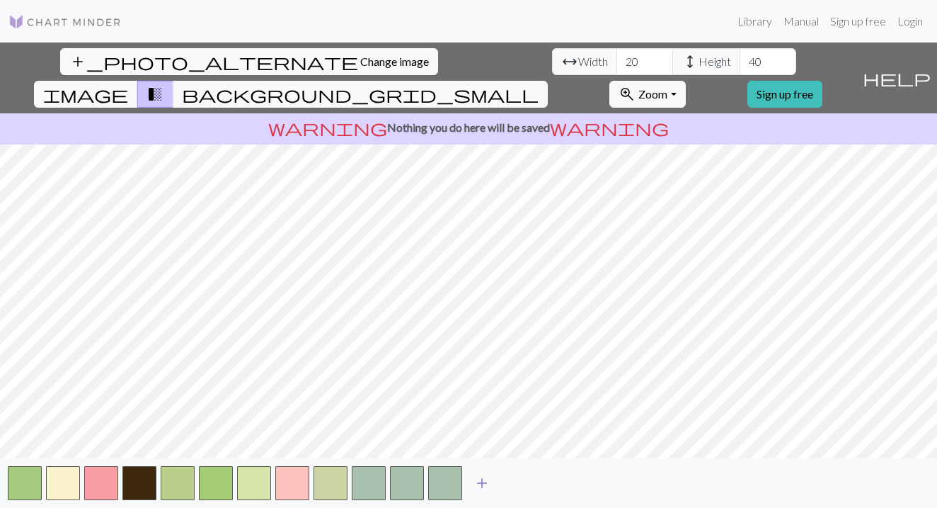
click at [487, 477] on span "add" at bounding box center [482, 483] width 17 height 20
click at [525, 481] on span "add" at bounding box center [520, 483] width 17 height 20
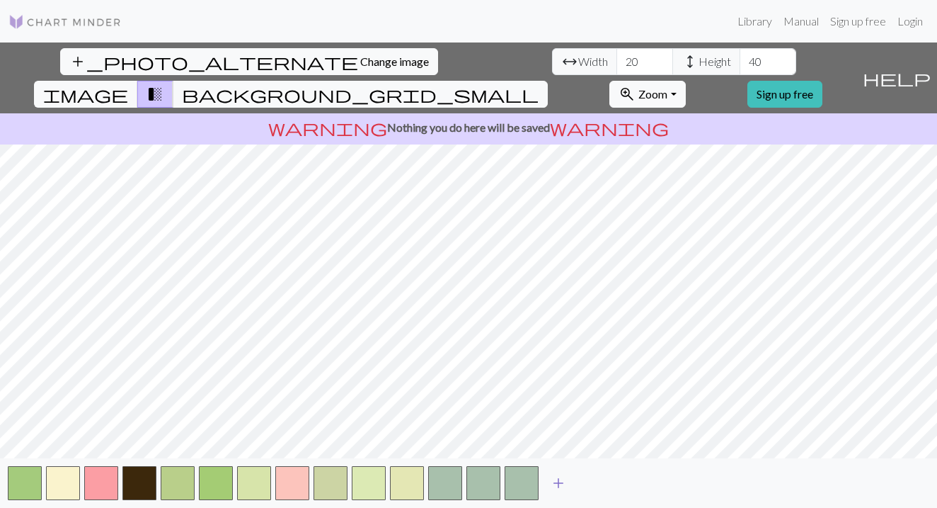
click at [559, 483] on span "add" at bounding box center [558, 483] width 17 height 20
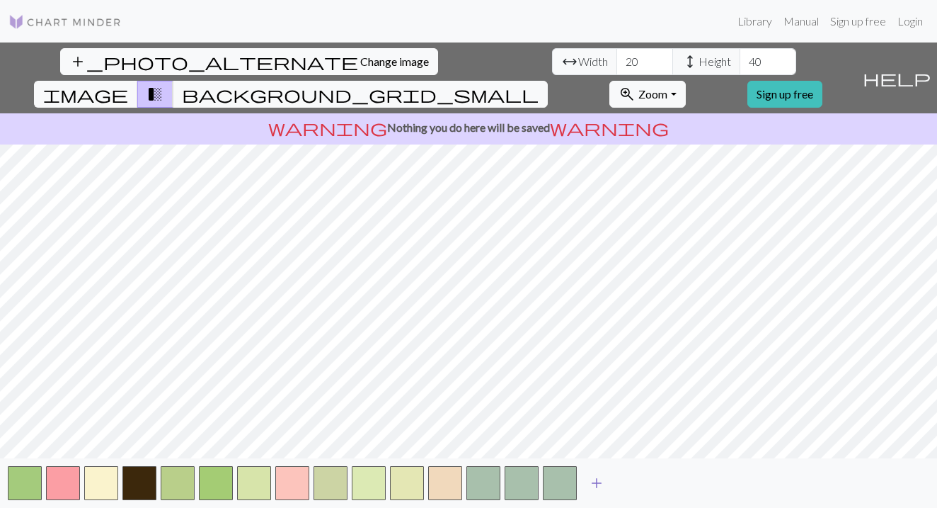
click at [597, 483] on span "add" at bounding box center [596, 483] width 17 height 20
click at [626, 484] on span "add" at bounding box center [634, 483] width 17 height 20
click at [672, 481] on span "add" at bounding box center [673, 483] width 17 height 20
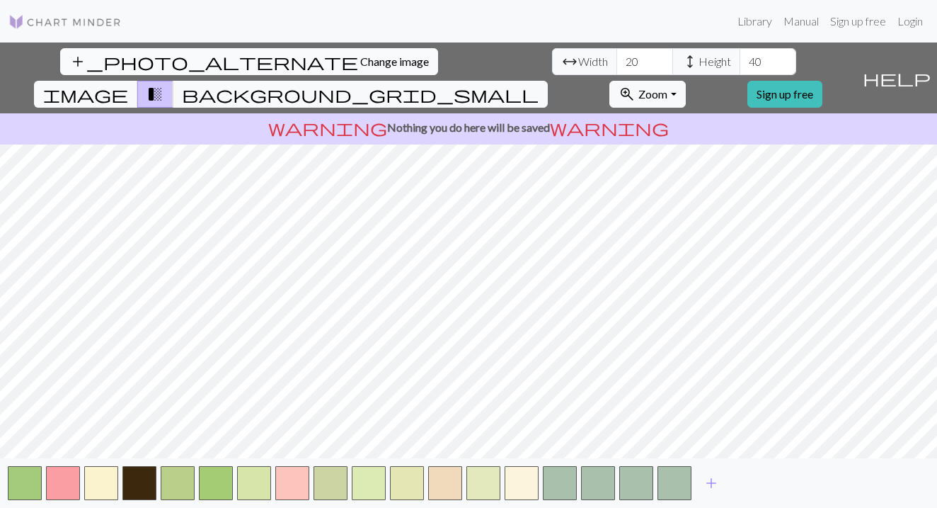
click at [360, 59] on span "Change image" at bounding box center [394, 61] width 69 height 13
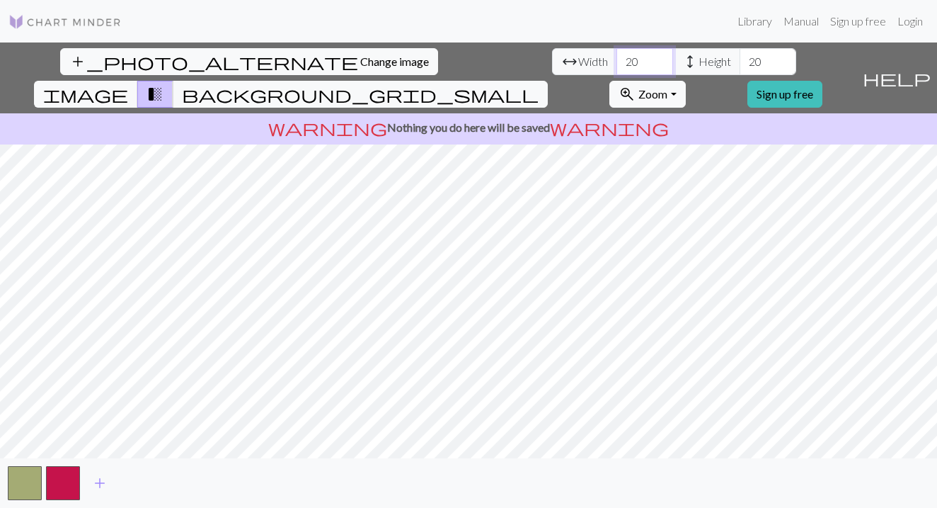
click at [617, 59] on input "20" at bounding box center [645, 61] width 57 height 27
type input "50"
click at [740, 61] on input "20" at bounding box center [768, 61] width 57 height 27
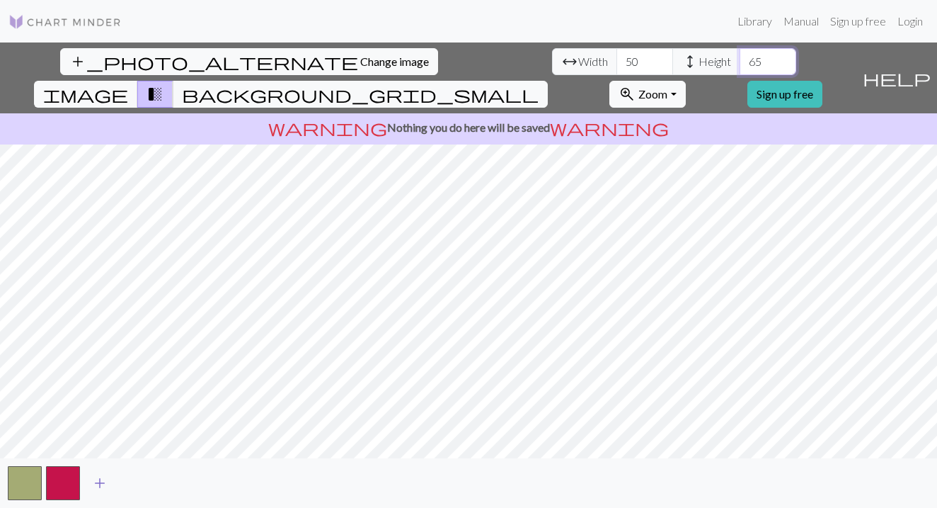
type input "65"
click at [105, 484] on span "add" at bounding box center [99, 483] width 17 height 20
click at [134, 484] on span "add" at bounding box center [138, 483] width 17 height 20
click at [171, 481] on span "add" at bounding box center [176, 483] width 17 height 20
click at [218, 482] on span "add" at bounding box center [214, 483] width 17 height 20
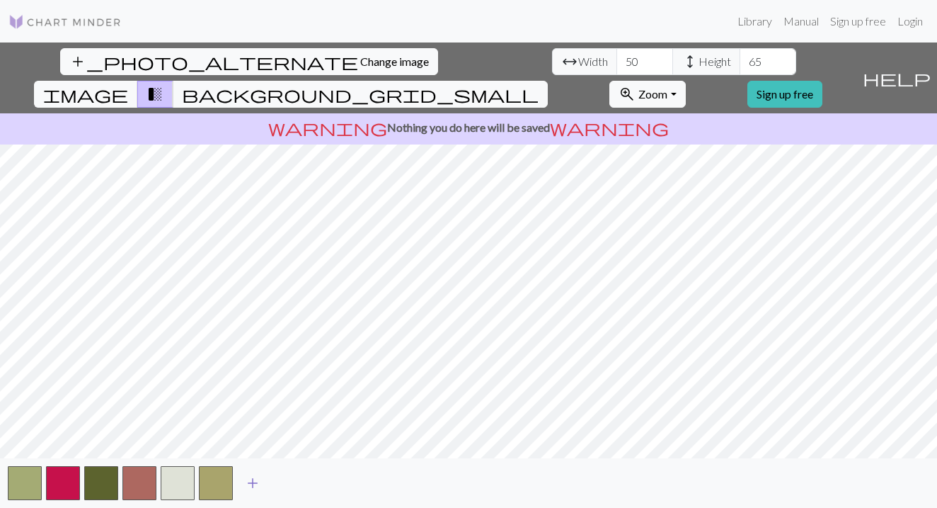
click at [252, 481] on span "add" at bounding box center [252, 483] width 17 height 20
click at [617, 69] on input "50" at bounding box center [645, 61] width 57 height 27
type input "45"
click at [173, 481] on button "button" at bounding box center [178, 483] width 34 height 34
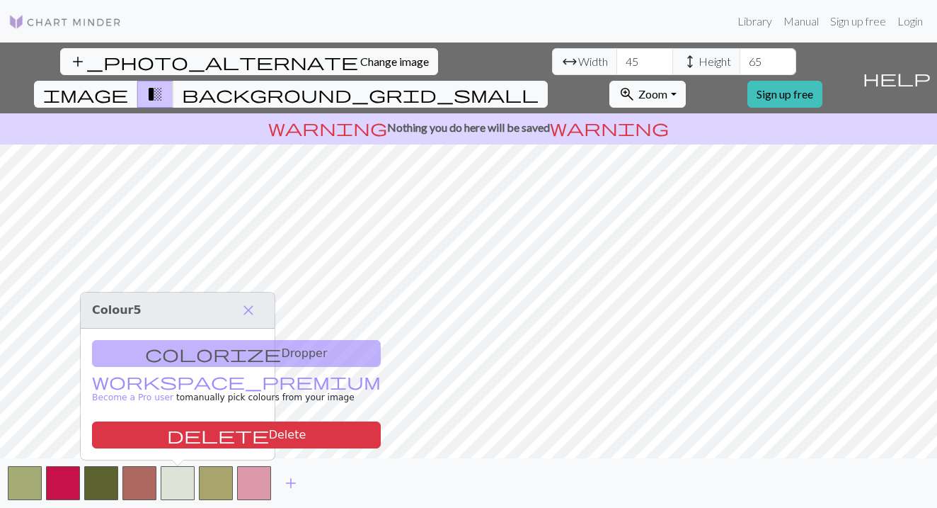
click at [328, 474] on div "add" at bounding box center [468, 483] width 937 height 50
click at [248, 321] on button "close" at bounding box center [249, 310] width 30 height 24
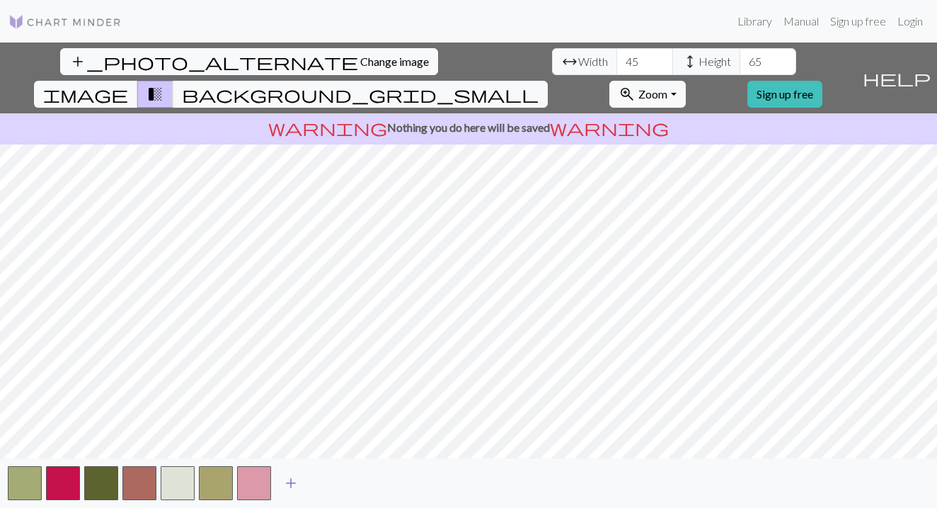
click at [285, 477] on span "add" at bounding box center [290, 483] width 17 height 20
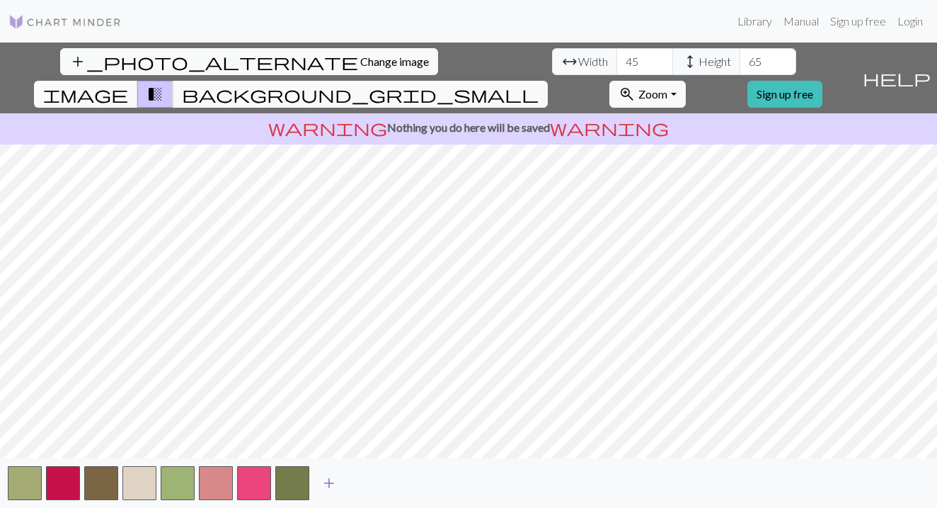
click at [327, 483] on span "add" at bounding box center [329, 483] width 17 height 20
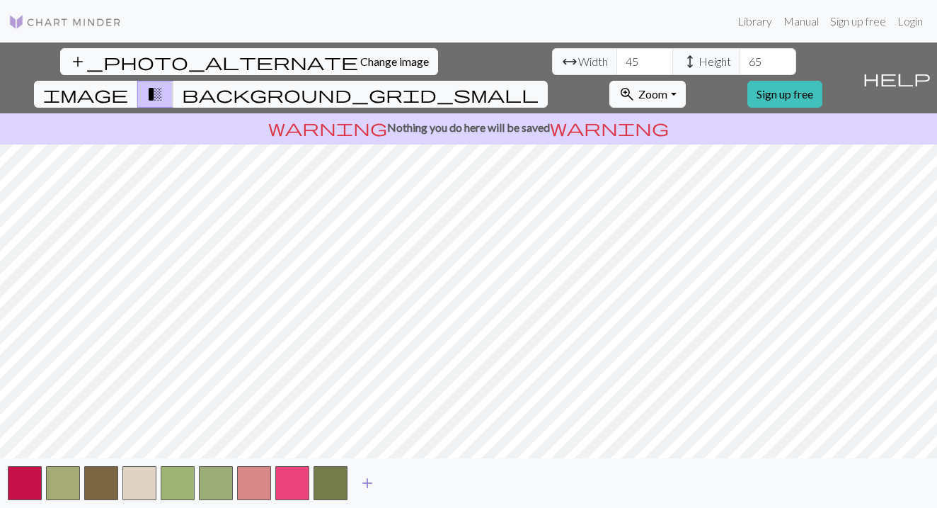
click at [362, 482] on span "add" at bounding box center [367, 483] width 17 height 20
click at [403, 483] on span "add" at bounding box center [405, 483] width 17 height 20
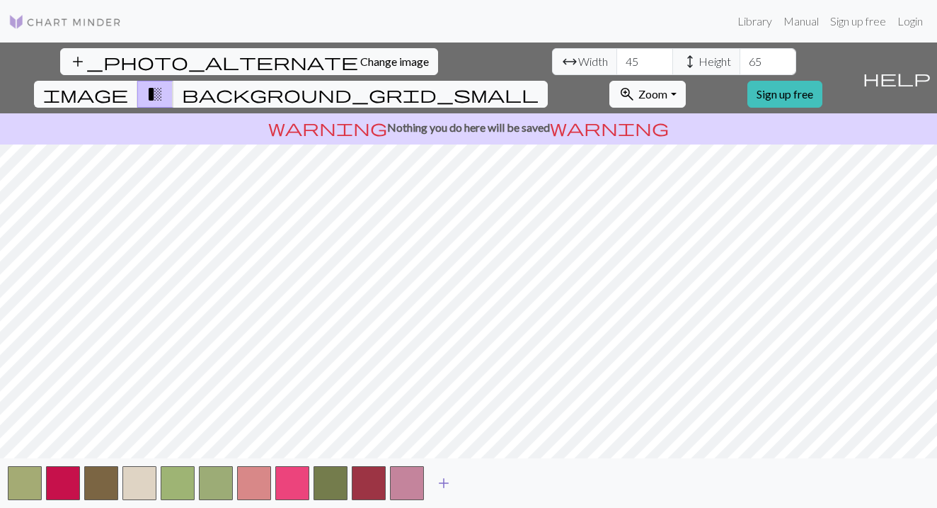
click at [436, 481] on span "add" at bounding box center [443, 483] width 17 height 20
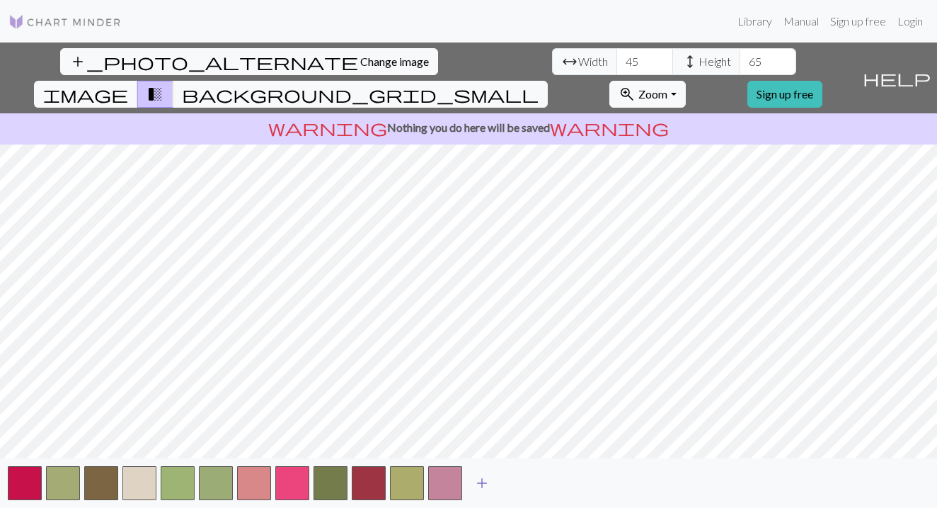
click at [481, 481] on span "add" at bounding box center [482, 483] width 17 height 20
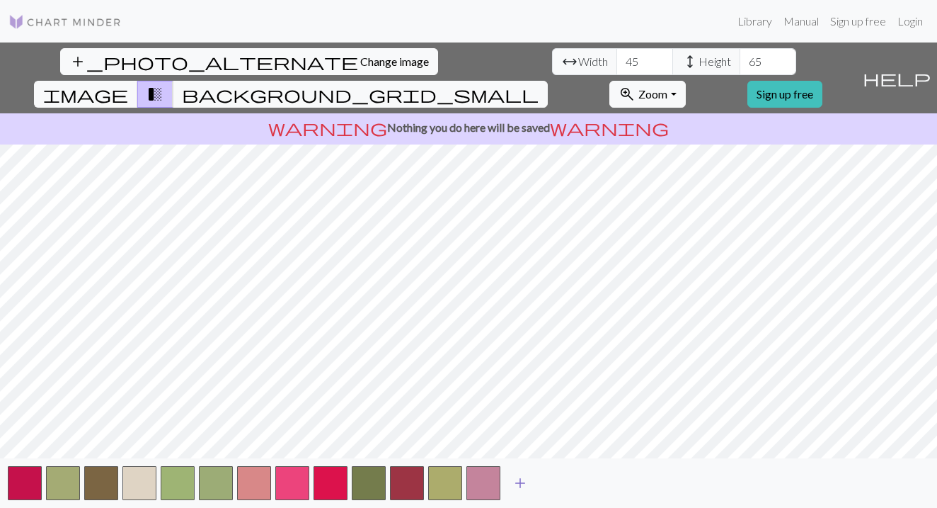
click at [520, 483] on span "add" at bounding box center [520, 483] width 17 height 20
click at [562, 483] on span "add" at bounding box center [558, 483] width 17 height 20
